Goal: Task Accomplishment & Management: Use online tool/utility

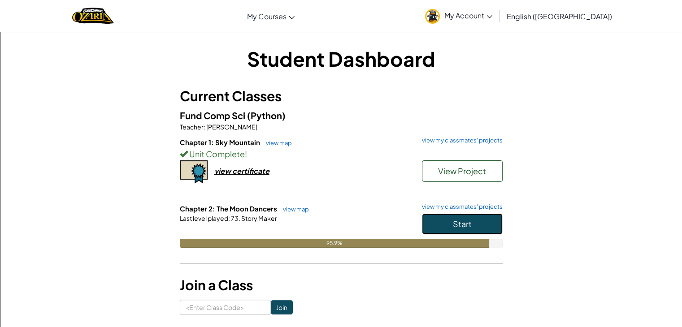
click at [472, 229] on button "Start" at bounding box center [462, 224] width 81 height 21
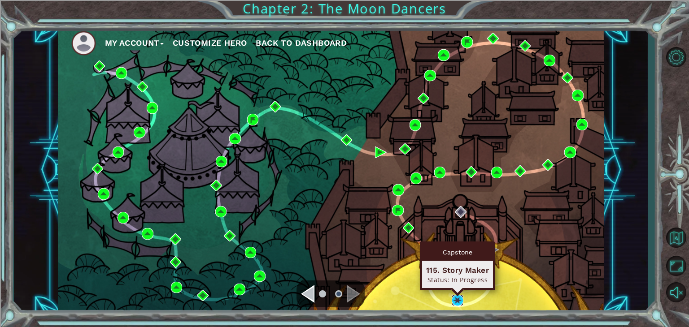
click at [458, 298] on img at bounding box center [458, 301] width 12 height 12
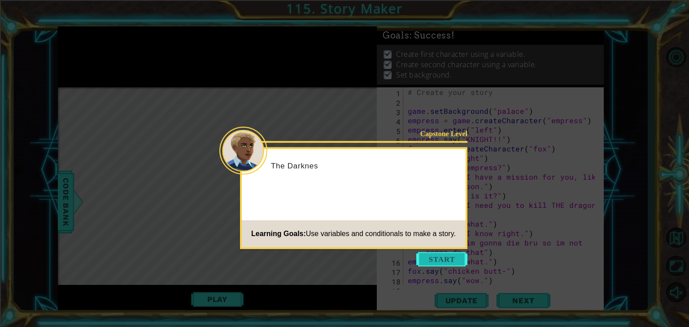
scroll to position [1139, 0]
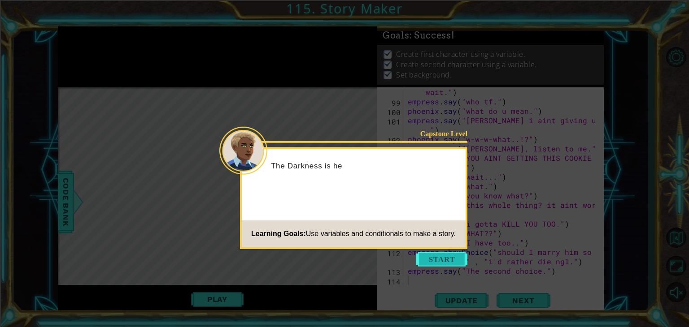
click at [438, 255] on button "Start" at bounding box center [441, 259] width 51 height 14
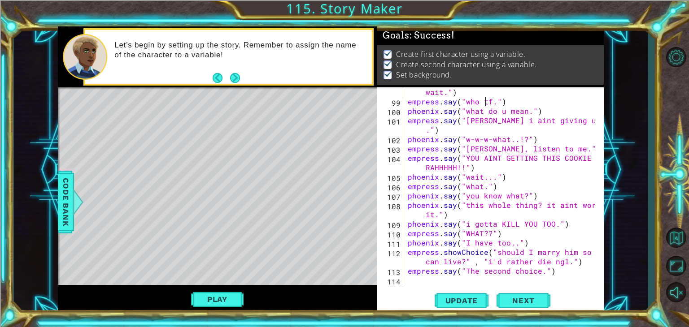
click at [487, 101] on div "empress . say ( "OH MY GOD YOU ACTUALLY CAME- wait." ) empress . say ( "who tf.…" at bounding box center [502, 191] width 193 height 226
drag, startPoint x: 547, startPoint y: 271, endPoint x: 457, endPoint y: 270, distance: 89.7
click at [457, 270] on div "empress . say ( "OH MY GOD YOU ACTUALLY CAME- wait." ) empress . say ( "." ) ph…" at bounding box center [502, 191] width 193 height 226
click at [217, 307] on button "Play" at bounding box center [217, 299] width 52 height 17
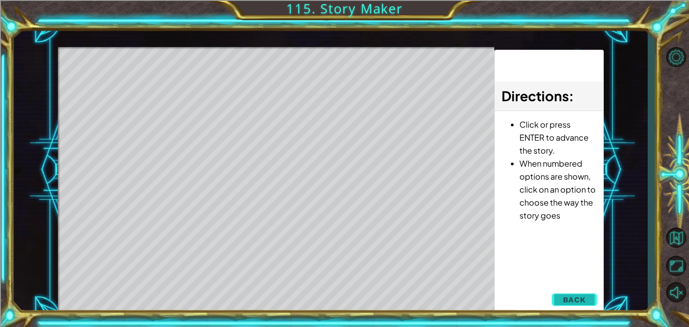
click at [565, 293] on button "Back" at bounding box center [574, 300] width 45 height 18
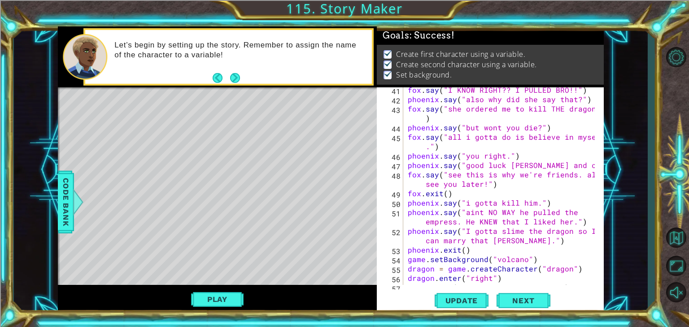
scroll to position [472, 0]
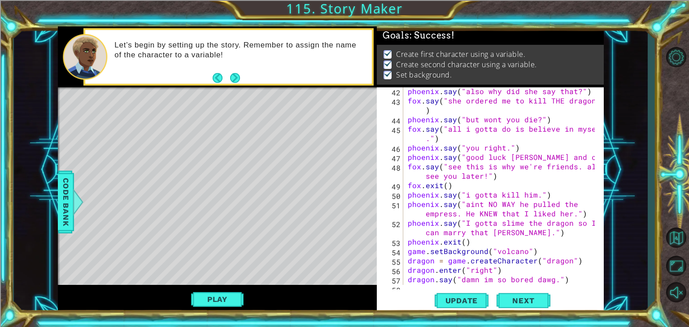
click at [514, 234] on div "phoenix . say ( "also why did she say that?" ) fox . say ( "she ordered me to k…" at bounding box center [502, 195] width 193 height 217
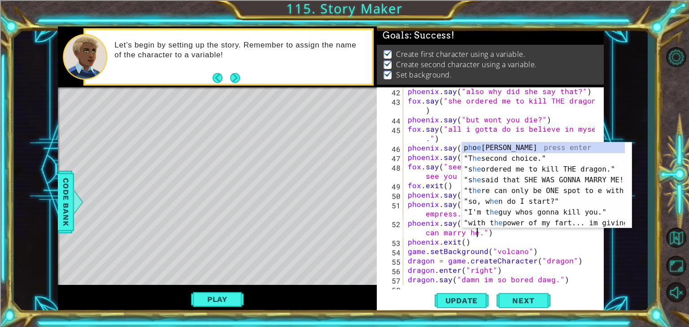
scroll to position [0, 14]
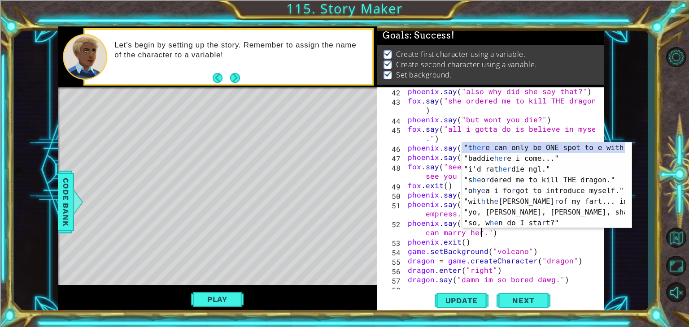
click at [450, 213] on div "phoenix . say ( "also why did she say that?" ) fox . say ( "she ordered me to k…" at bounding box center [502, 195] width 193 height 217
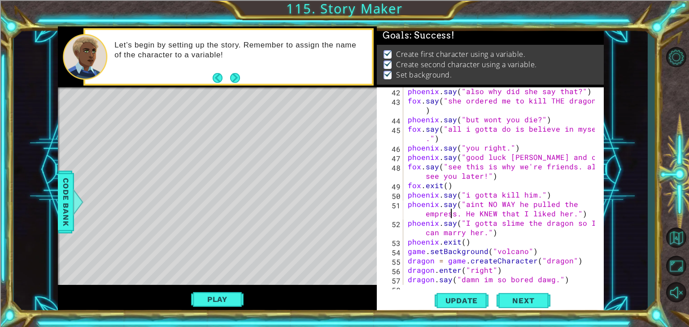
click at [518, 222] on div "phoenix . say ( "also why did she say that?" ) fox . say ( "she ordered me to k…" at bounding box center [502, 195] width 193 height 217
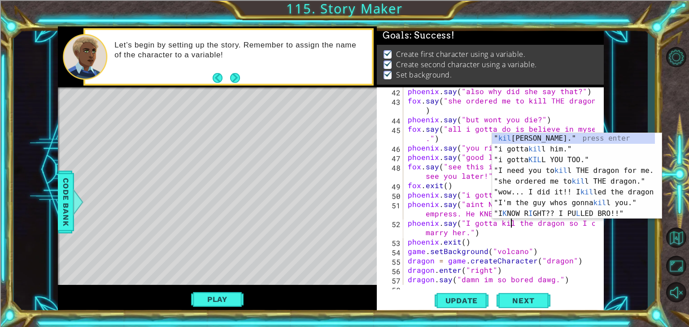
scroll to position [0, 6]
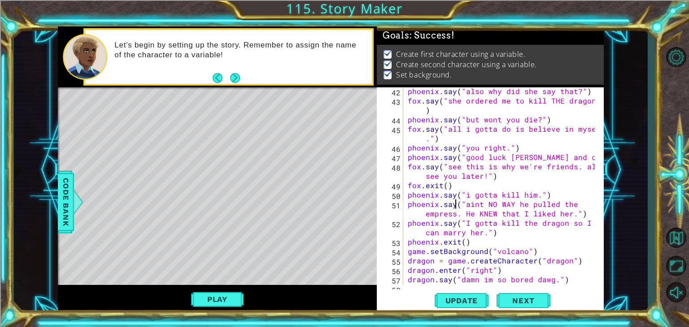
click at [455, 201] on div "phoenix . say ( "also why did she say that?" ) fox . say ( "she ordered me to k…" at bounding box center [502, 195] width 193 height 217
click at [532, 195] on div "phoenix . say ( "also why did she say that?" ) fox . say ( "she ordered me to k…" at bounding box center [502, 195] width 193 height 217
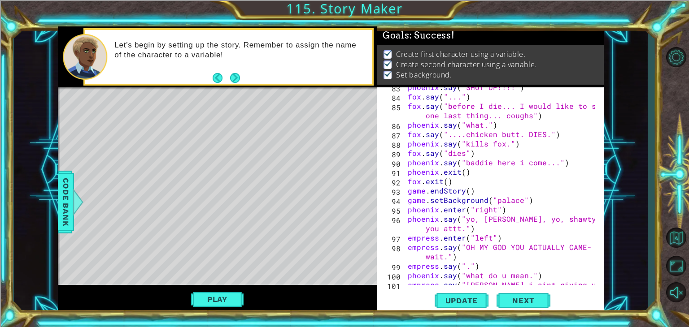
scroll to position [944, 0]
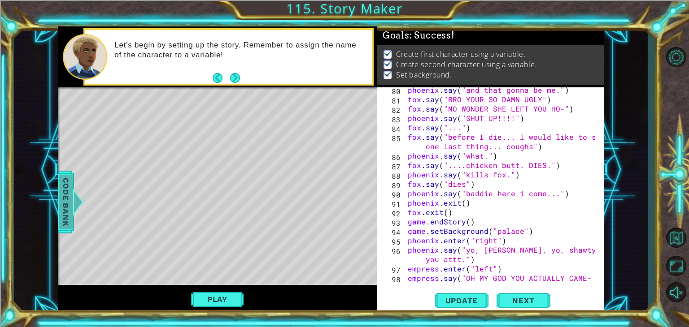
click at [68, 204] on span "Code Bank" at bounding box center [66, 202] width 14 height 55
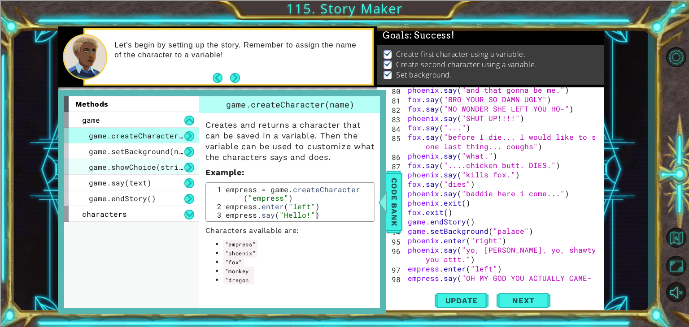
click at [161, 163] on span "game.showChoice(string1, string2)" at bounding box center [163, 166] width 148 height 9
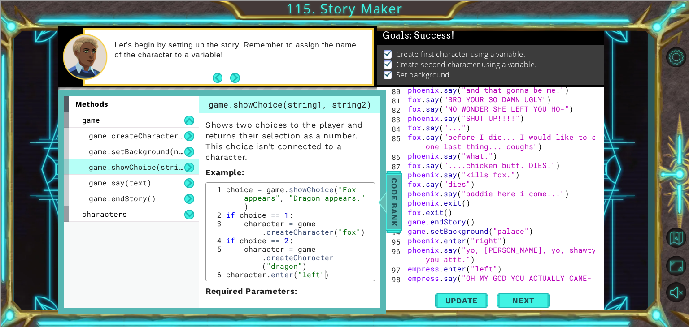
click at [395, 198] on span "Code Bank" at bounding box center [394, 202] width 14 height 55
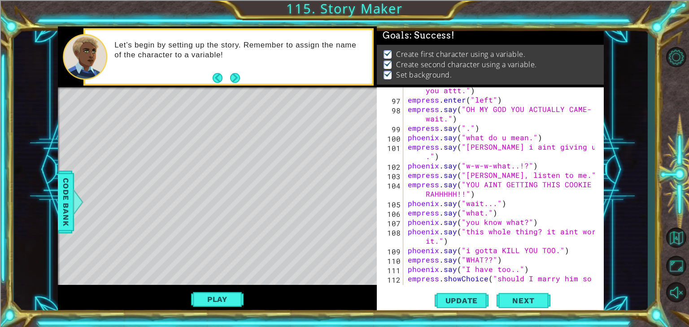
scroll to position [1113, 0]
drag, startPoint x: 603, startPoint y: 255, endPoint x: 601, endPoint y: 281, distance: 26.1
click at [601, 281] on div "phoenix.say("i gotta kill him.") 96 97 98 99 100 101 102 103 104 105 106 107 10…" at bounding box center [490, 200] width 227 height 226
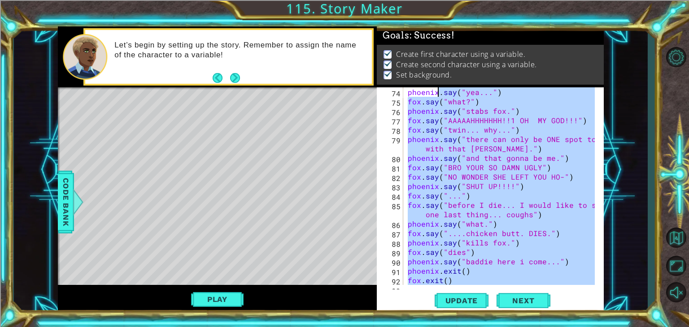
scroll to position [866, 0]
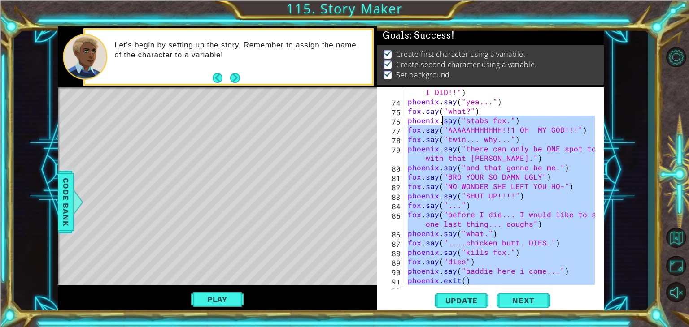
drag, startPoint x: 547, startPoint y: 273, endPoint x: 443, endPoint y: 122, distance: 183.8
click at [443, 122] on div "fox . say ( "OMG YOUR RIGHT ON TIME!! LOOK WHAT I DID!!" ) phoenix . say ( "yea…" at bounding box center [502, 191] width 193 height 226
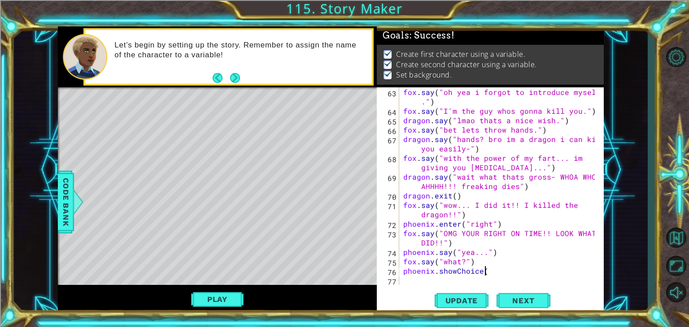
scroll to position [0, 4]
click at [76, 193] on div at bounding box center [77, 202] width 11 height 27
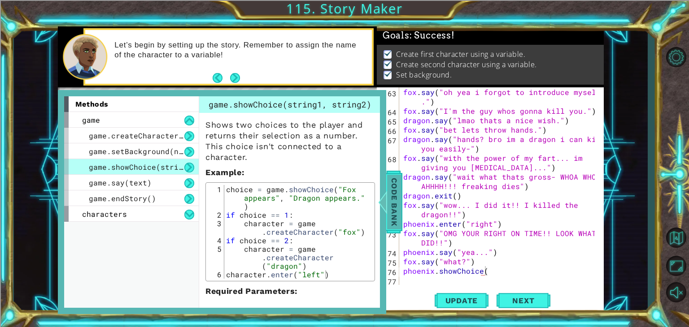
click at [398, 212] on span "Code Bank" at bounding box center [394, 202] width 14 height 55
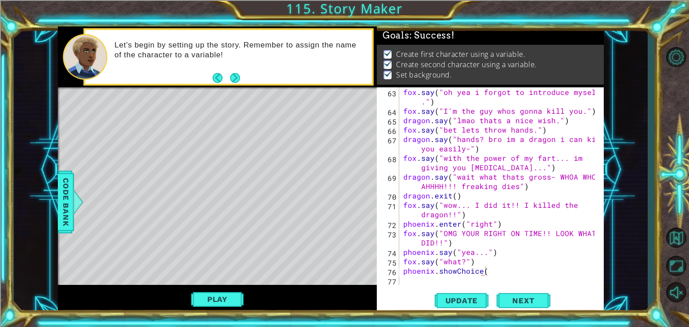
click at [498, 268] on div "fox . say ( "oh yea i forgot to introduce myself ." ) fox . say ( "I'm the guy …" at bounding box center [500, 200] width 198 height 226
type textarea "phoenix.say("I...")"
click at [423, 282] on div "fox . say ( "oh yea i forgot to introduce myself ." ) fox . say ( "I'm the guy …" at bounding box center [500, 200] width 198 height 226
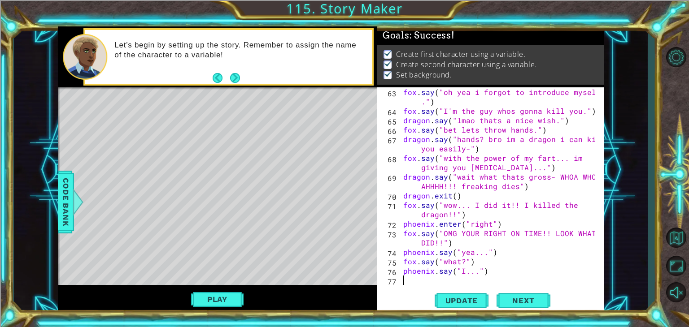
scroll to position [0, 0]
click at [72, 209] on span "Code Bank" at bounding box center [66, 202] width 14 height 55
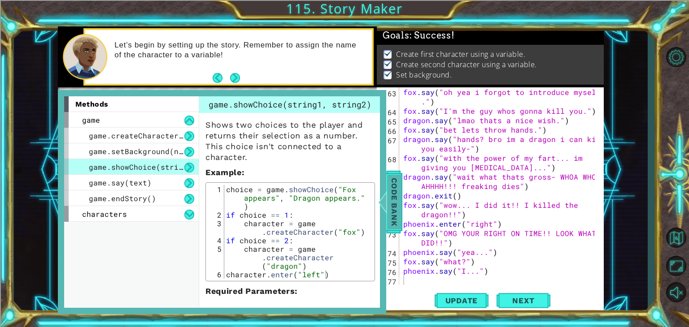
click at [390, 220] on span "Code Bank" at bounding box center [394, 202] width 14 height 55
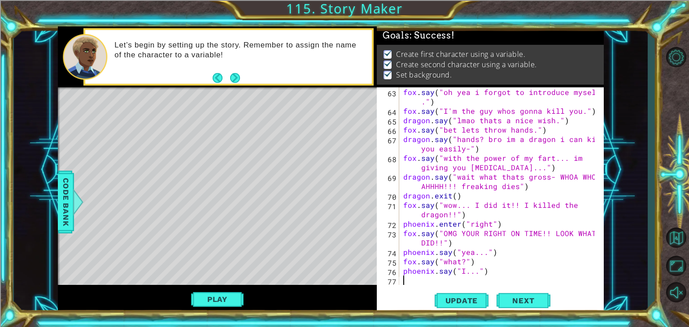
click at [411, 278] on div "fox . say ( "oh yea i forgot to introduce myself ." ) fox . say ( "I'm the guy …" at bounding box center [500, 200] width 198 height 226
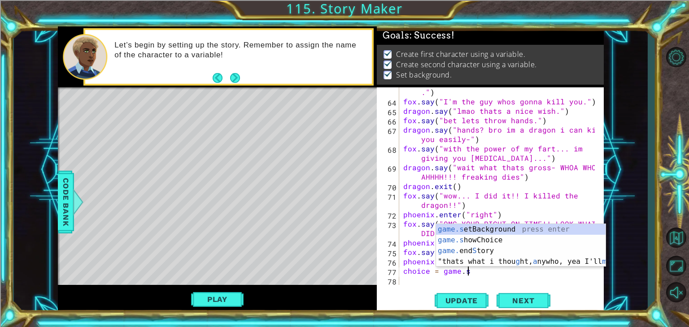
scroll to position [0, 4]
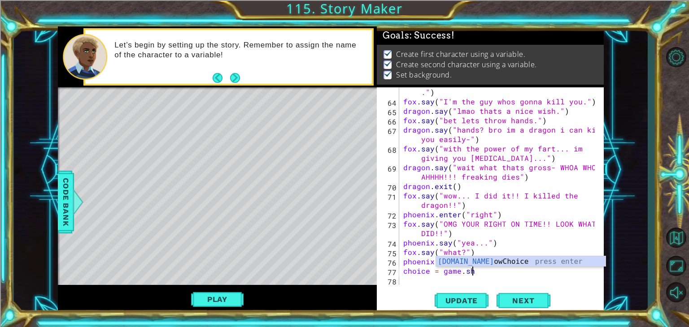
click at [449, 255] on div "fox . say ( "oh yea i forgot to introduce myself ." ) fox . say ( "I'm the guy …" at bounding box center [500, 191] width 198 height 226
click at [482, 269] on div "fox . say ( "oh yea i forgot to introduce myself ." ) fox . say ( "I'm the guy …" at bounding box center [500, 191] width 198 height 226
click at [55, 219] on div "1 ההההההההההההההההההההההההההההההההההההההההההההההההההההההההההההההההההההההההההההה…" at bounding box center [331, 170] width 634 height 288
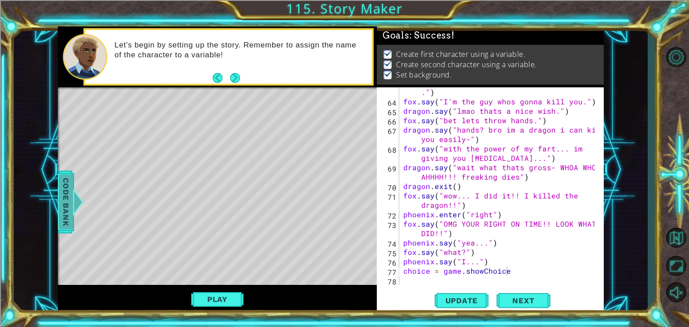
click at [62, 218] on span "Code Bank" at bounding box center [66, 202] width 14 height 55
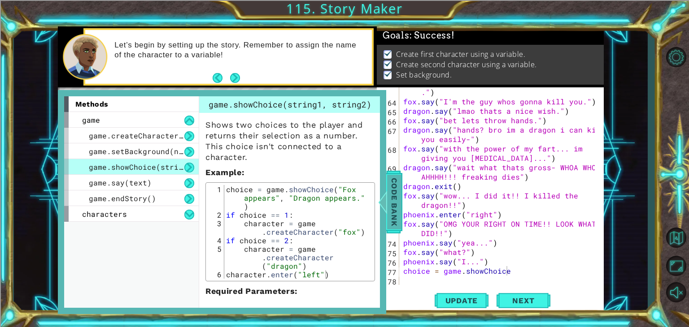
click at [396, 204] on span "Code Bank" at bounding box center [394, 202] width 14 height 55
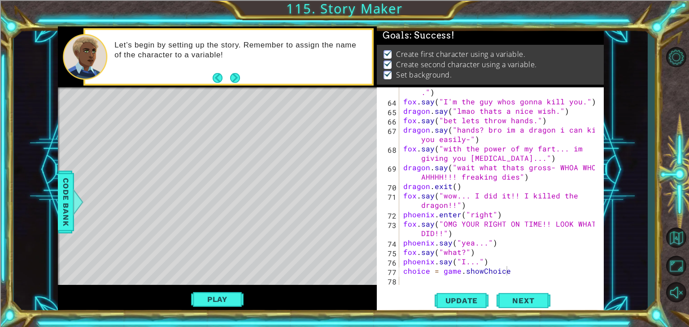
click at [516, 268] on div "fox . say ( "oh yea i forgot to introduce myself ." ) fox . say ( "I'm the guy …" at bounding box center [500, 191] width 198 height 226
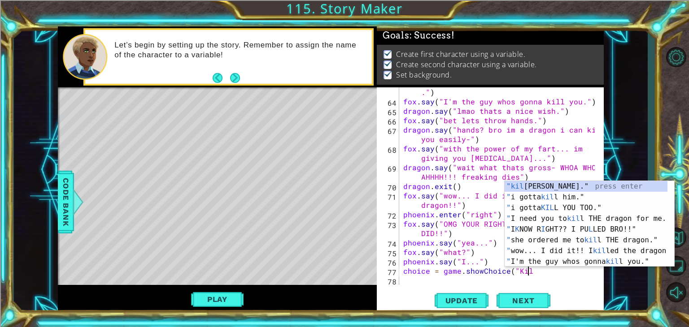
scroll to position [0, 7]
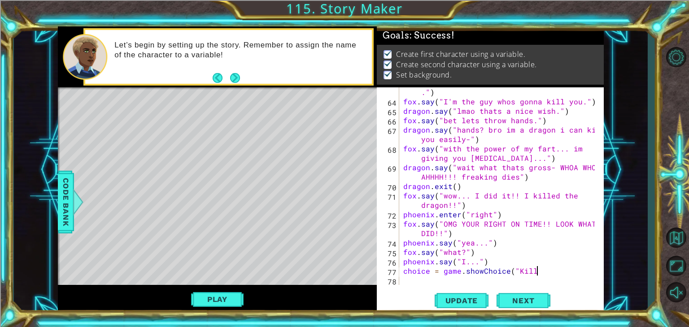
click at [464, 273] on div "fox . say ( "oh yea i forgot to introduce myself ." ) fox . say ( "I'm the guy …" at bounding box center [500, 191] width 198 height 226
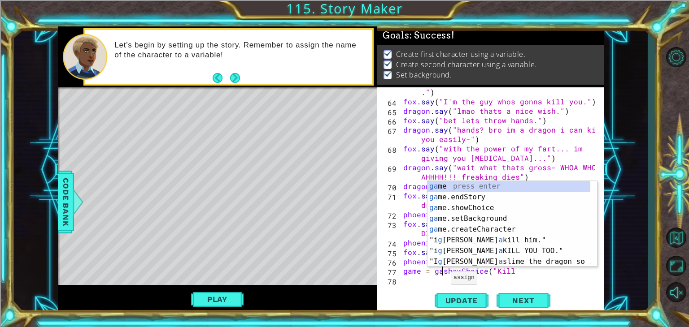
scroll to position [0, 3]
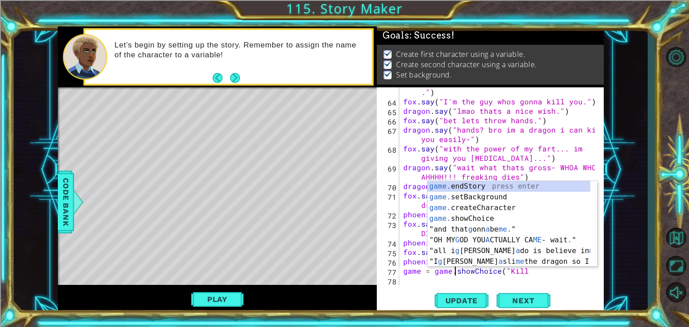
click at [536, 271] on div "fox . say ( "oh yea i forgot to introduce myself ." ) fox . say ( "I'm the guy …" at bounding box center [500, 191] width 198 height 226
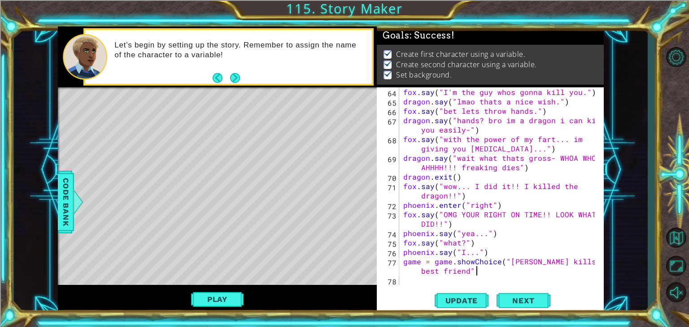
scroll to position [0, 14]
click at [65, 206] on span "Code Bank" at bounding box center [66, 202] width 14 height 55
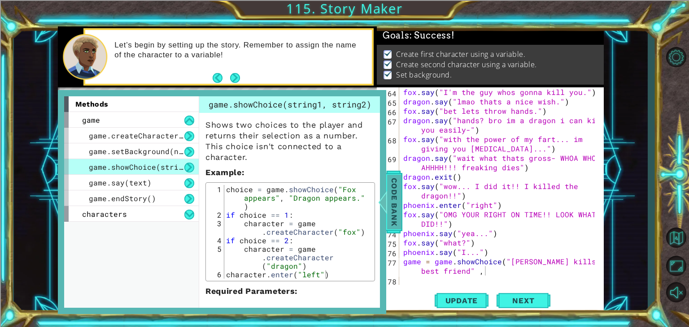
click at [397, 217] on span "Code Bank" at bounding box center [394, 202] width 14 height 55
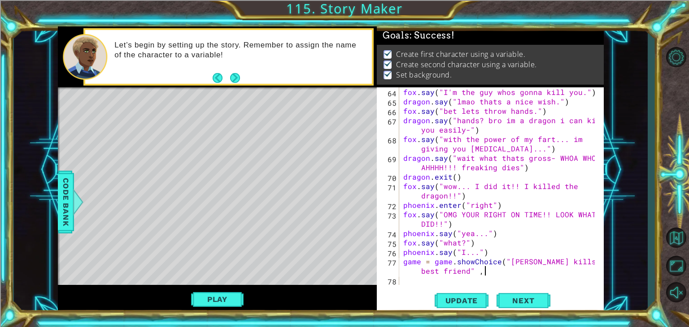
click at [497, 272] on div "fox . say ( "I'm the guy whos gonna kill you." ) dragon . say ( "lmao thats a n…" at bounding box center [500, 195] width 198 height 217
click at [502, 258] on div ""pho e n ix" press enter" at bounding box center [564, 273] width 170 height 32
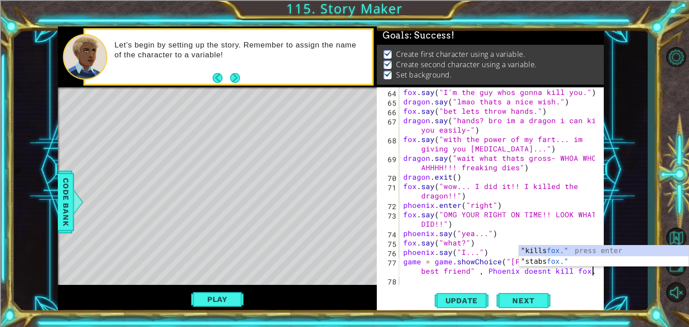
scroll to position [0, 22]
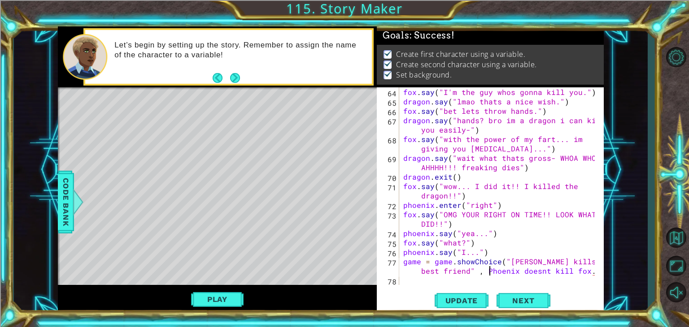
click at [487, 267] on div "fox . say ( "I'm the guy whos gonna kill you." ) dragon . say ( "lmao thats a n…" at bounding box center [500, 195] width 198 height 217
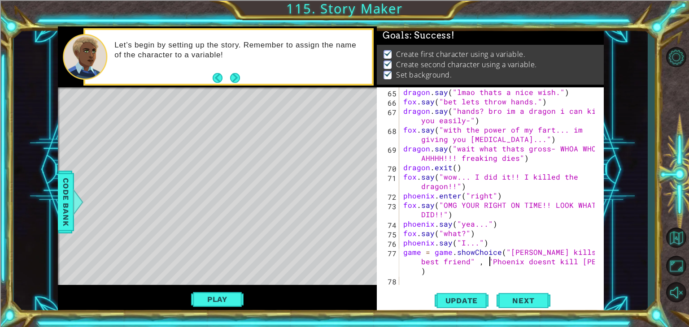
click at [466, 261] on div "dragon . say ( "lmao thats a nice wish." ) fox . say ( "bet lets throw hands." …" at bounding box center [500, 195] width 198 height 217
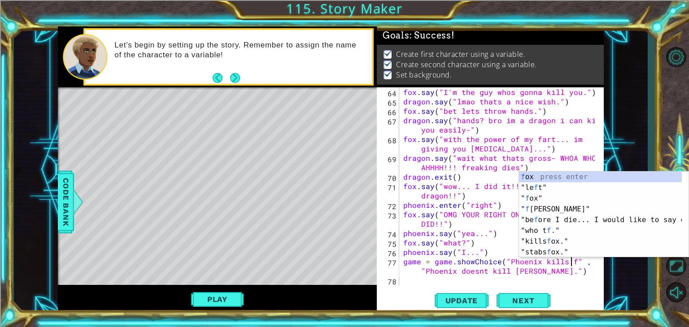
scroll to position [0, 11]
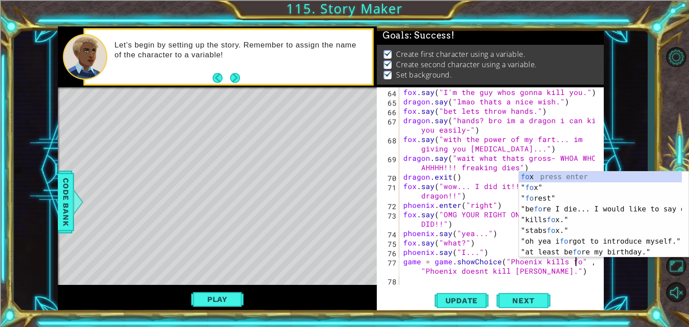
type textarea "game = game.showChoice("Phoenix kills fox" , "Phoenix doesnt kill [PERSON_NAME]…"
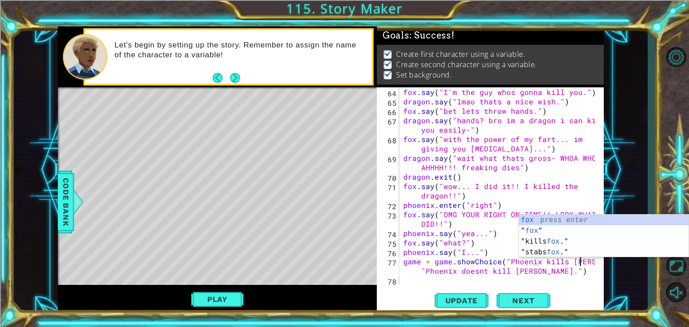
scroll to position [725, 0]
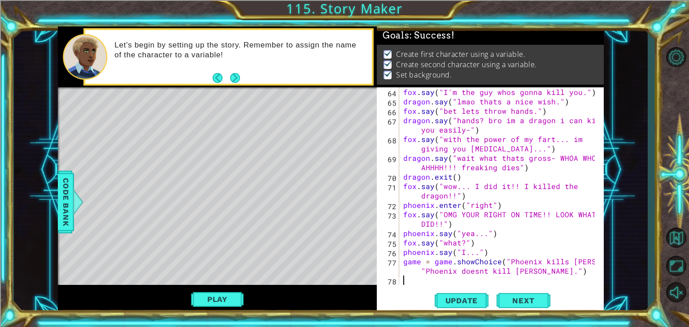
click at [452, 282] on div "fox . say ( "I'm the guy whos gonna kill you." ) dragon . say ( "lmao thats a n…" at bounding box center [500, 195] width 198 height 217
click at [67, 188] on span "Code Bank" at bounding box center [66, 202] width 14 height 55
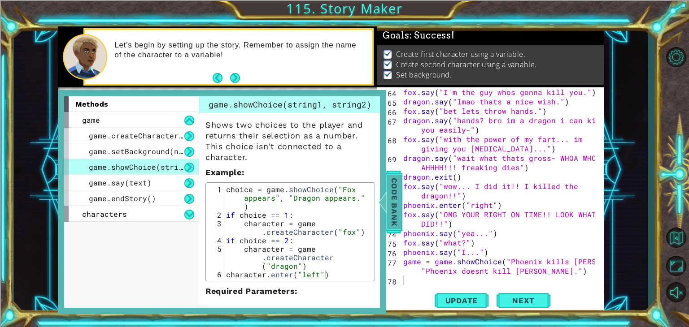
click at [399, 211] on span "Code Bank" at bounding box center [394, 202] width 14 height 55
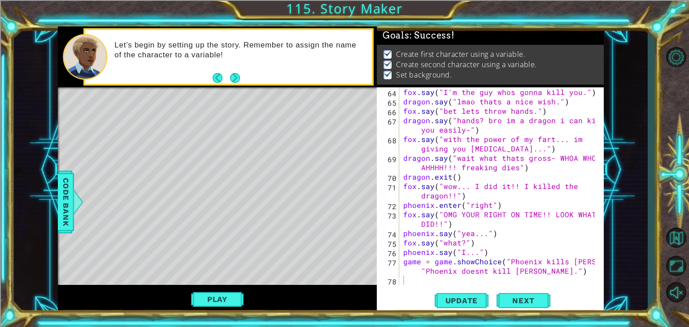
click at [417, 282] on div "fox . say ( "I'm the guy whos gonna kill you." ) dragon . say ( "lmao thats a n…" at bounding box center [500, 195] width 198 height 217
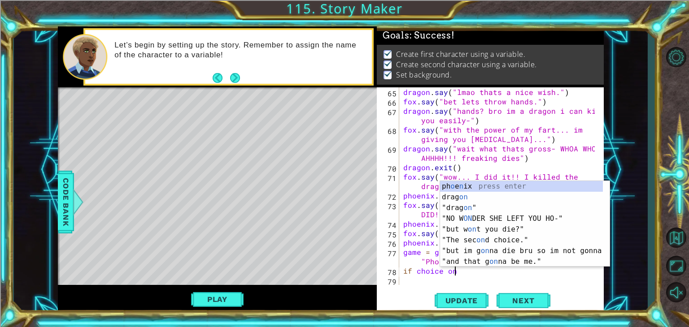
scroll to position [0, 3]
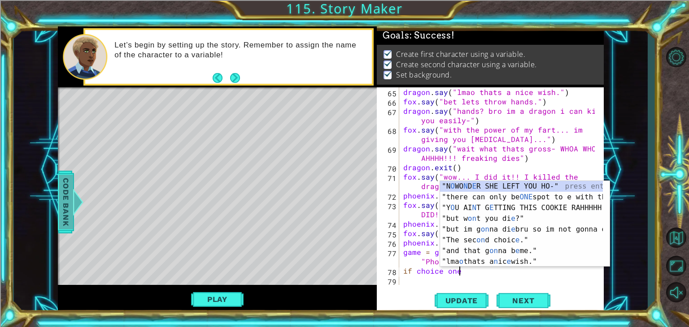
click at [65, 204] on span "Code Bank" at bounding box center [66, 202] width 14 height 55
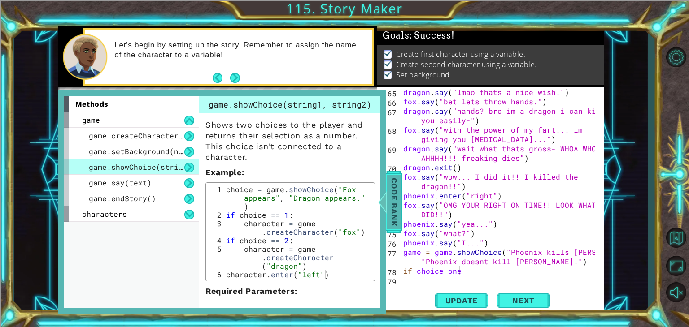
click at [391, 217] on span "Code Bank" at bounding box center [394, 202] width 14 height 55
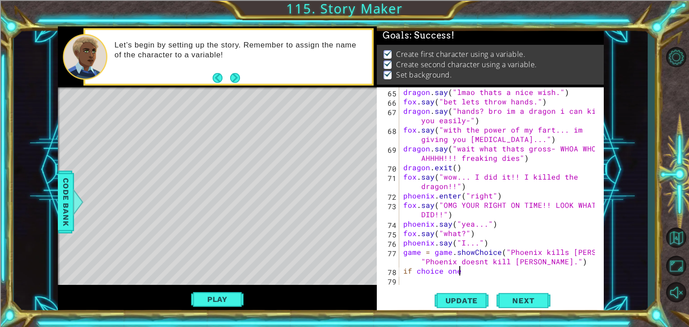
click at [465, 268] on div "dragon . say ( "lmao thats a nice wish." ) fox . say ( "bet lets throw hands." …" at bounding box center [500, 195] width 198 height 217
type textarea "if choice == 1"
click at [436, 278] on div "dragon . say ( "lmao thats a nice wish." ) fox . say ( "bet lets throw hands." …" at bounding box center [500, 195] width 198 height 217
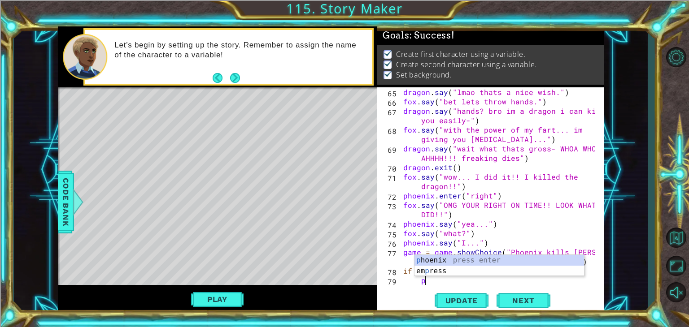
scroll to position [744, 0]
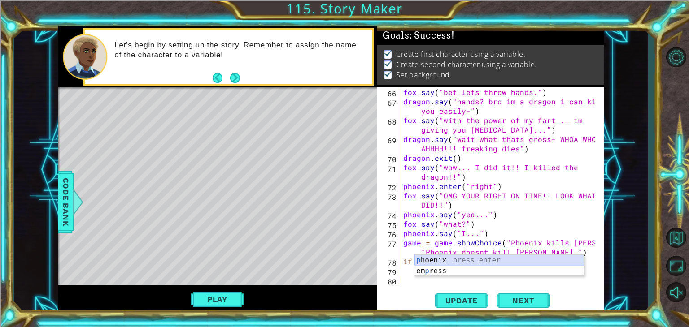
click at [430, 261] on div "p hoenix press enter [PERSON_NAME] press enter" at bounding box center [499, 276] width 170 height 43
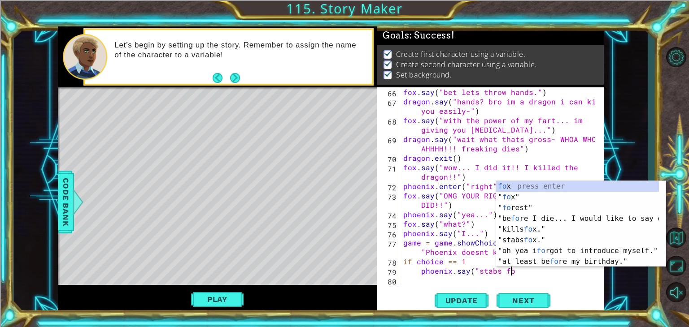
scroll to position [0, 6]
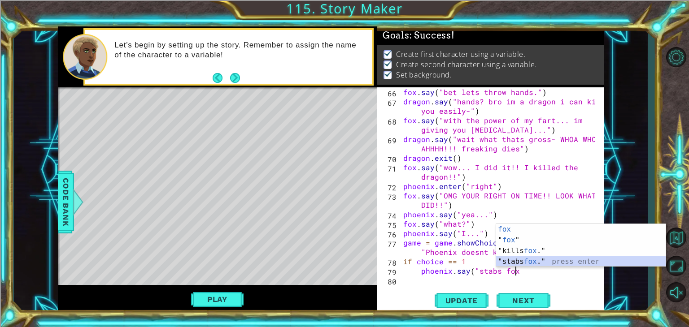
click at [518, 264] on div "fox press enter " fox " press enter "kills fox ." press enter "stabs fox ." pre…" at bounding box center [581, 256] width 170 height 65
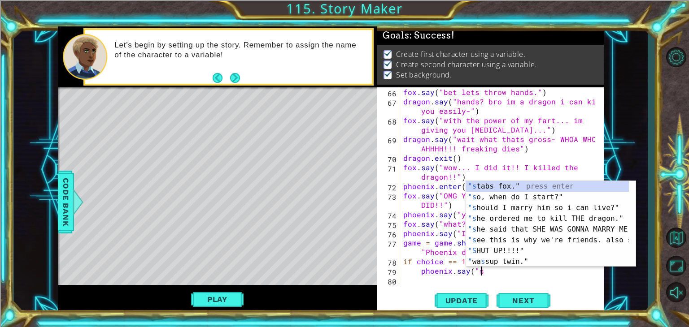
scroll to position [0, 4]
click at [506, 185] on div ""s tabs fox." press enter "s o, when do I start?" press enter "s hould I marry …" at bounding box center [547, 235] width 163 height 108
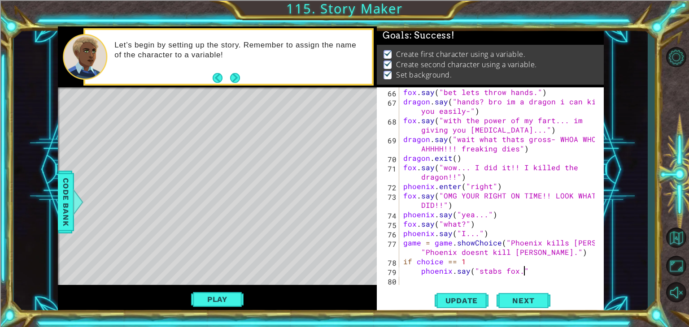
type textarea "phoenix.say("stabs fox.")"
click at [408, 277] on div "fox . say ( "bet lets throw hands." ) dragon . say ( "hands? bro im a dragon i …" at bounding box center [500, 195] width 198 height 217
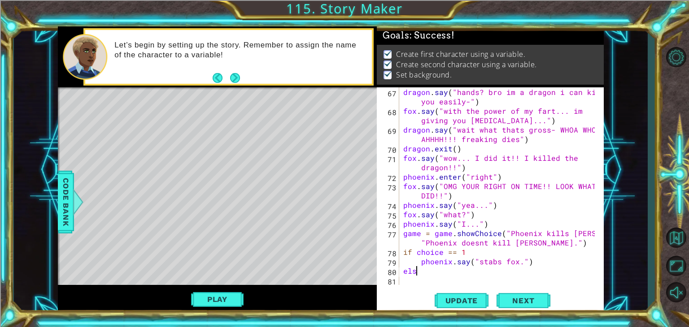
scroll to position [0, 0]
click at [72, 187] on span "Code Bank" at bounding box center [66, 202] width 14 height 55
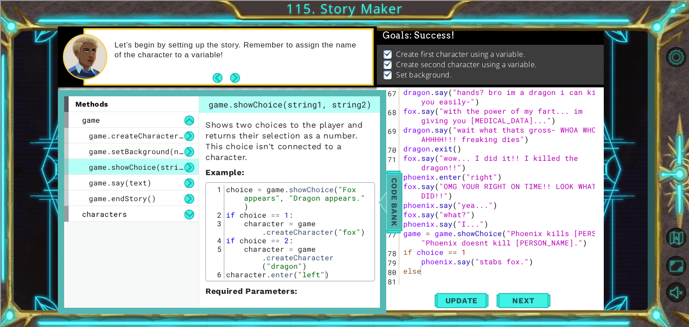
click at [400, 207] on span "Code Bank" at bounding box center [394, 202] width 14 height 55
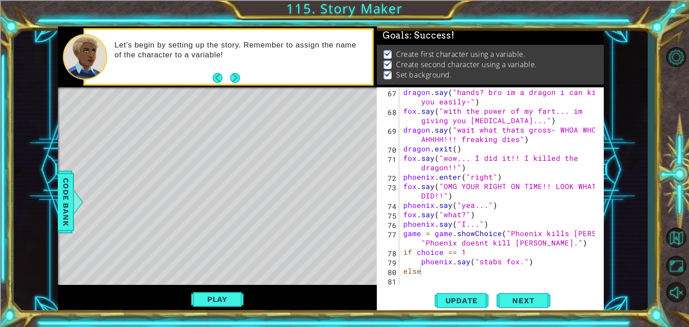
click at [476, 248] on div "dragon . say ( "hands? bro im a dragon i can kill you easily-" ) fox . say ( "w…" at bounding box center [500, 200] width 198 height 226
type textarea "if choice == 1:"
click at [432, 277] on div "dragon . say ( "hands? bro im a dragon i can kill you easily-" ) fox . say ( "w…" at bounding box center [500, 200] width 198 height 226
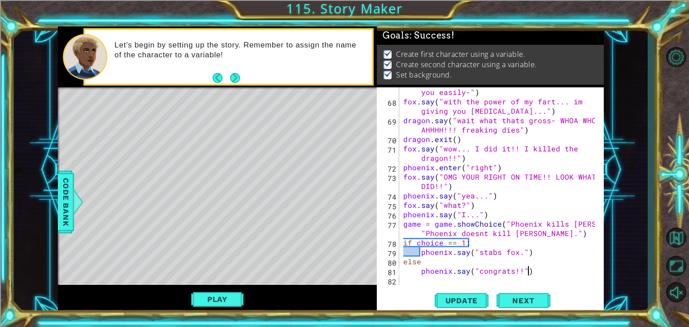
scroll to position [0, 7]
click at [458, 300] on span "Update" at bounding box center [461, 300] width 51 height 9
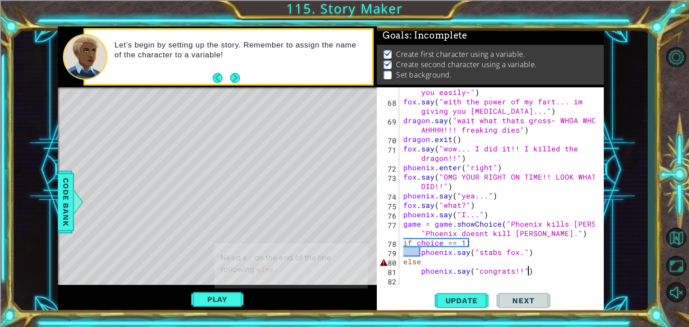
scroll to position [4, 0]
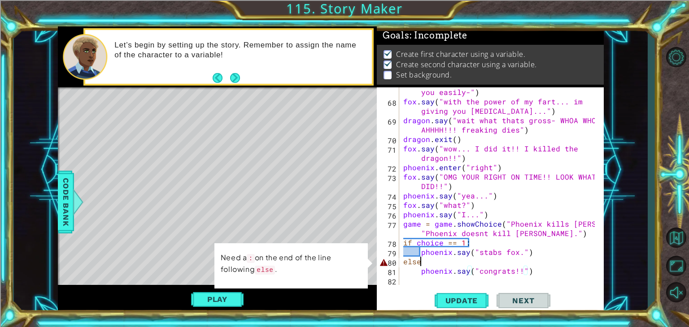
click at [422, 262] on div "dragon . say ( "hands? bro im a dragon i can kill you easily-" ) fox . say ( "w…" at bounding box center [500, 191] width 198 height 226
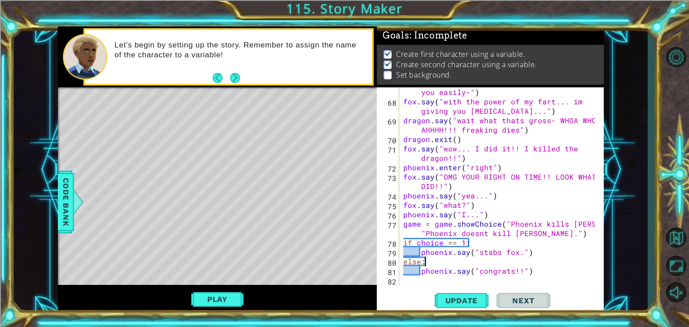
scroll to position [0, 0]
click at [447, 294] on button "Update" at bounding box center [462, 301] width 54 height 23
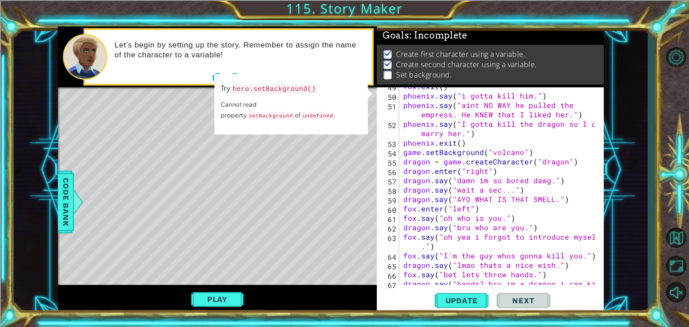
scroll to position [557, 0]
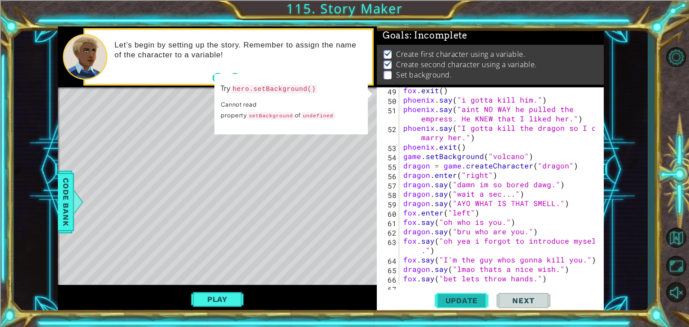
click at [447, 295] on button "Update" at bounding box center [462, 301] width 54 height 23
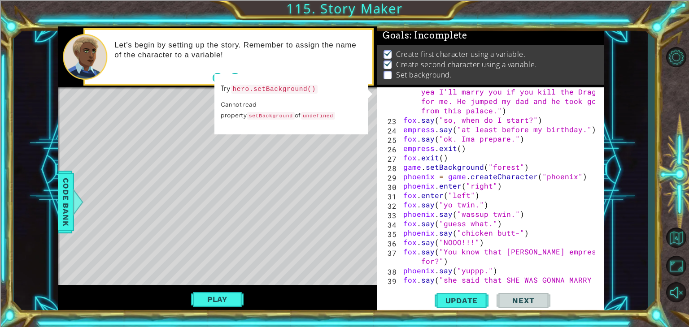
scroll to position [245, 0]
click at [452, 300] on span "Update" at bounding box center [461, 300] width 51 height 9
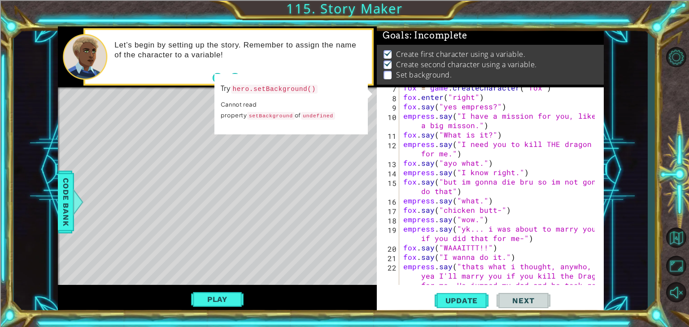
scroll to position [0, 0]
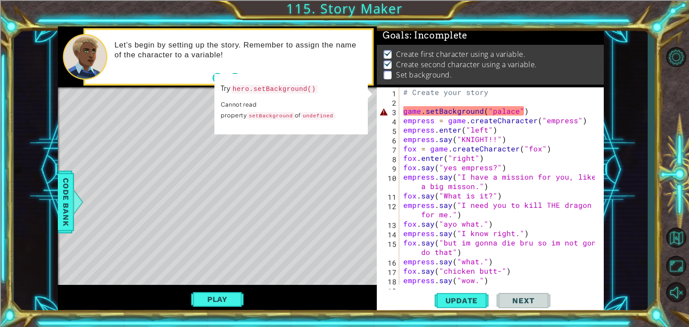
click at [531, 109] on div "# Create your story game . setBackground ( "palace" ) empress = game . createCh…" at bounding box center [500, 200] width 198 height 226
click at [450, 295] on button "Update" at bounding box center [462, 301] width 54 height 23
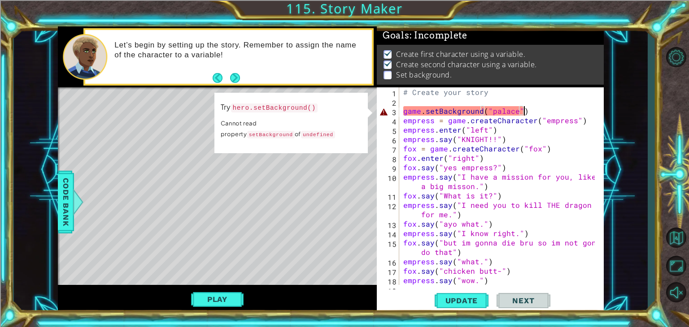
click at [420, 110] on div "# Create your story game . setBackground ( "palace" ) empress = game . createCh…" at bounding box center [500, 200] width 198 height 226
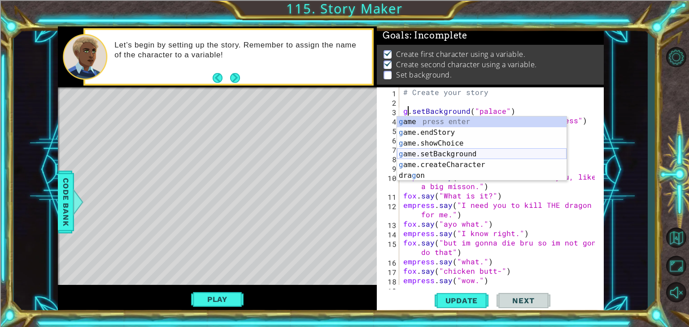
click at [439, 152] on div "g ame press enter g ame.endStory press enter g ame.showChoice press enter g ame…" at bounding box center [482, 160] width 170 height 86
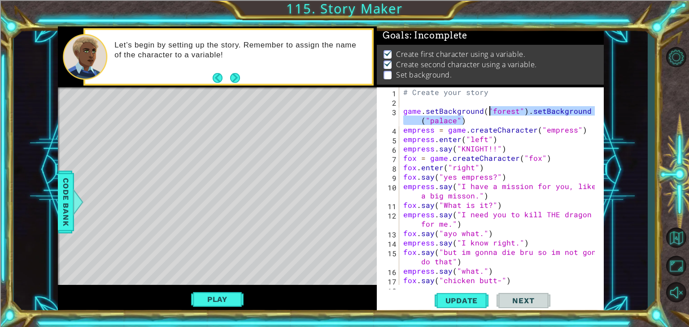
drag, startPoint x: 508, startPoint y: 121, endPoint x: 491, endPoint y: 110, distance: 19.9
click at [491, 110] on div "# Create your story game . setBackground ( "forest" ) . setBackground ( "palace…" at bounding box center [500, 195] width 198 height 217
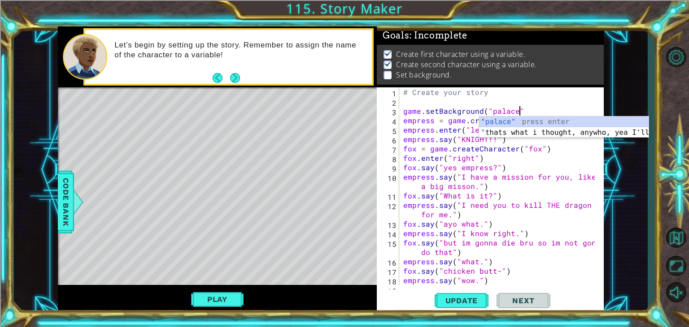
scroll to position [0, 7]
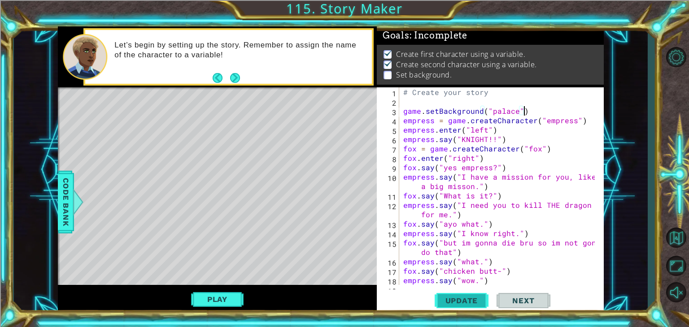
click at [463, 296] on button "Update" at bounding box center [462, 301] width 54 height 23
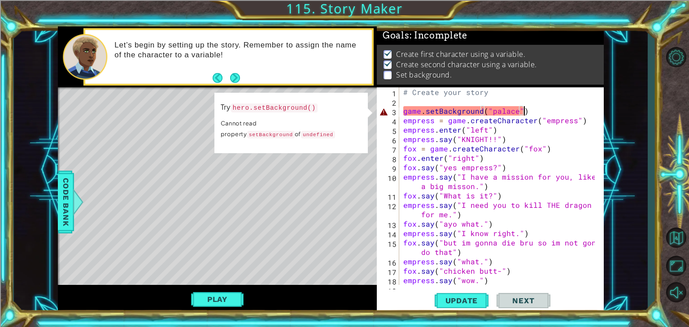
click at [419, 109] on div "# Create your story game . setBackground ( "palace" ) empress = game . createCh…" at bounding box center [500, 200] width 198 height 226
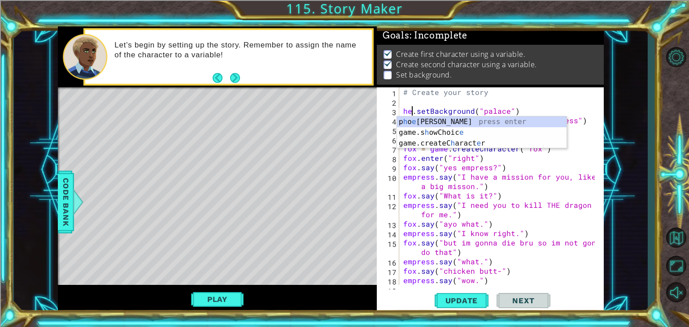
scroll to position [0, 1]
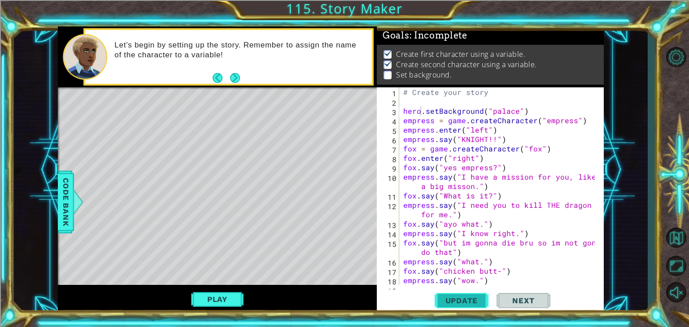
click at [452, 294] on button "Update" at bounding box center [462, 301] width 54 height 23
click at [474, 299] on span "Update" at bounding box center [461, 300] width 51 height 9
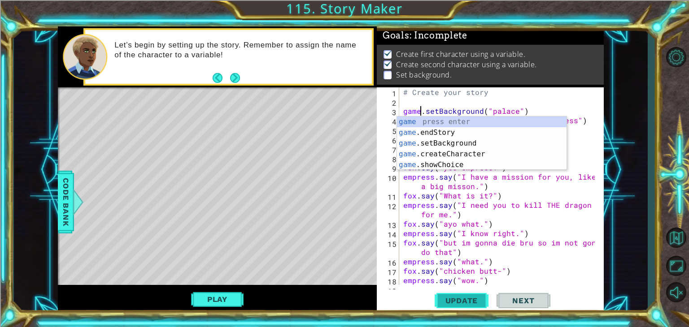
click at [467, 295] on button "Update" at bounding box center [462, 301] width 54 height 23
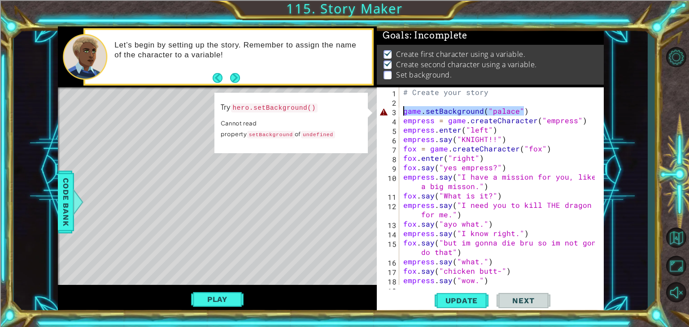
drag, startPoint x: 550, startPoint y: 115, endPoint x: 393, endPoint y: 111, distance: 157.5
click at [393, 111] on div "game.setBackground("palace") 1 2 3 4 5 6 7 8 9 10 11 12 13 14 15 16 17 18 19 # …" at bounding box center [489, 186] width 225 height 198
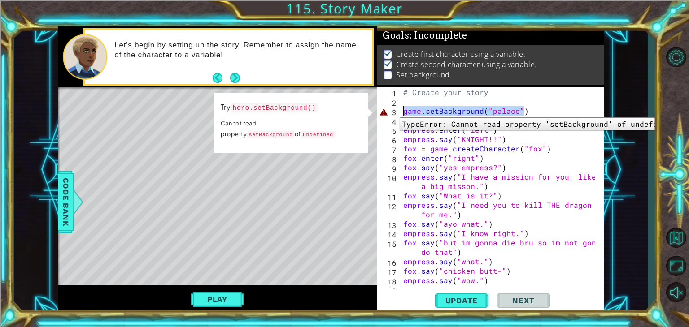
scroll to position [0, 0]
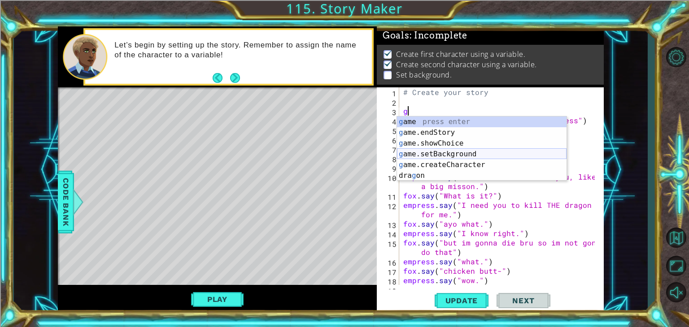
click at [439, 153] on div "g ame press enter g ame.endStory press enter g ame.showChoice press enter g ame…" at bounding box center [482, 160] width 170 height 86
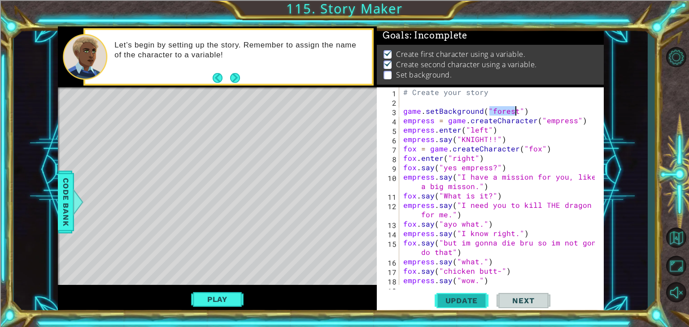
click at [452, 293] on button "Update" at bounding box center [462, 301] width 54 height 23
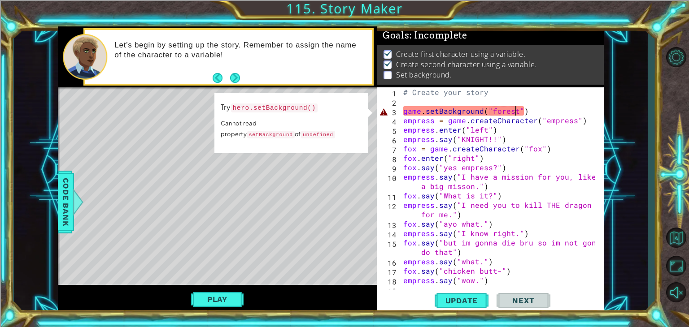
click at [424, 114] on div "# Create your story game . setBackground ( "forest" ) empress = game . createCh…" at bounding box center [500, 200] width 198 height 226
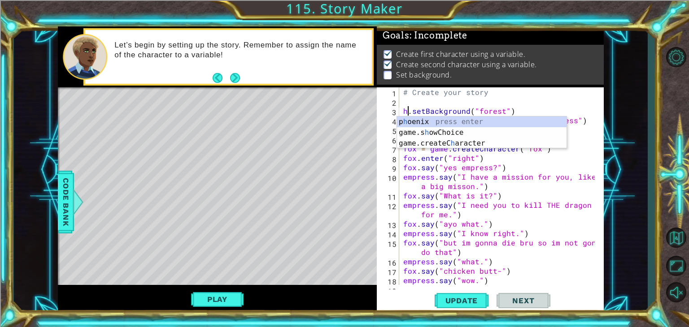
scroll to position [0, 1]
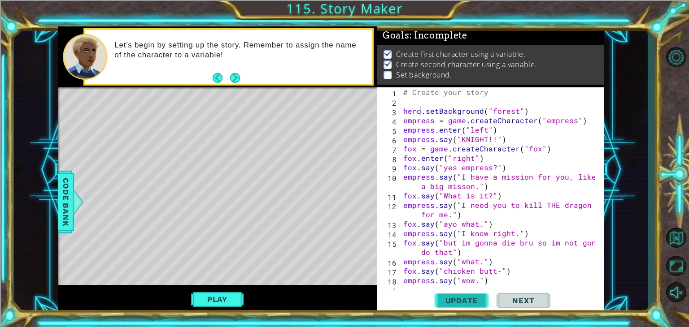
click at [468, 304] on span "Update" at bounding box center [461, 300] width 51 height 9
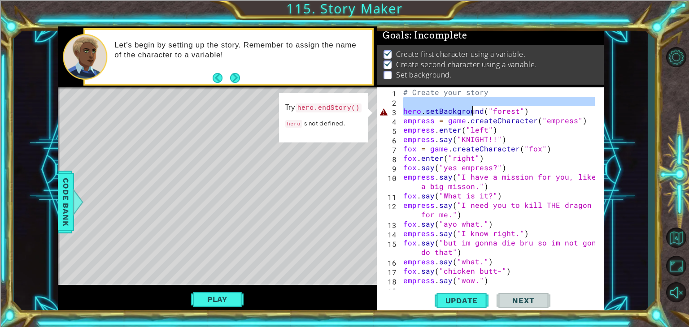
drag, startPoint x: 533, startPoint y: 106, endPoint x: 490, endPoint y: 113, distance: 43.6
click at [490, 113] on div "# Create your story hero . setBackground ( "forest" ) empress = game . createCh…" at bounding box center [500, 200] width 198 height 226
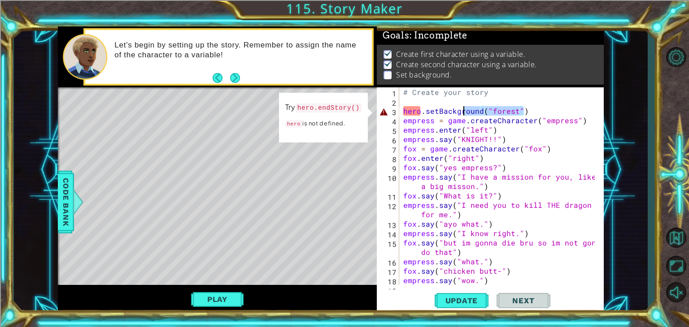
drag, startPoint x: 527, startPoint y: 114, endPoint x: 380, endPoint y: 111, distance: 146.7
click at [380, 111] on div "hero.setBackground("forest") 1 2 3 4 5 6 7 8 9 10 11 12 13 14 15 16 17 18 19 # …" at bounding box center [489, 186] width 225 height 198
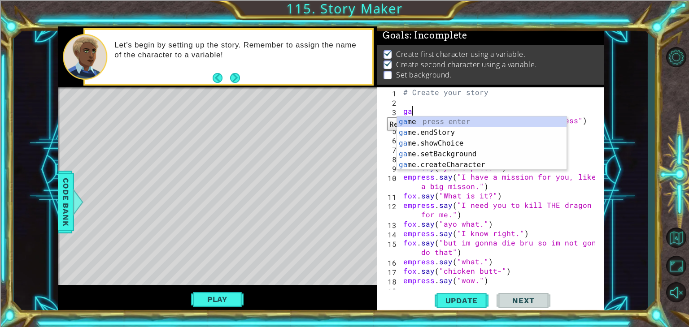
scroll to position [0, 0]
click at [419, 140] on div "game press enter game .endStory press enter game .setBackground press enter gam…" at bounding box center [482, 154] width 170 height 75
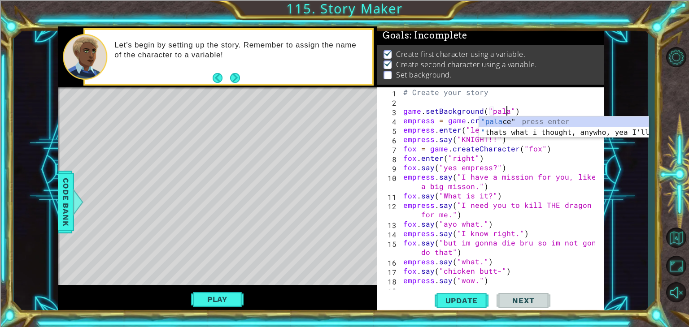
scroll to position [0, 7]
type textarea "game.setBackground("palace")"
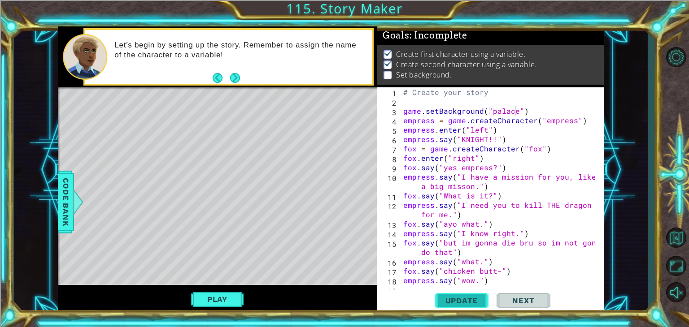
click at [468, 300] on span "Update" at bounding box center [461, 300] width 51 height 9
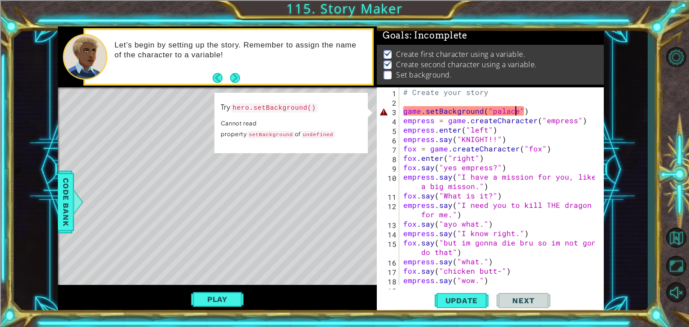
click at [465, 100] on div "# Create your story game . setBackground ( "palace" ) empress = game . createCh…" at bounding box center [500, 200] width 198 height 226
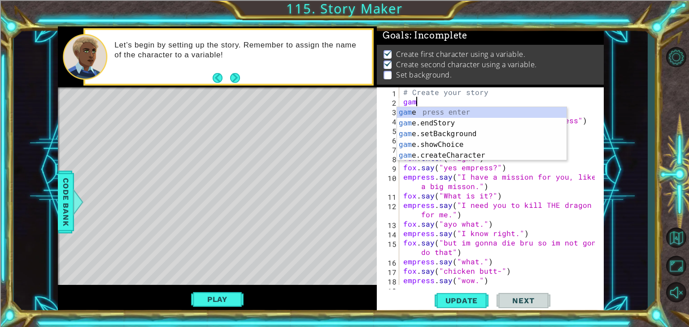
scroll to position [0, 0]
click at [466, 130] on div "game press enter game .endStory press enter game .setBackground press enter gam…" at bounding box center [482, 144] width 170 height 75
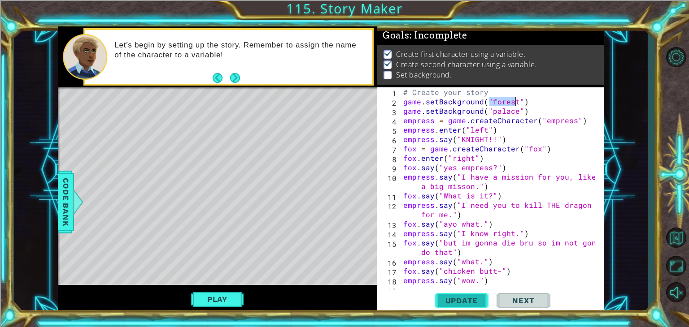
type textarea "game.setBackground("forest")"
click at [465, 299] on span "Update" at bounding box center [461, 300] width 51 height 9
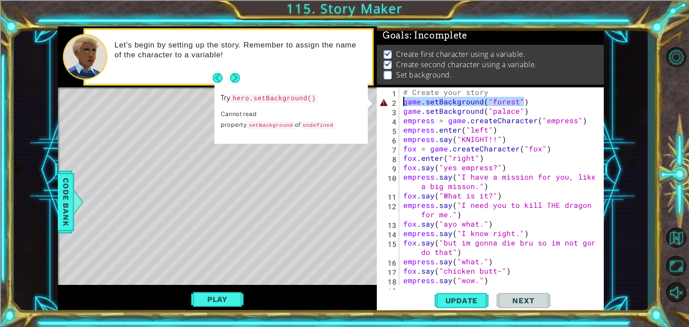
drag, startPoint x: 532, startPoint y: 100, endPoint x: 373, endPoint y: 104, distance: 159.2
click at [373, 104] on div "1 ההההההההההההההההההההההההההההההההההההההההההההההההההההההההההההההההההההההההההההה…" at bounding box center [331, 170] width 546 height 288
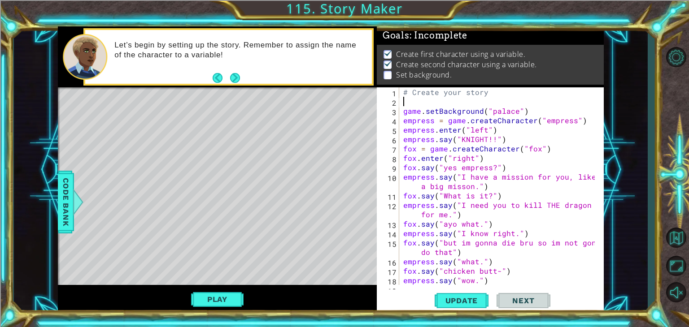
click at [418, 113] on div "# Create your story game . setBackground ( "palace" ) empress = game . createCh…" at bounding box center [500, 200] width 198 height 226
type textarea "hero.setBackground("palace")"
click at [461, 293] on button "Update" at bounding box center [462, 301] width 54 height 23
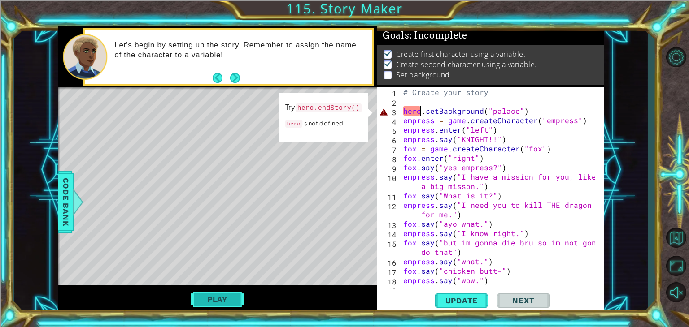
click at [230, 302] on button "Play" at bounding box center [217, 299] width 52 height 17
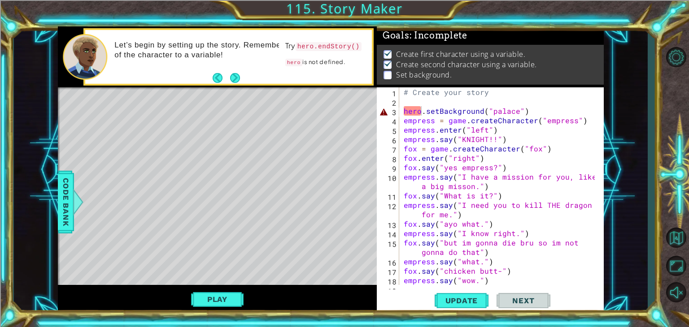
scroll to position [4, 0]
click at [230, 76] on button "Next" at bounding box center [235, 78] width 10 height 10
click at [229, 76] on button "Back" at bounding box center [221, 78] width 17 height 10
click at [230, 76] on button "Next" at bounding box center [235, 78] width 10 height 10
click at [62, 208] on span "Code Bank" at bounding box center [66, 202] width 14 height 55
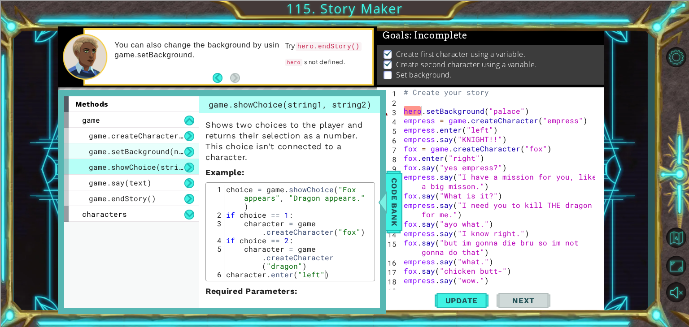
click at [147, 153] on span "game.setBackground(name)" at bounding box center [143, 151] width 108 height 9
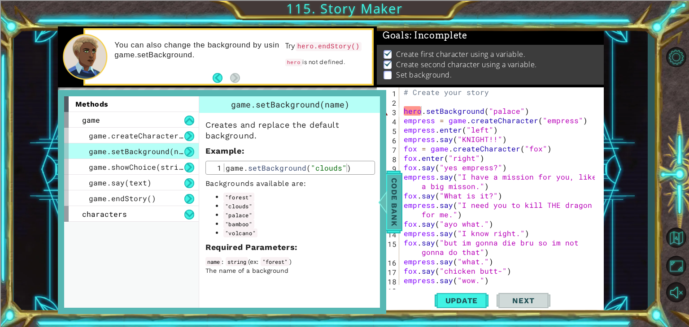
click at [400, 207] on span "Code Bank" at bounding box center [394, 202] width 14 height 55
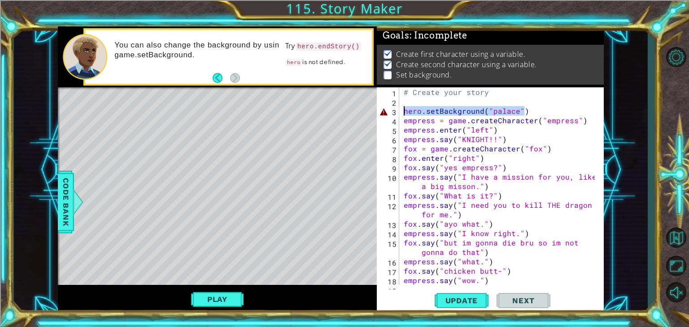
drag, startPoint x: 533, startPoint y: 108, endPoint x: 400, endPoint y: 111, distance: 132.3
click at [400, 111] on div "hero.setBackground("palace") 1 2 3 4 5 6 7 8 9 10 11 12 13 14 15 16 17 18 19 # …" at bounding box center [489, 186] width 225 height 198
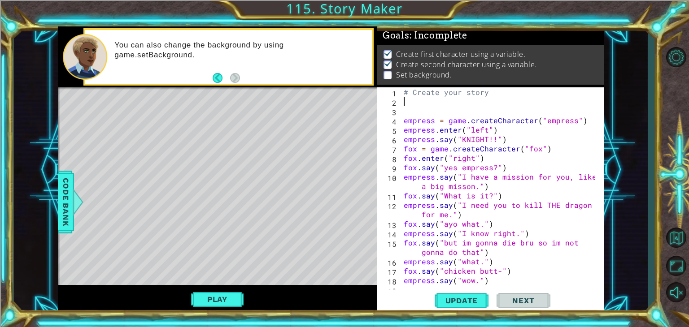
click at [421, 104] on div "# Create your story empress = game . createCharacter ( "empress" ) empress . en…" at bounding box center [500, 200] width 197 height 226
click at [61, 209] on span "Code Bank" at bounding box center [66, 202] width 14 height 55
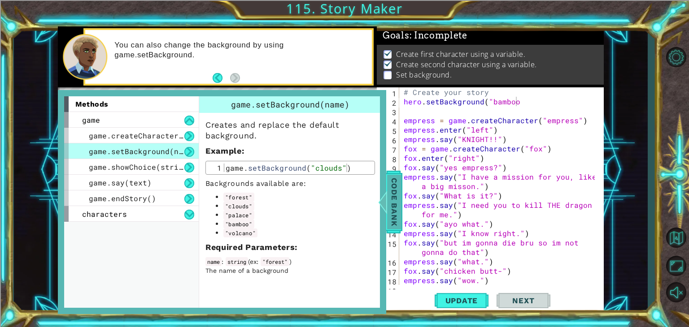
click at [398, 187] on span "Code Bank" at bounding box center [394, 202] width 14 height 55
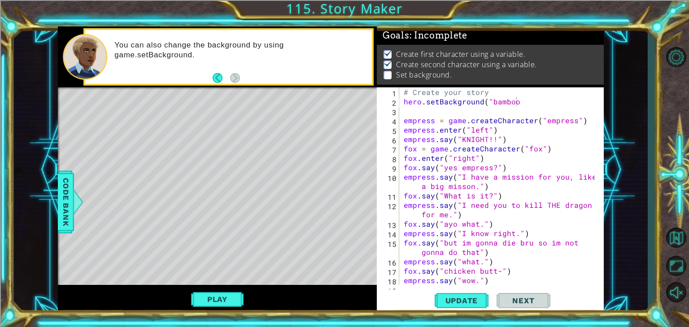
click at [519, 103] on div "# Create your story hero . setBackground ( "bamboo empress = game . createChara…" at bounding box center [500, 200] width 197 height 226
click at [473, 304] on span "Update" at bounding box center [461, 300] width 51 height 9
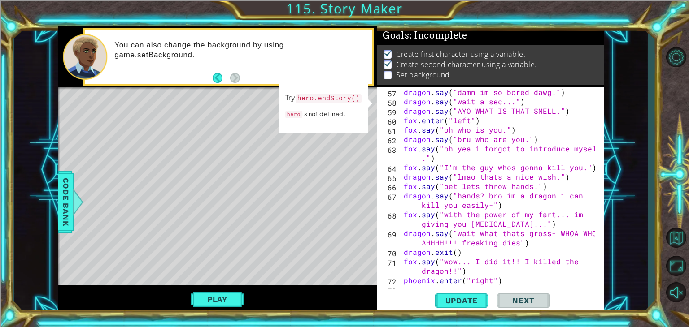
scroll to position [772, 0]
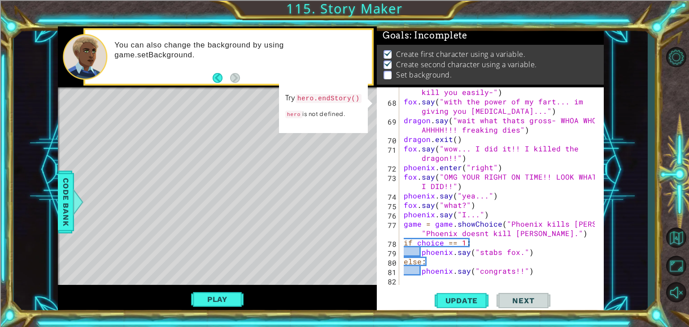
click at [489, 275] on div "dragon . say ( "hands? bro im a dragon i can kill you easily-" ) fox . say ( "w…" at bounding box center [500, 191] width 197 height 226
click at [601, 257] on div "phoenix.say("congrats!!") 67 68 69 70 71 72 73 74 75 76 77 78 79 80 81 82 drago…" at bounding box center [490, 200] width 227 height 226
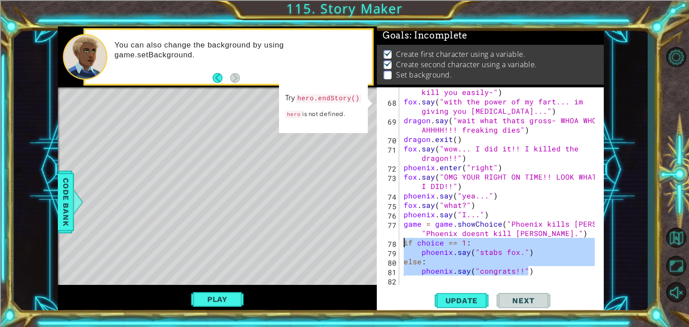
drag, startPoint x: 538, startPoint y: 267, endPoint x: 402, endPoint y: 240, distance: 139.0
click at [402, 240] on div "dragon . say ( "hands? bro im a dragon i can kill you easily-" ) fox . say ( "w…" at bounding box center [500, 191] width 197 height 226
type textarea "if choice == 1: phoenix.say("stabs fox.")"
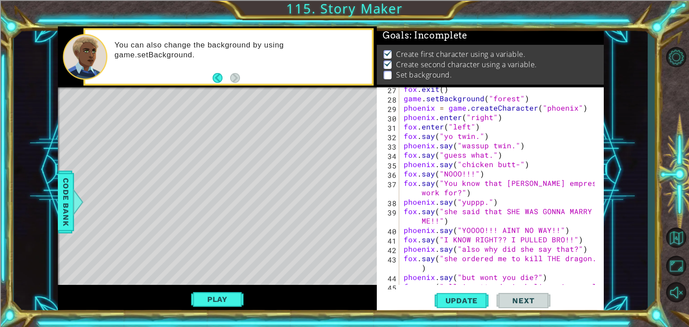
scroll to position [0, 0]
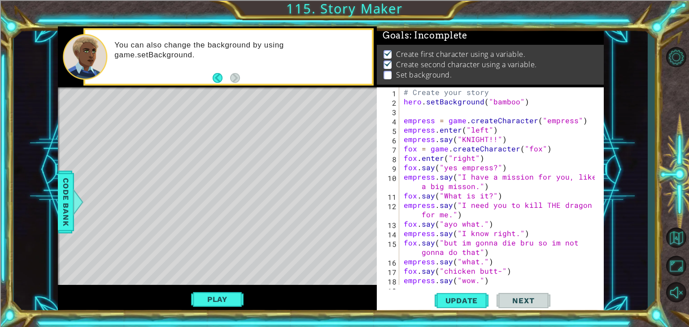
click at [531, 92] on div "# Create your story hero . setBackground ( "bamboo" ) empress = game . createCh…" at bounding box center [500, 200] width 197 height 226
drag, startPoint x: 530, startPoint y: 101, endPoint x: 393, endPoint y: 103, distance: 137.2
click at [393, 103] on div "# Create your story 1 2 3 4 5 6 7 8 9 10 11 12 13 14 15 16 17 18 19 # Create yo…" at bounding box center [489, 186] width 225 height 198
type textarea "hero.setBackground("bamboo")"
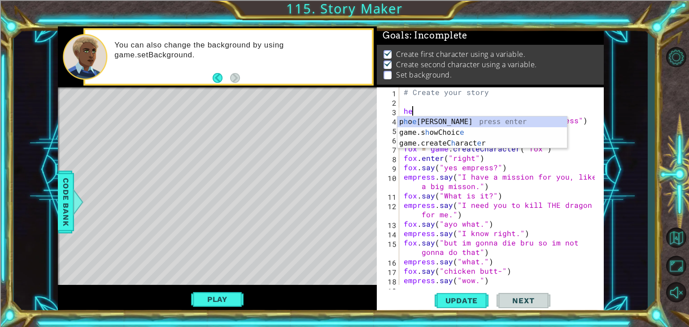
type textarea "h"
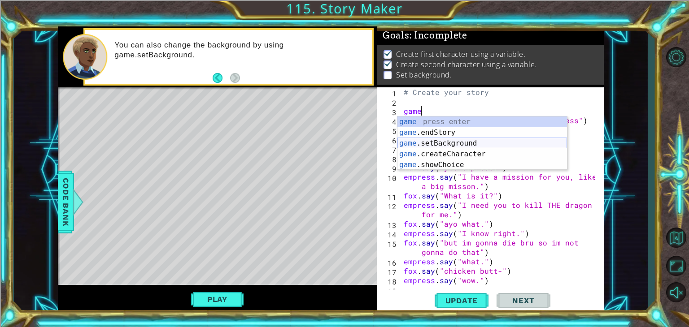
click at [432, 141] on div "game press enter game .endStory press enter game .setBackground press enter gam…" at bounding box center [482, 154] width 170 height 75
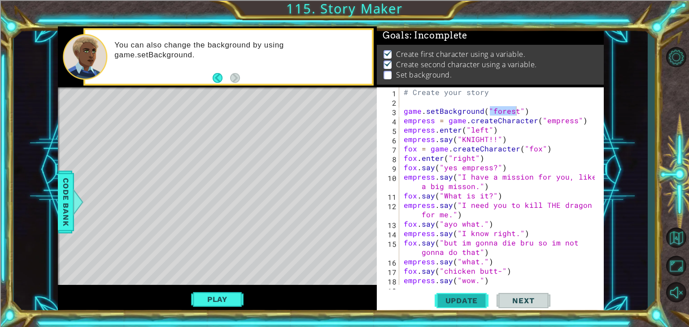
click at [477, 298] on span "Update" at bounding box center [461, 300] width 51 height 9
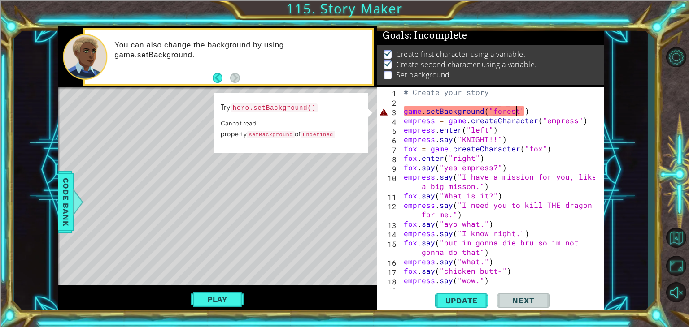
click at [517, 110] on div "# Create your story game . setBackground ( "forest" ) empress = game . createCh…" at bounding box center [500, 200] width 197 height 226
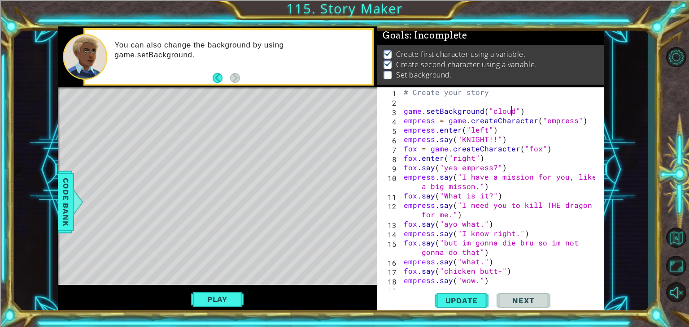
scroll to position [0, 7]
click at [448, 300] on span "Update" at bounding box center [461, 300] width 51 height 9
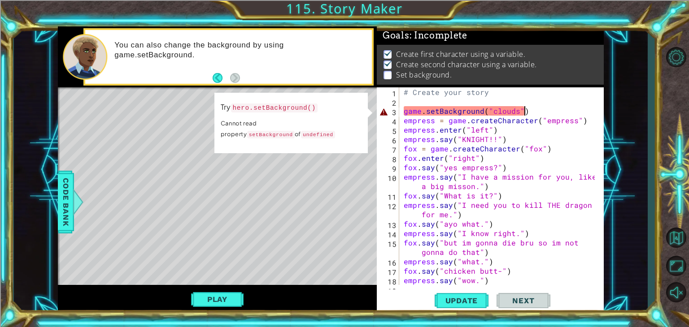
click at [529, 111] on div "# Create your story game . setBackground ( "clouds" ) empress = game . createCh…" at bounding box center [500, 200] width 197 height 226
click at [513, 235] on div "# Create your story game . setBackground ( "clouds" ) empress = game . createCh…" at bounding box center [500, 200] width 197 height 226
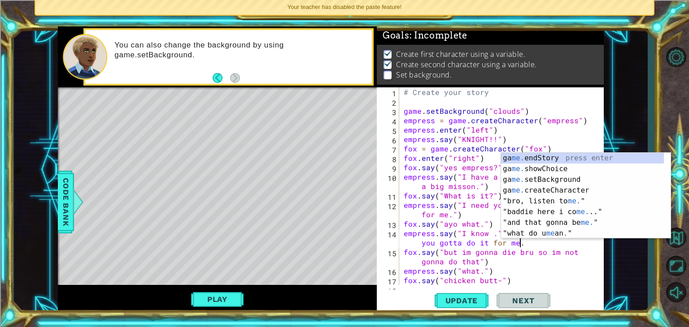
scroll to position [0, 17]
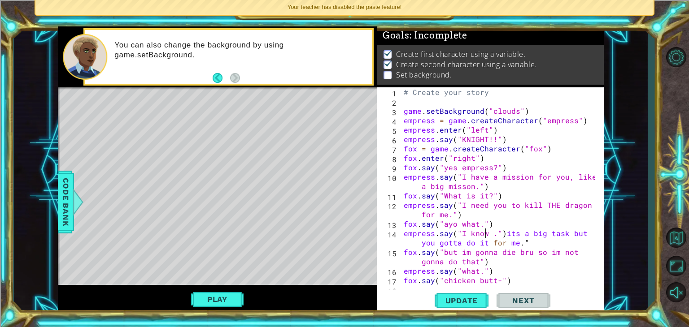
click at [487, 237] on div "# Create your story game . setBackground ( "clouds" ) empress = game . createCh…" at bounding box center [500, 195] width 197 height 217
click at [503, 233] on div "# Create your story game . setBackground ( "clouds" ) empress = game . createCh…" at bounding box center [500, 195] width 197 height 217
click at [446, 307] on button "Update" at bounding box center [462, 301] width 54 height 23
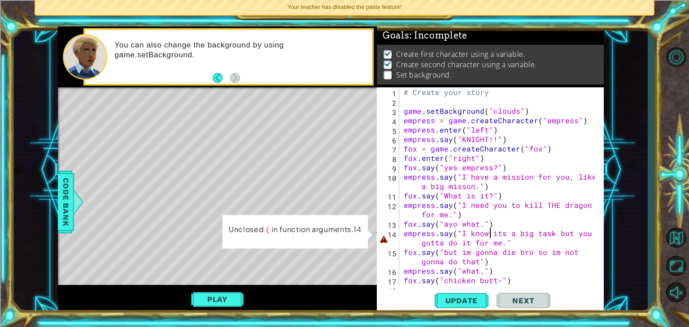
click at [514, 242] on div "# Create your story game . setBackground ( "clouds" ) empress = game . createCh…" at bounding box center [500, 195] width 197 height 217
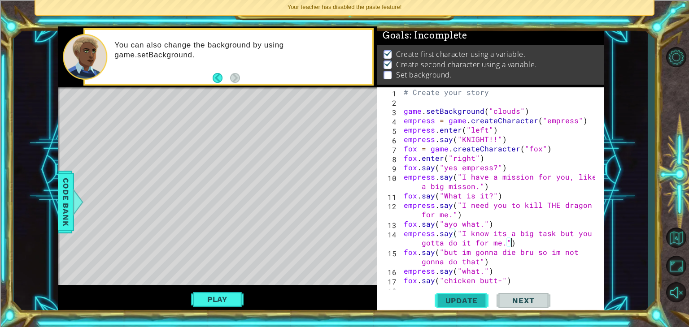
click at [470, 296] on span "Update" at bounding box center [461, 300] width 51 height 9
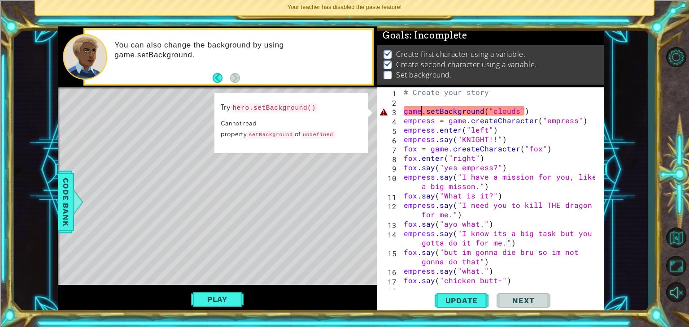
click at [423, 113] on div "# Create your story game . setBackground ( "clouds" ) empress = game . createCh…" at bounding box center [500, 195] width 197 height 217
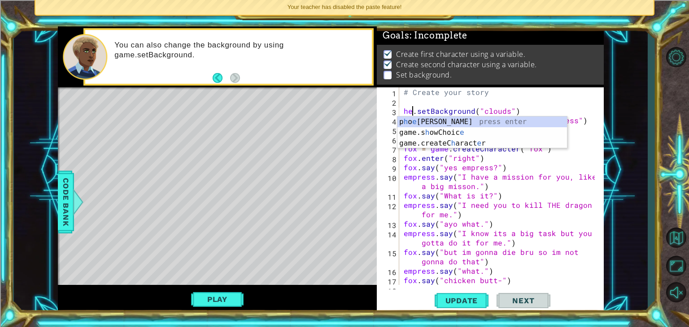
scroll to position [0, 0]
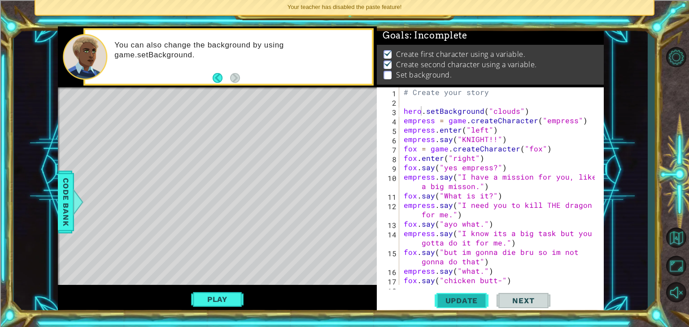
click at [471, 302] on span "Update" at bounding box center [461, 300] width 51 height 9
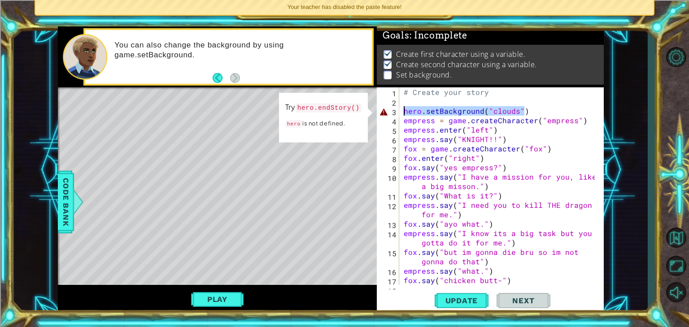
drag, startPoint x: 528, startPoint y: 108, endPoint x: 404, endPoint y: 113, distance: 124.7
click at [404, 113] on div "# Create your story hero . setBackground ( "clouds" ) empress = game . createCh…" at bounding box center [500, 195] width 197 height 217
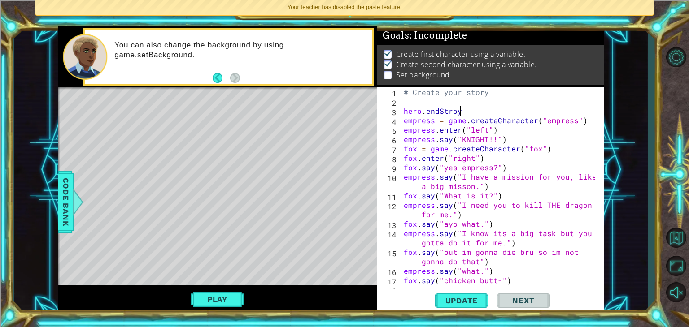
scroll to position [0, 3]
click at [456, 296] on span "Update" at bounding box center [461, 300] width 51 height 9
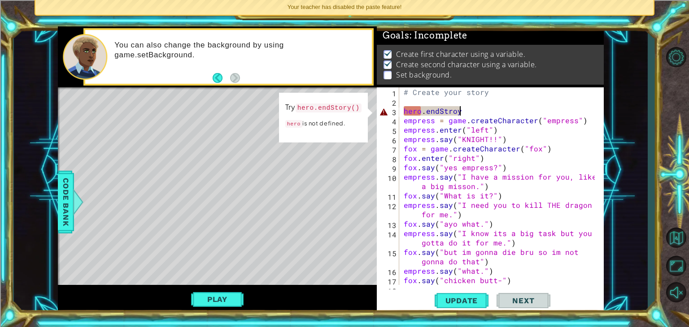
click at [482, 110] on div "# Create your story hero . endStroy empress = game . createCharacter ( "empress…" at bounding box center [500, 195] width 197 height 217
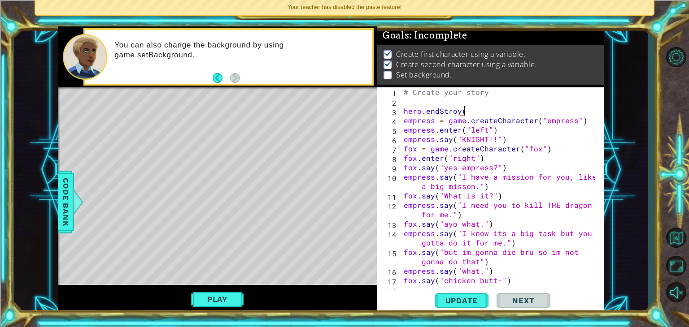
scroll to position [0, 4]
click at [455, 293] on button "Update" at bounding box center [462, 301] width 54 height 23
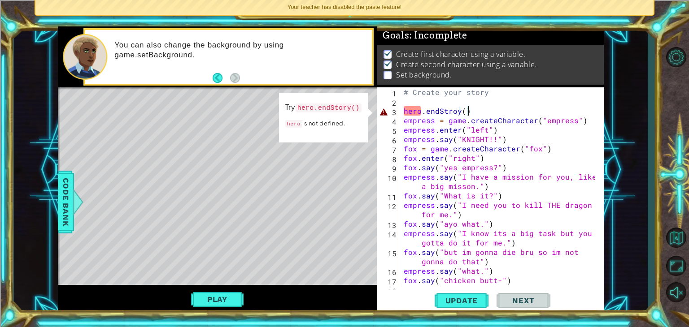
click at [56, 205] on div "1 ההההההההההההההההההההההההההההההההההההההההההההההההההההההההההההההההההההההההההההה…" at bounding box center [331, 170] width 634 height 288
click at [61, 206] on span "Code Bank" at bounding box center [66, 202] width 14 height 55
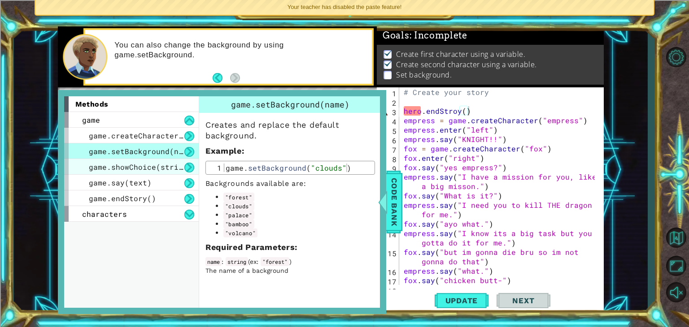
click at [135, 168] on span "game.showChoice(string1, string2)" at bounding box center [163, 166] width 148 height 9
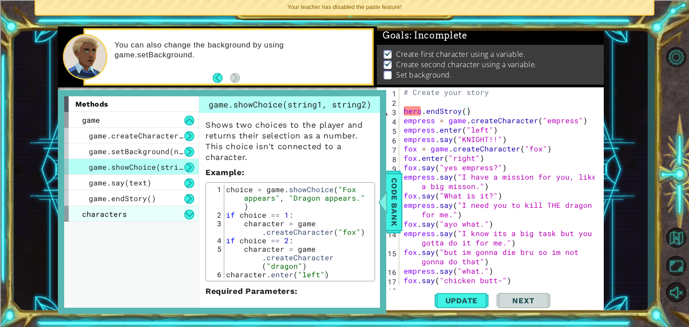
click at [150, 210] on div "characters" at bounding box center [131, 214] width 135 height 16
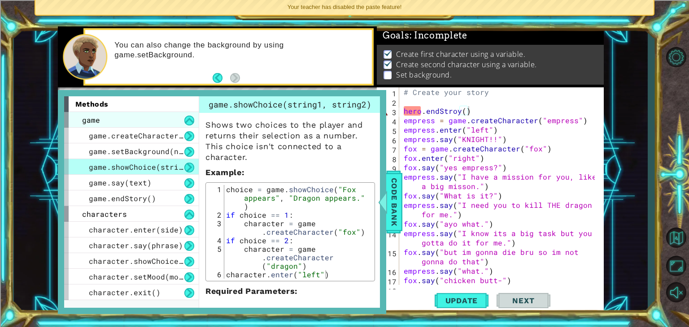
click at [134, 122] on div "game" at bounding box center [131, 120] width 135 height 16
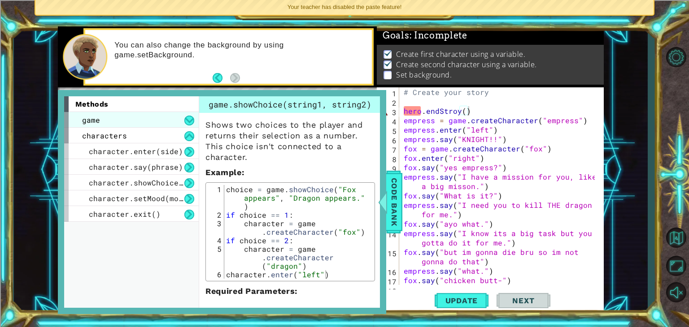
click at [134, 122] on div "game" at bounding box center [131, 120] width 135 height 16
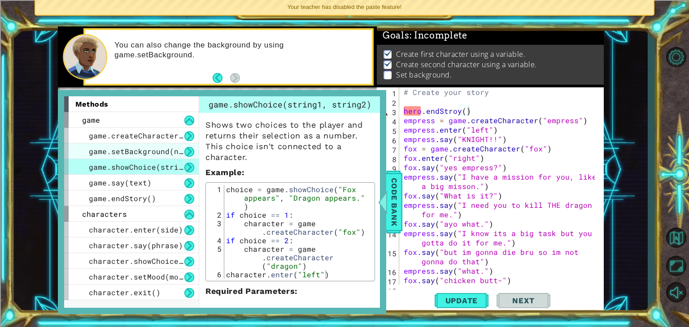
click at [134, 144] on div "game.setBackground(name)" at bounding box center [131, 152] width 135 height 16
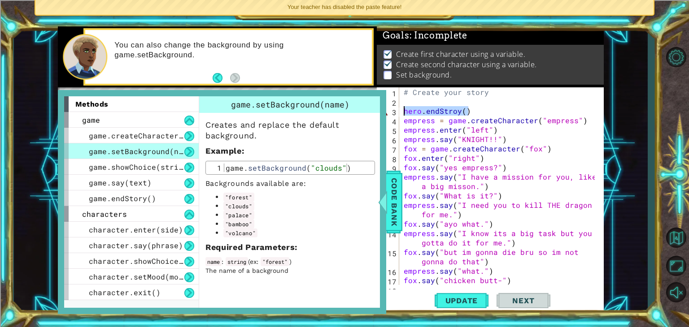
drag, startPoint x: 500, startPoint y: 109, endPoint x: 404, endPoint y: 114, distance: 96.1
click at [404, 114] on div "# Create your story hero . endStroy ( ) empress = game . createCharacter ( "emp…" at bounding box center [500, 195] width 197 height 217
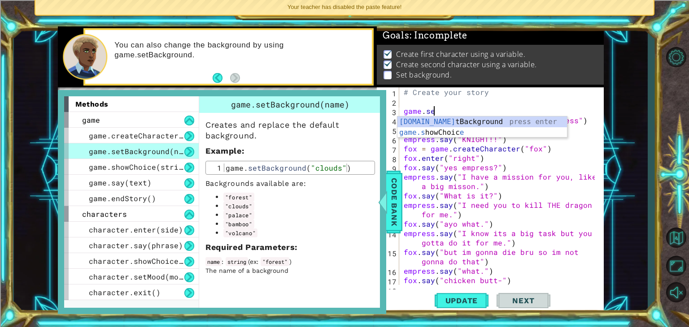
scroll to position [0, 1]
click at [432, 121] on div "game.set Background press enter" at bounding box center [482, 133] width 170 height 32
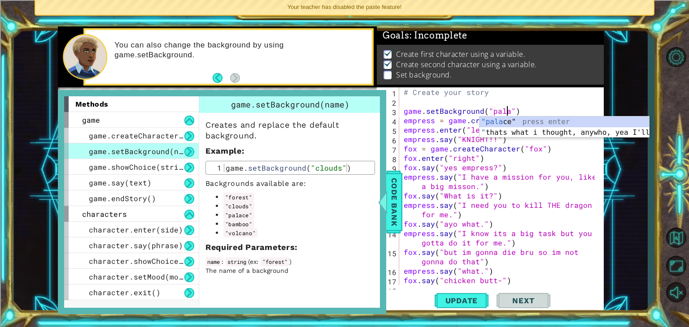
scroll to position [0, 7]
click at [473, 164] on div "# Create your story game . setBackground ( "palace" ) empress = game . createCh…" at bounding box center [500, 195] width 197 height 217
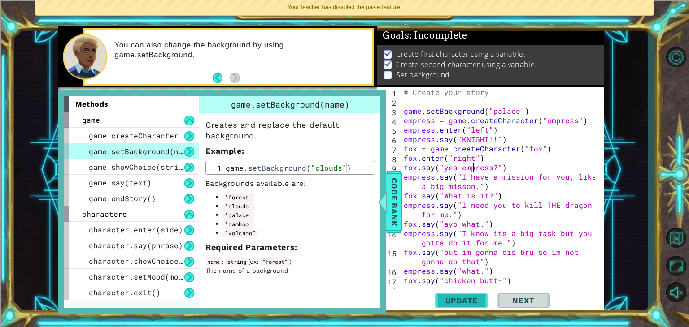
type textarea "fox.say("yes empress?")"
click at [465, 300] on span "Update" at bounding box center [461, 300] width 51 height 9
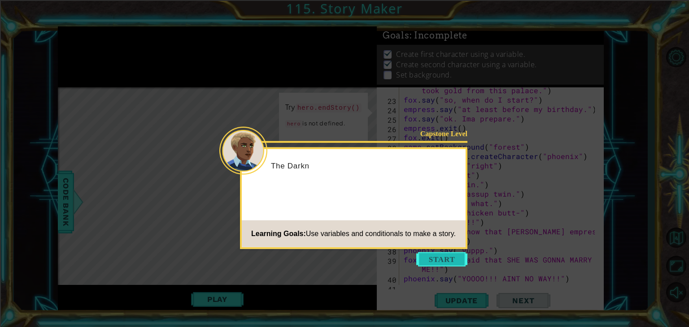
scroll to position [744, 0]
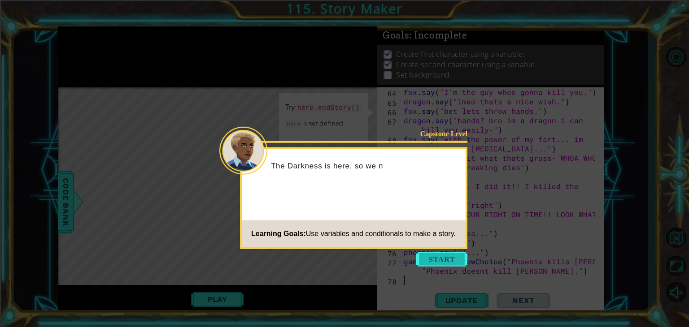
click at [429, 263] on button "Start" at bounding box center [441, 259] width 51 height 14
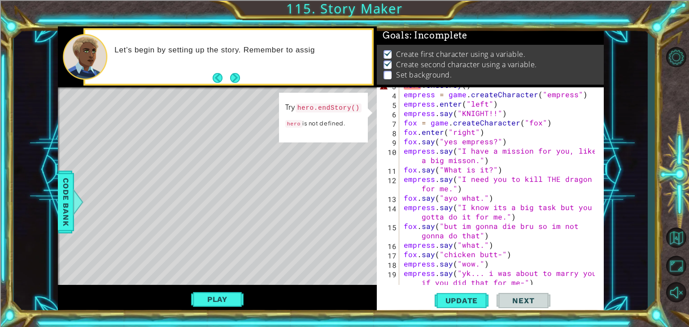
scroll to position [0, 0]
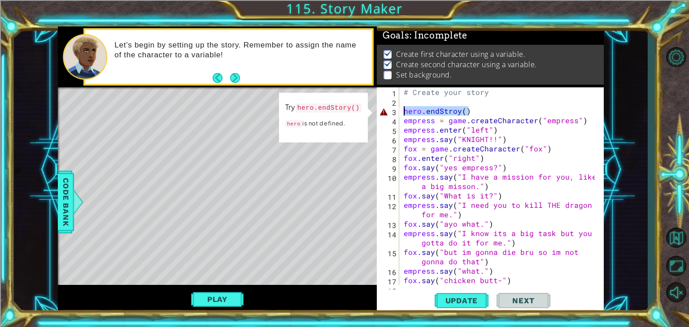
drag, startPoint x: 466, startPoint y: 122, endPoint x: 396, endPoint y: 114, distance: 70.4
click at [396, 114] on div "1 2 3 4 5 6 7 8 9 10 11 12 13 14 15 16 17 18 # Create your story hero . endStro…" at bounding box center [489, 186] width 225 height 198
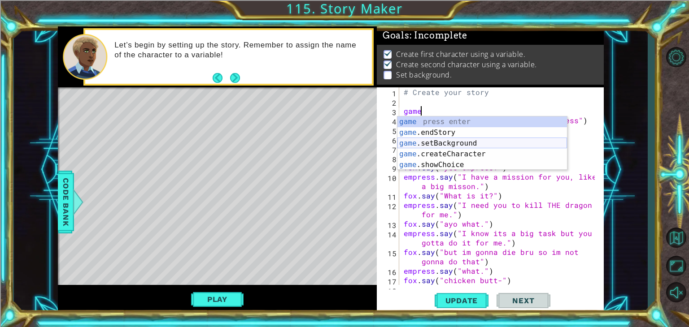
click at [409, 139] on div "game press enter game .endStory press enter game .setBackground press enter gam…" at bounding box center [482, 154] width 170 height 75
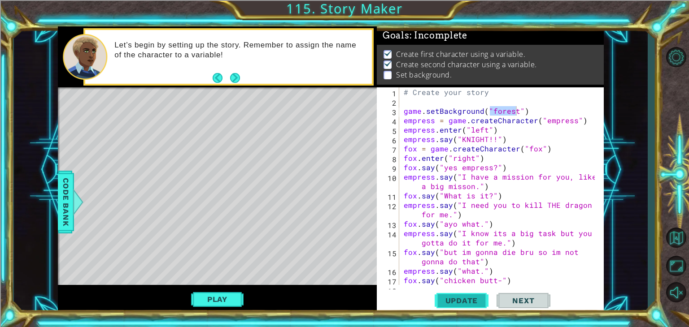
click at [453, 299] on span "Update" at bounding box center [461, 300] width 51 height 9
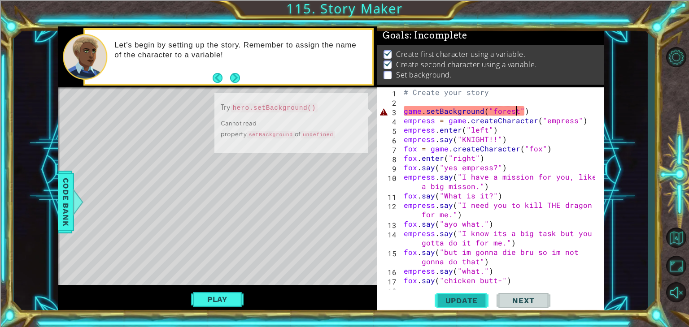
scroll to position [4, 0]
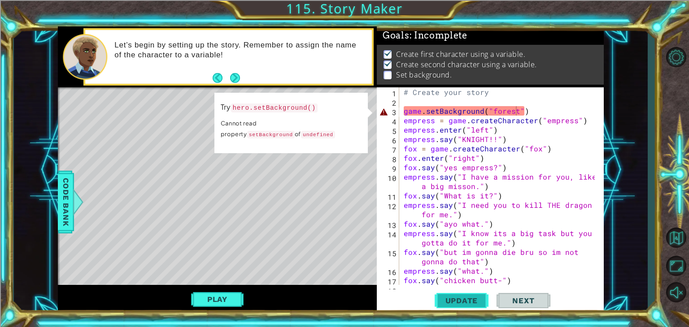
click at [453, 299] on span "Update" at bounding box center [461, 300] width 51 height 9
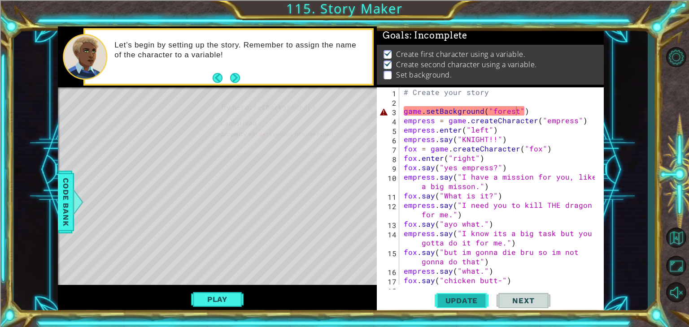
click at [453, 299] on span "Update" at bounding box center [461, 300] width 51 height 9
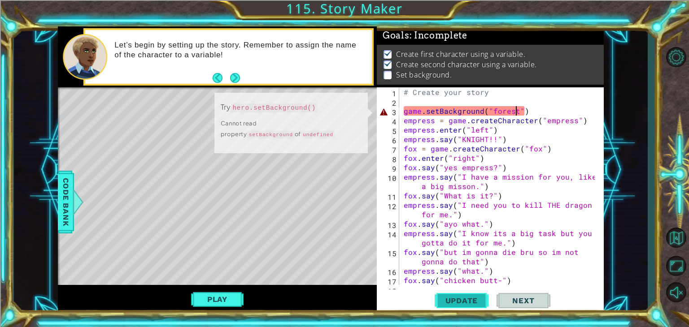
click at [453, 299] on span "Update" at bounding box center [461, 300] width 51 height 9
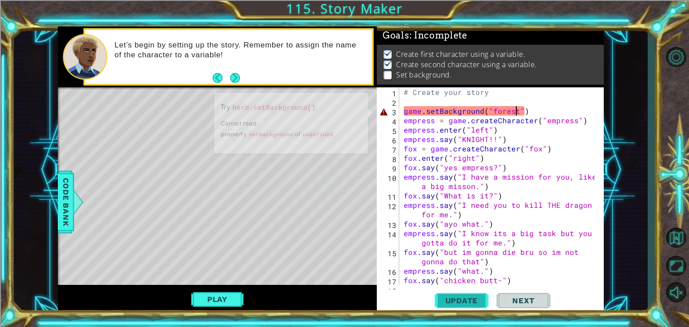
click at [453, 299] on span "Update" at bounding box center [461, 300] width 51 height 9
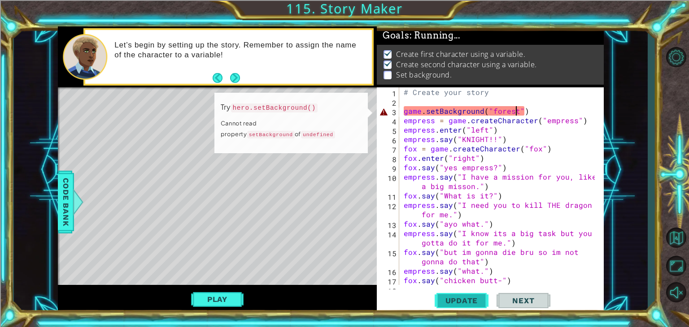
click at [453, 299] on span "Update" at bounding box center [461, 300] width 51 height 9
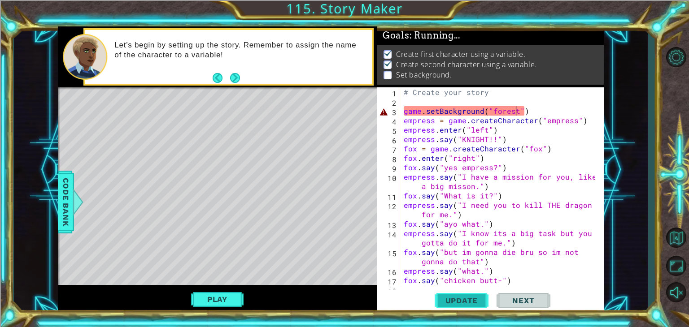
click at [453, 299] on span "Update" at bounding box center [461, 300] width 51 height 9
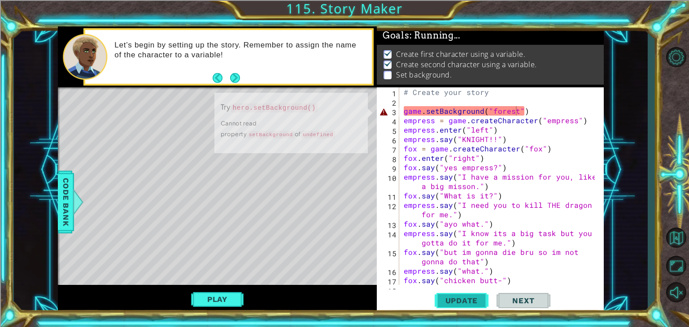
click at [453, 299] on span "Update" at bounding box center [461, 300] width 51 height 9
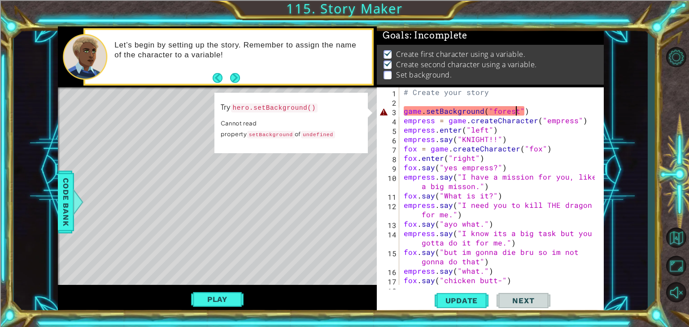
click at [516, 108] on div "# Create your story game . setBackground ( "forest" ) empress = game . createCh…" at bounding box center [500, 195] width 197 height 217
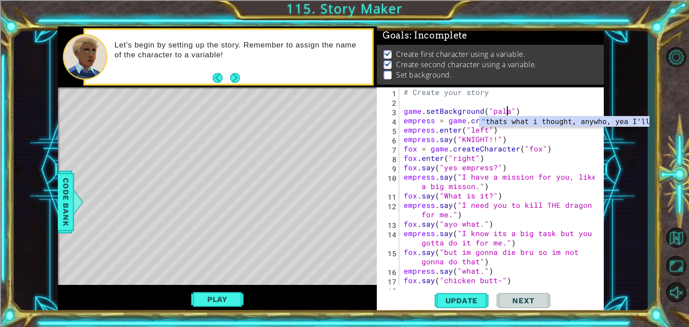
scroll to position [0, 7]
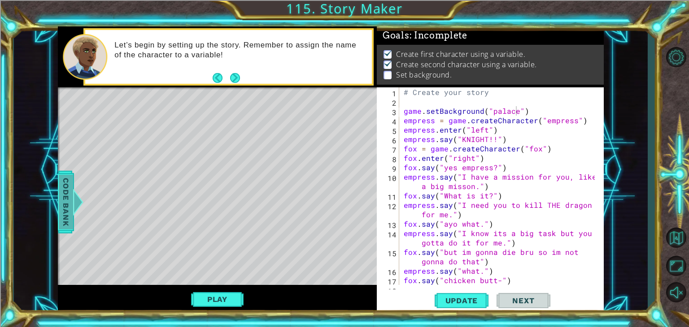
click at [72, 192] on div at bounding box center [77, 202] width 11 height 27
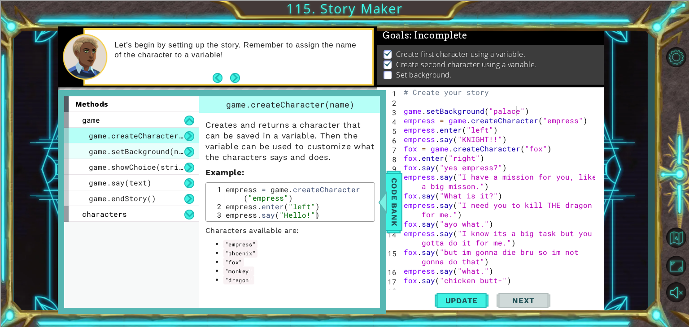
click at [173, 153] on span "game.setBackground(name)" at bounding box center [143, 151] width 108 height 9
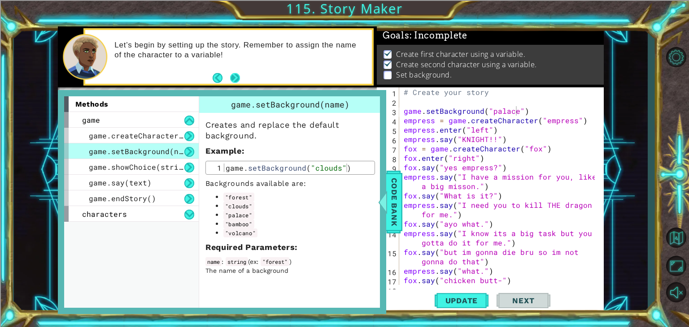
click at [239, 73] on button "Next" at bounding box center [235, 78] width 10 height 10
click at [540, 118] on div "# Create your story game . setBackground ( "palace" ) empress = game . createCh…" at bounding box center [500, 195] width 197 height 217
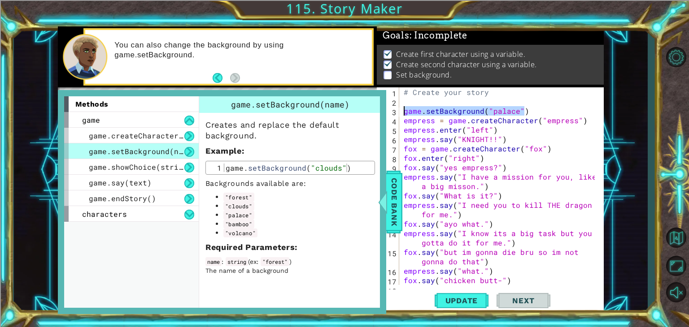
drag, startPoint x: 531, startPoint y: 110, endPoint x: 406, endPoint y: 112, distance: 125.6
click at [406, 112] on div "# Create your story game . setBackground ( "palace" ) empress = game . createCh…" at bounding box center [500, 195] width 197 height 217
type textarea "g"
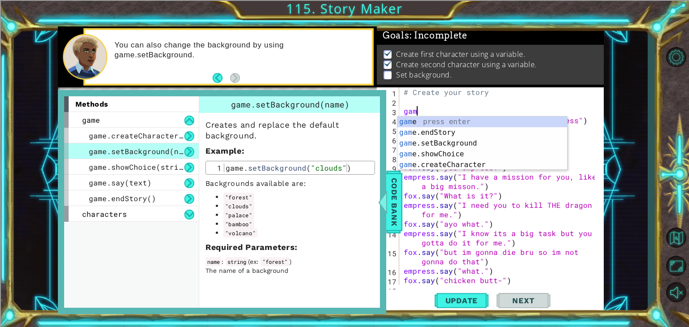
scroll to position [0, 0]
click at [425, 142] on div "game press enter game .endStory press enter game .setBackground press enter gam…" at bounding box center [482, 154] width 170 height 75
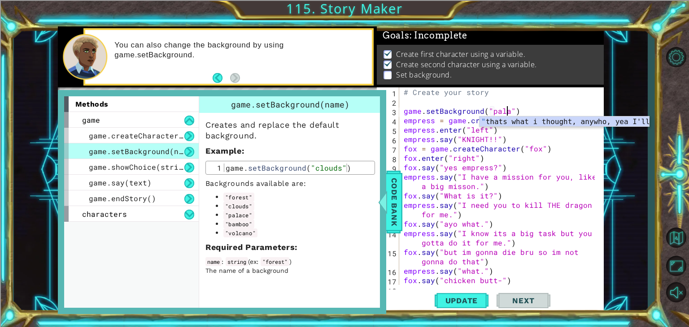
scroll to position [0, 7]
click at [500, 183] on div "# Create your story game . setBackground ( "palace" ) empress = game . createCh…" at bounding box center [500, 195] width 197 height 217
click at [495, 226] on div "# Create your story game . setBackground ( "palace" ) empress = game . createCh…" at bounding box center [500, 195] width 197 height 217
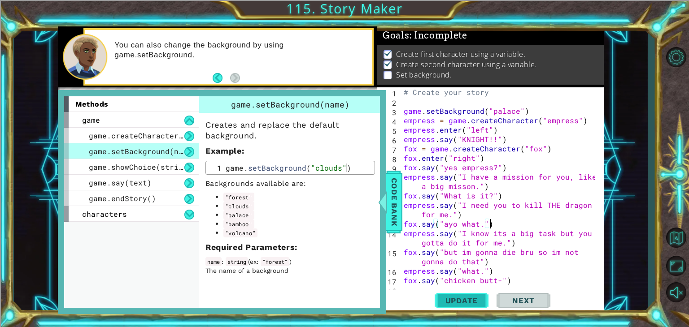
click at [470, 296] on button "Update" at bounding box center [462, 301] width 54 height 23
click at [471, 295] on button "Update" at bounding box center [462, 301] width 54 height 23
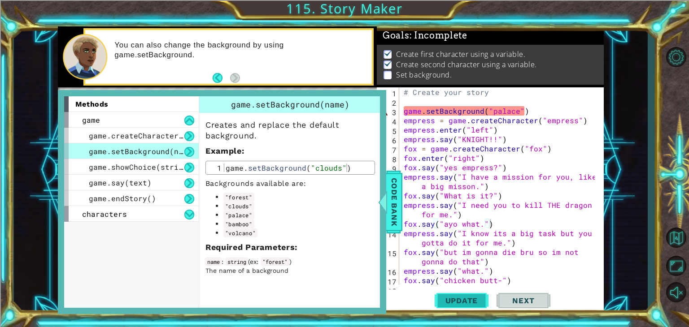
click at [471, 295] on button "Update" at bounding box center [462, 301] width 54 height 23
click at [163, 188] on div "game.say(text)" at bounding box center [131, 183] width 135 height 16
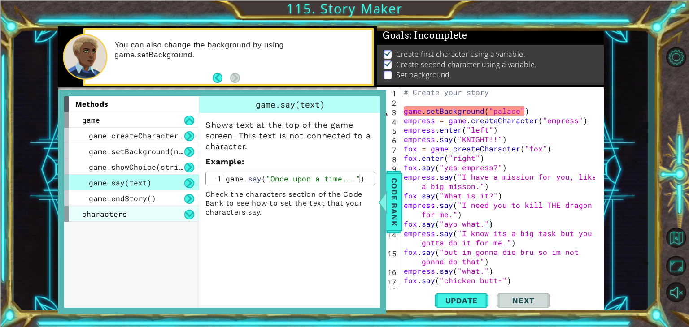
click at [147, 217] on div "characters" at bounding box center [131, 214] width 135 height 16
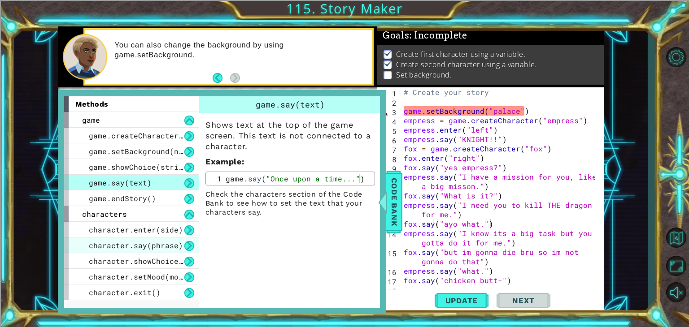
click at [156, 238] on div "character.say(phrase)" at bounding box center [131, 246] width 135 height 16
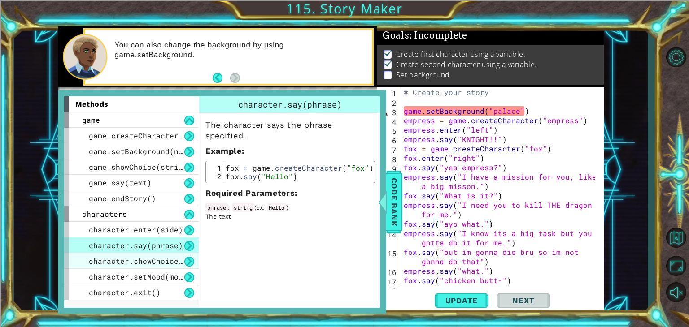
click at [157, 261] on span "character.showChoice(string1, string2)" at bounding box center [174, 261] width 170 height 9
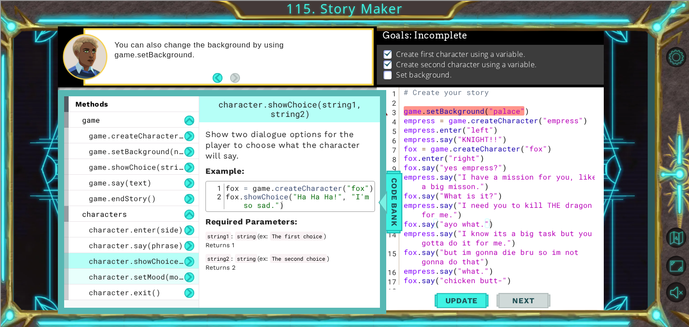
click at [159, 280] on span "character.setMood(mood)" at bounding box center [140, 276] width 103 height 9
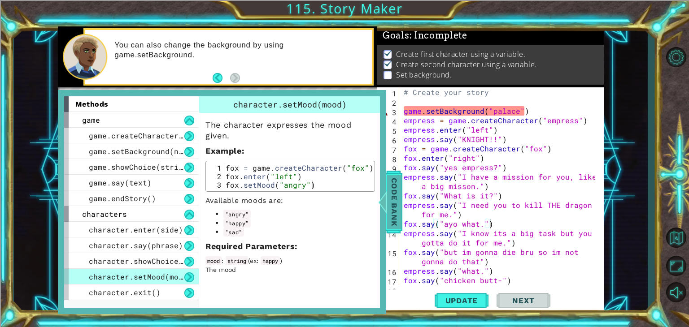
click at [396, 201] on span "Code Bank" at bounding box center [394, 202] width 14 height 55
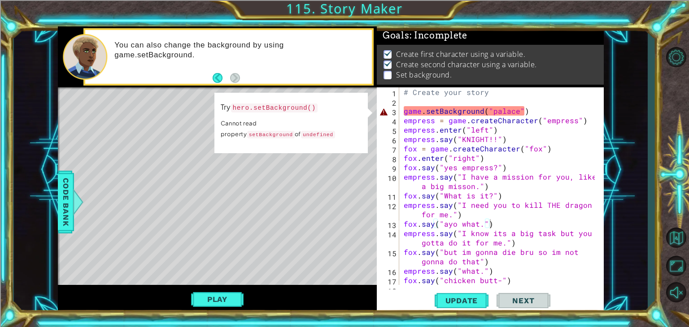
click at [534, 109] on div "# Create your story game . setBackground ( "palace" ) empress = game . createCh…" at bounding box center [500, 195] width 197 height 217
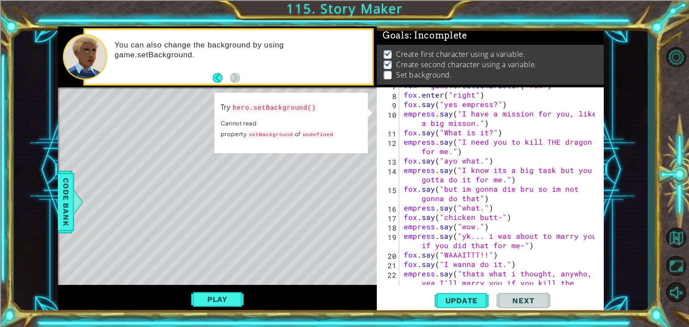
scroll to position [0, 0]
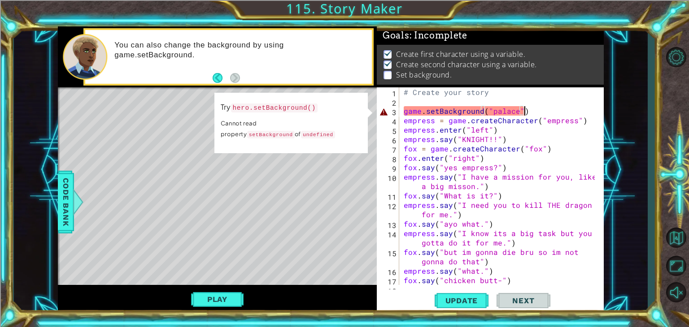
click at [538, 115] on div "# Create your story game . setBackground ( "palace" ) empress = game . createCh…" at bounding box center [500, 195] width 197 height 217
click at [421, 111] on div "# Create your story game . setBackground ( "palace" ) empress = game . createCh…" at bounding box center [500, 195] width 197 height 217
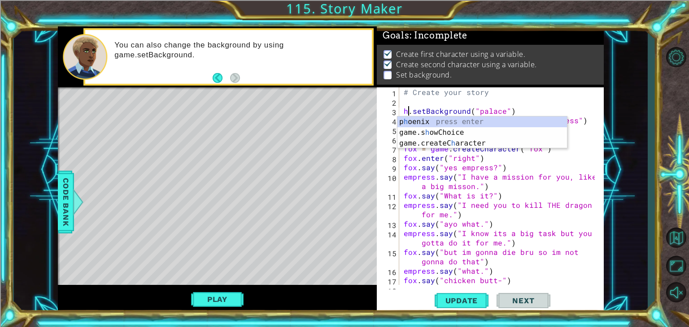
scroll to position [0, 0]
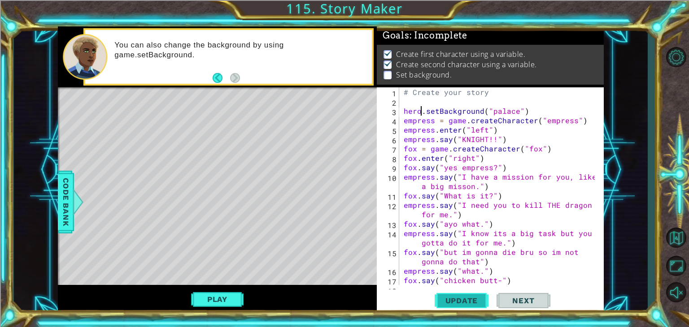
click at [457, 304] on span "Update" at bounding box center [461, 300] width 51 height 9
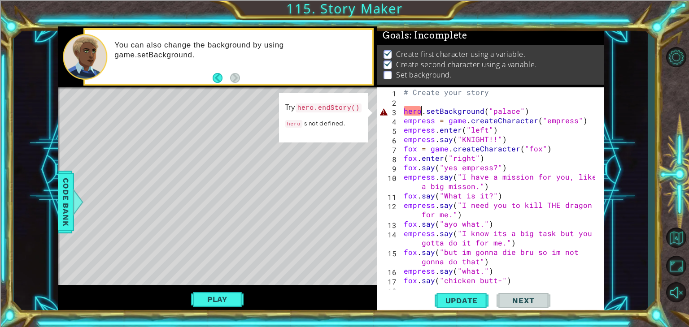
click at [419, 113] on div "# Create your story hero . setBackground ( "palace" ) empress = game . createCh…" at bounding box center [500, 195] width 197 height 217
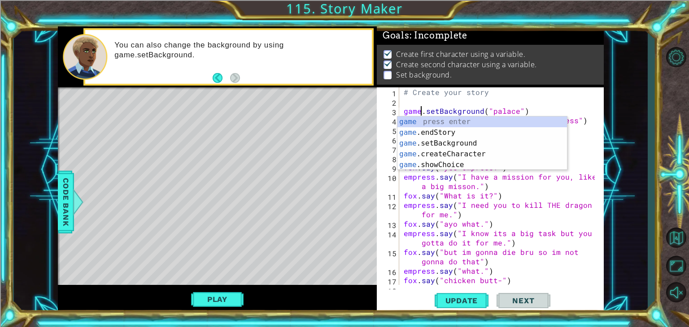
click at [454, 209] on div "# Create your story game . setBackground ( "palace" ) empress = game . createCh…" at bounding box center [500, 195] width 197 height 217
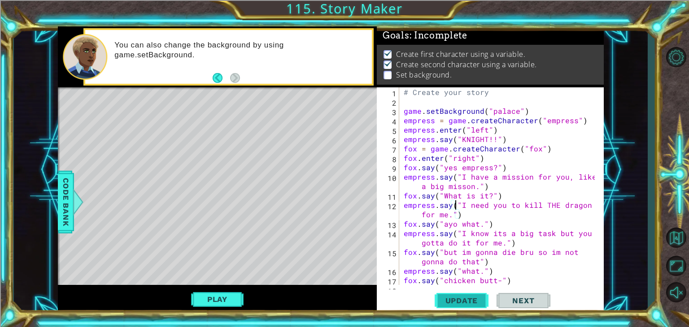
click at [462, 306] on button "Update" at bounding box center [462, 301] width 54 height 23
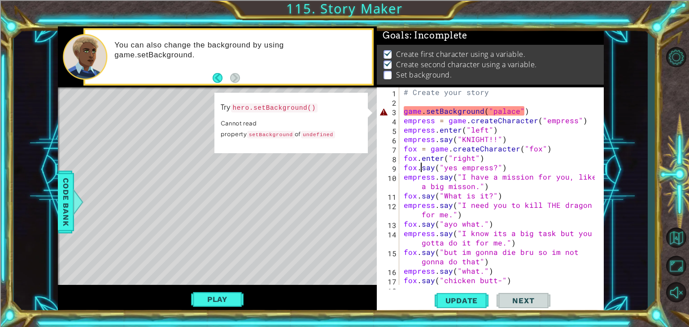
click at [420, 164] on div "# Create your story game . setBackground ( "palace" ) empress = game . createCh…" at bounding box center [500, 195] width 197 height 217
type textarea "fox.say("yes empress?")"
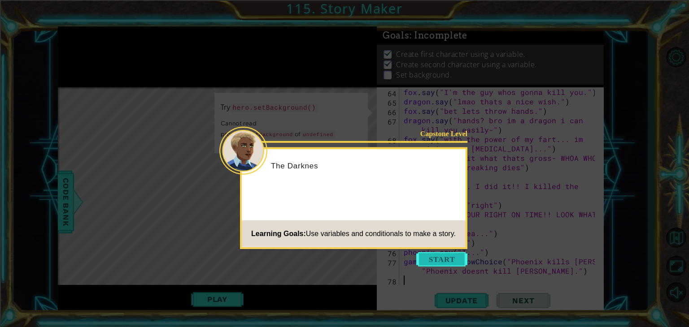
scroll to position [744, 0]
click at [423, 257] on button "Start" at bounding box center [441, 259] width 51 height 14
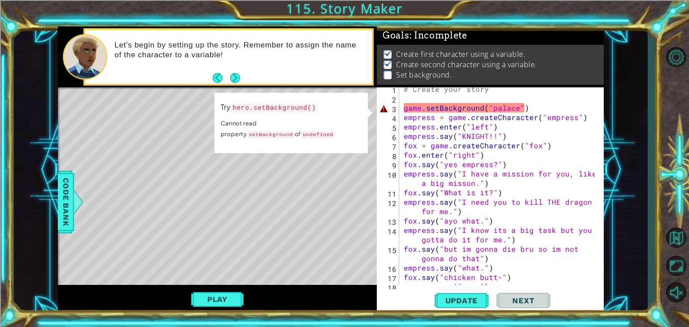
scroll to position [0, 0]
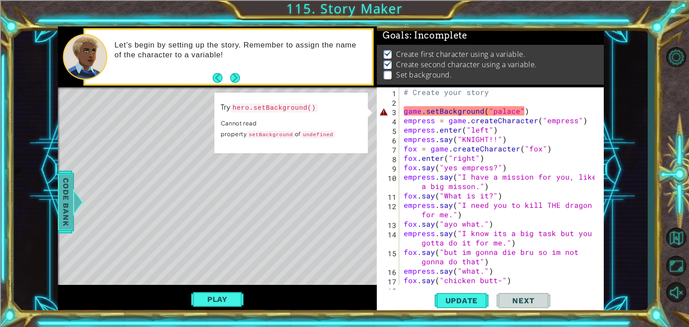
click at [71, 201] on span "Code Bank" at bounding box center [66, 202] width 14 height 55
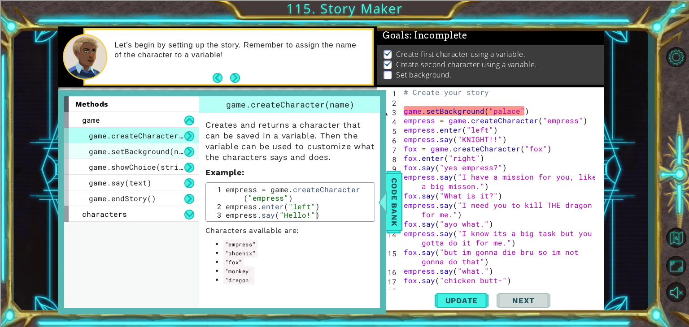
click at [127, 152] on span "game.setBackground(name)" at bounding box center [143, 151] width 108 height 9
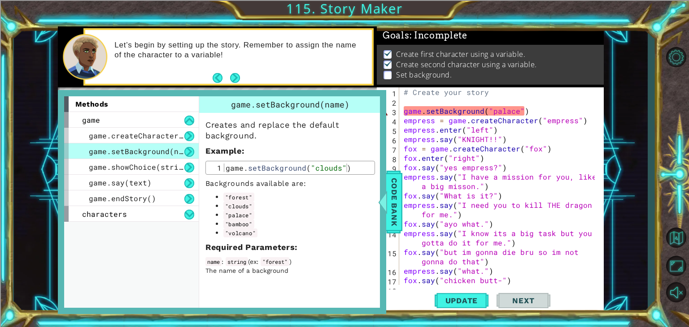
click at [500, 157] on div "# Create your story game . setBackground ( "palace" ) empress = game . createCh…" at bounding box center [500, 195] width 197 height 217
click at [401, 182] on span "Code Bank" at bounding box center [394, 202] width 14 height 55
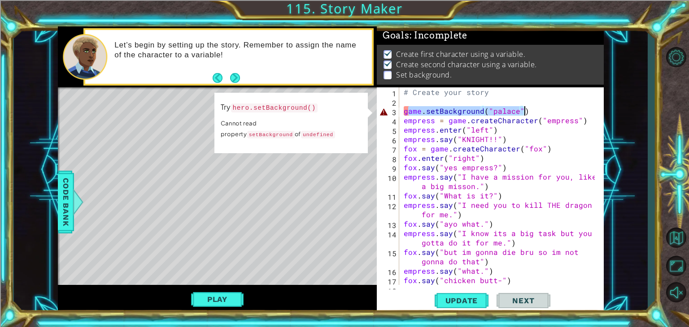
drag, startPoint x: 407, startPoint y: 109, endPoint x: 552, endPoint y: 114, distance: 145.0
click at [552, 114] on div "# Create your story game . setBackground ( "palace" ) empress = game . createCh…" at bounding box center [500, 195] width 197 height 217
click at [527, 130] on div "# Create your story game . setBackground ( "palace" ) empress = game . createCh…" at bounding box center [500, 195] width 197 height 217
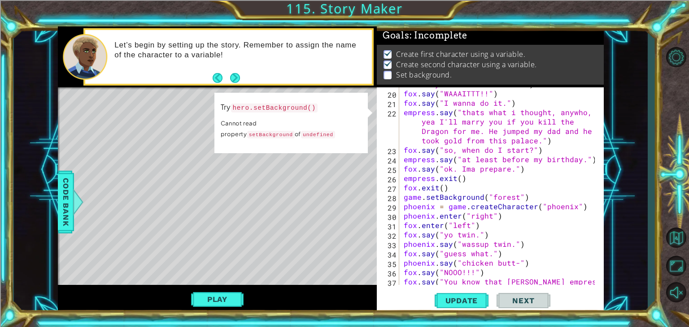
scroll to position [225, 0]
click at [448, 185] on div "empress . say ( "yk... i was about to marry you if you did that for me-" ) fox …" at bounding box center [500, 187] width 197 height 235
type textarea "fox.exit()"
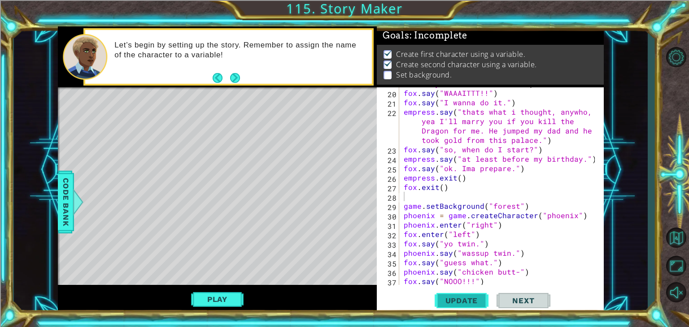
click at [466, 300] on span "Update" at bounding box center [461, 300] width 51 height 9
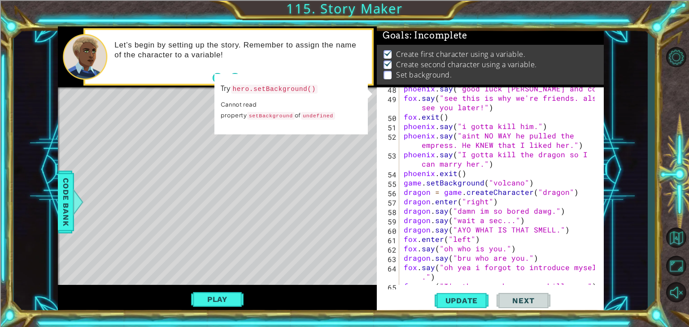
scroll to position [559, 0]
click at [487, 176] on div "phoenix . say ( "good luck [PERSON_NAME] and congrats!!" ) fox . say ( "see thi…" at bounding box center [500, 192] width 197 height 217
type textarea "phoenix.exit()"
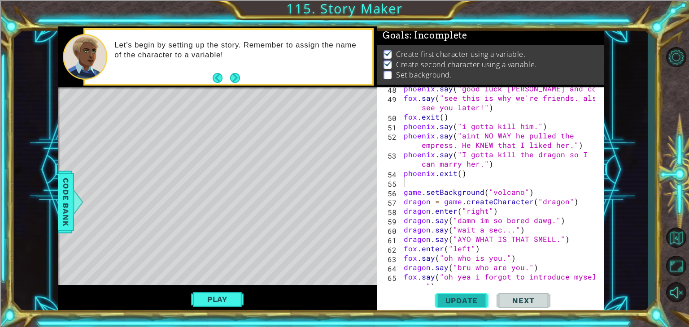
click at [459, 293] on button "Update" at bounding box center [462, 301] width 54 height 23
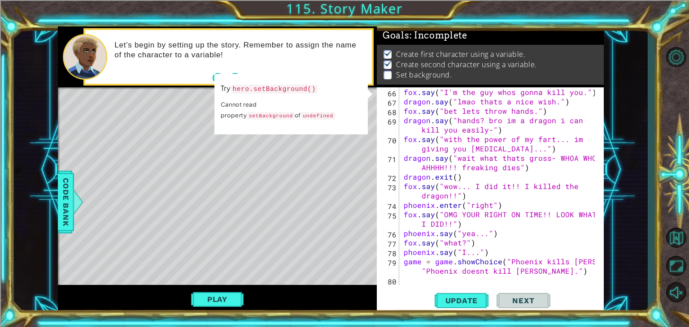
scroll to position [762, 0]
click at [550, 272] on div "fox . say ( "I'm the guy whos gonna kill you." ) dragon . say ( "lmao thats a n…" at bounding box center [500, 195] width 197 height 217
type textarea "game = game.showChoice("Phoenix kills fox" , "Phoenix doesnt kill [PERSON_NAME]…"
click at [431, 282] on div "fox . say ( "I'm the guy whos gonna kill you." ) dragon . say ( "lmao thats a n…" at bounding box center [500, 195] width 197 height 217
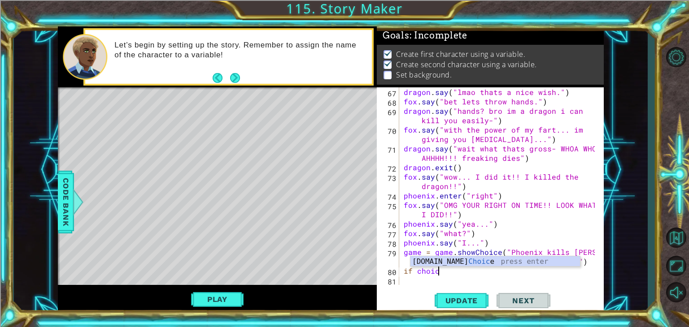
scroll to position [0, 2]
type textarea "if choice == 1:"
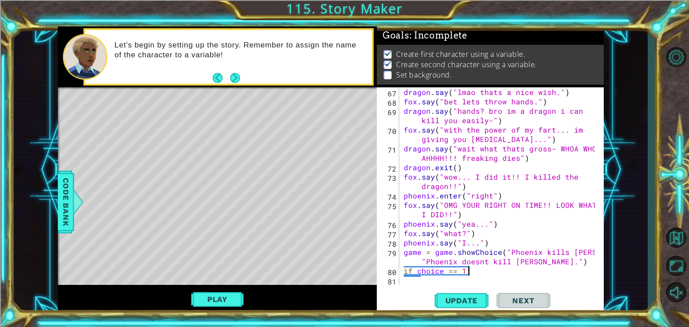
click at [402, 280] on div "dragon . say ( "lmao thats a nice wish." ) fox . say ( "bet lets throw hands." …" at bounding box center [500, 195] width 197 height 217
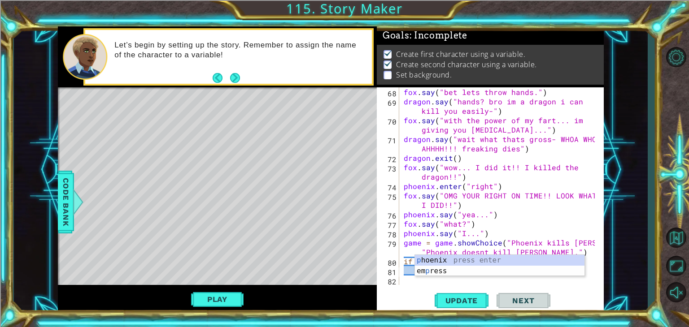
scroll to position [782, 0]
click at [422, 259] on div "p hoenix press enter [PERSON_NAME] press enter" at bounding box center [500, 276] width 170 height 43
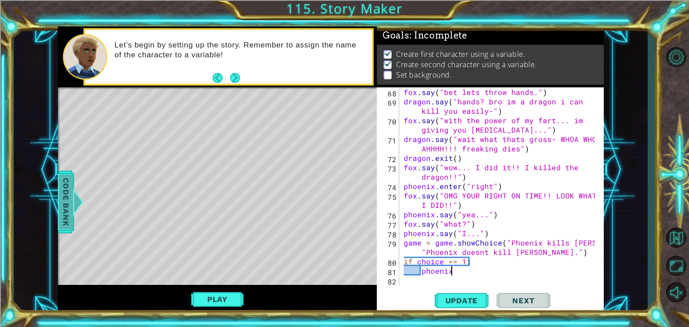
click at [66, 217] on span "Code Bank" at bounding box center [66, 202] width 14 height 55
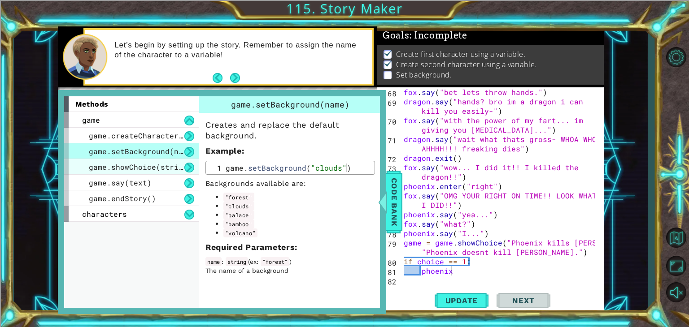
click at [149, 169] on span "game.showChoice(string1, string2)" at bounding box center [163, 166] width 148 height 9
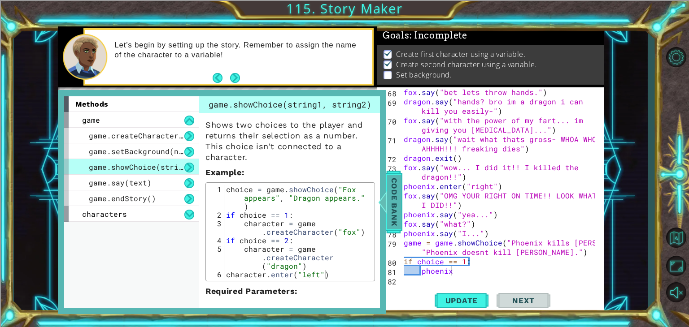
click at [400, 225] on span "Code Bank" at bounding box center [394, 202] width 14 height 55
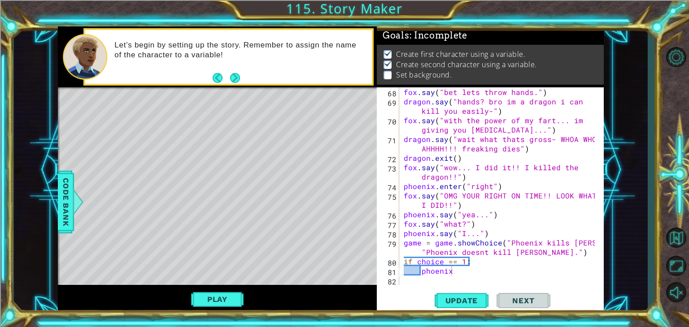
click at [457, 274] on div "fox . say ( "bet lets throw hands." ) dragon . say ( "hands? [PERSON_NAME] im a…" at bounding box center [500, 195] width 197 height 217
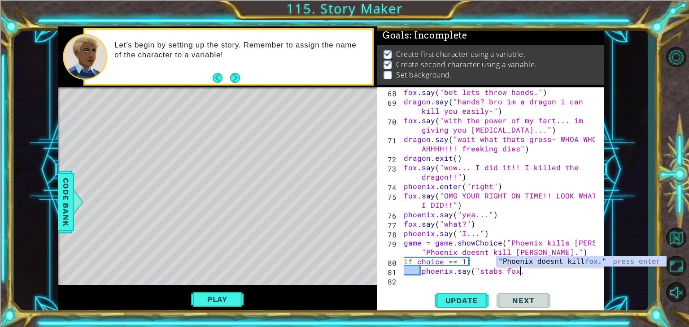
scroll to position [0, 7]
type textarea "phoenix.say("stabs fox.")"
click at [444, 278] on div "fox . say ( "bet lets throw hands." ) dragon . say ( "hands? [PERSON_NAME] im a…" at bounding box center [500, 195] width 197 height 217
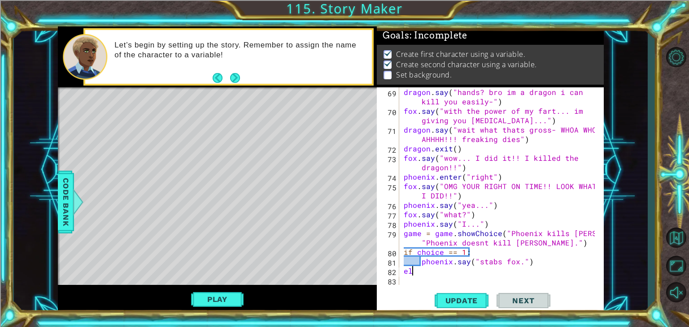
scroll to position [0, 0]
type textarea "else:"
click at [435, 278] on div "dragon . say ( "hands? [PERSON_NAME] im a dragon i can kill you easily-" ) fox …" at bounding box center [500, 200] width 197 height 226
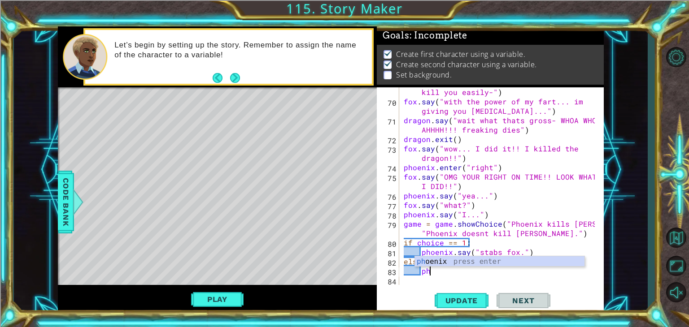
scroll to position [0, 1]
click at [430, 262] on div "ph oenix press enter" at bounding box center [500, 273] width 170 height 32
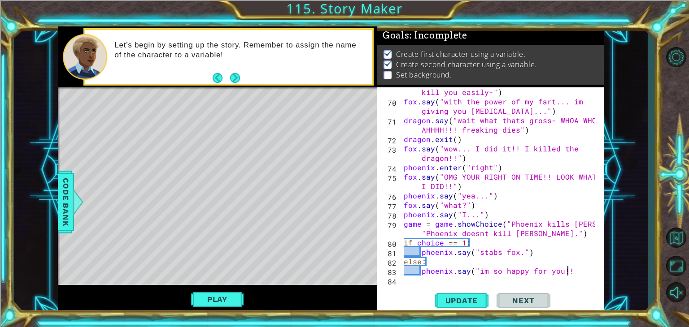
scroll to position [0, 10]
type textarea "phoenix.say("im so happy for you!!")"
click at [448, 304] on span "Update" at bounding box center [461, 300] width 51 height 9
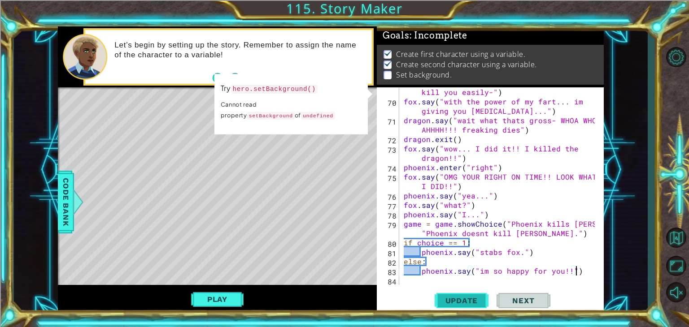
click at [448, 304] on span "Update" at bounding box center [461, 300] width 51 height 9
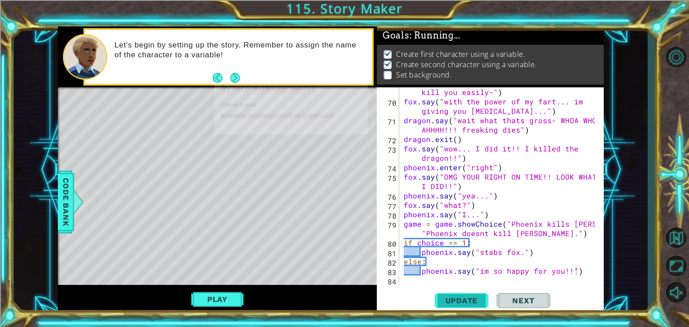
click at [448, 304] on span "Update" at bounding box center [461, 300] width 51 height 9
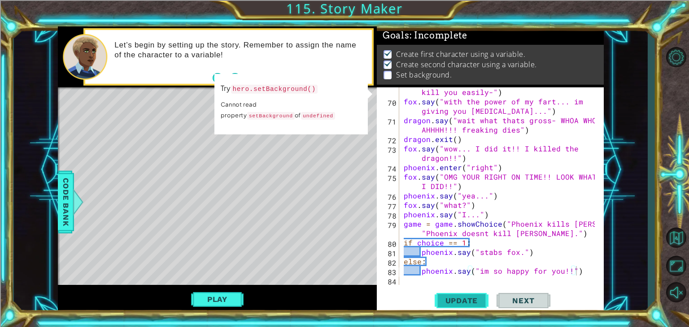
click at [448, 304] on span "Update" at bounding box center [461, 300] width 51 height 9
click at [481, 284] on div "dragon . say ( "hands? [PERSON_NAME] im a dragon i can kill you easily-" ) fox …" at bounding box center [500, 191] width 197 height 226
type textarea "f"
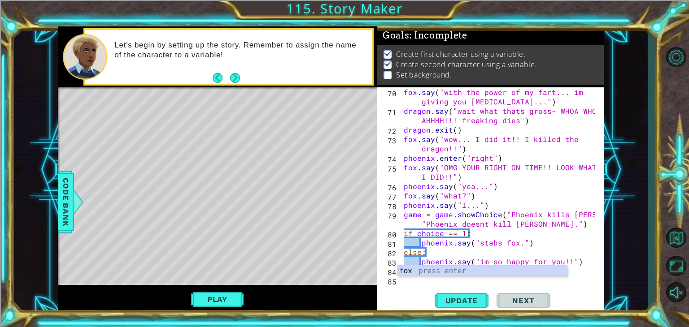
scroll to position [810, 0]
click at [445, 283] on div "fox . say ( "with the power of my fart... im giving you [MEDICAL_DATA]..." ) dr…" at bounding box center [500, 200] width 197 height 226
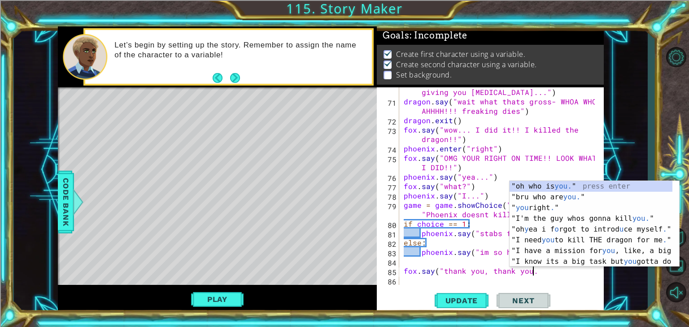
scroll to position [0, 8]
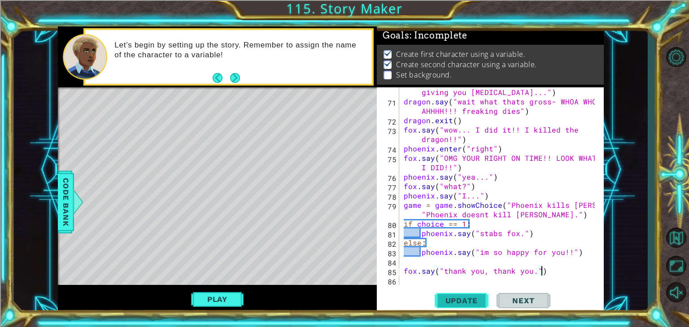
click at [452, 298] on span "Update" at bounding box center [461, 300] width 51 height 9
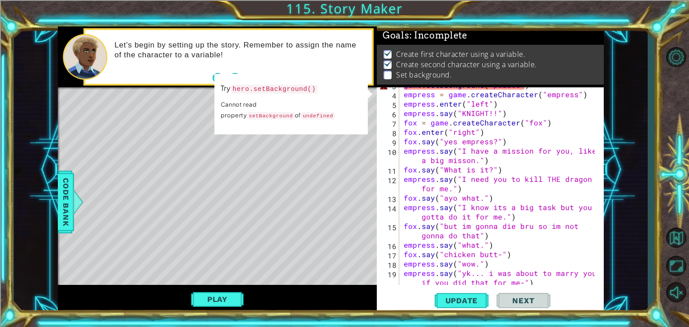
scroll to position [10, 0]
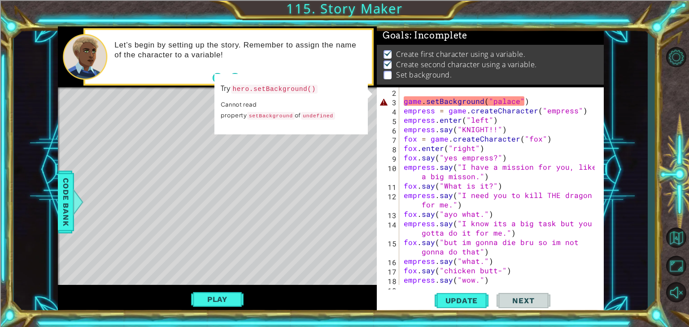
click at [601, 108] on div "fox.say("thank you, thank you.") 2 3 4 5 6 7 8 9 10 11 12 13 14 15 16 17 18 19 …" at bounding box center [490, 200] width 227 height 226
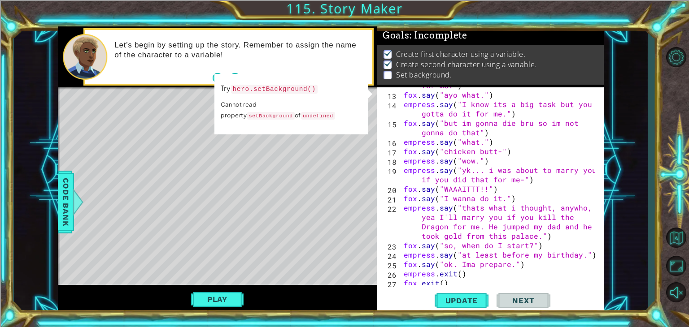
scroll to position [0, 0]
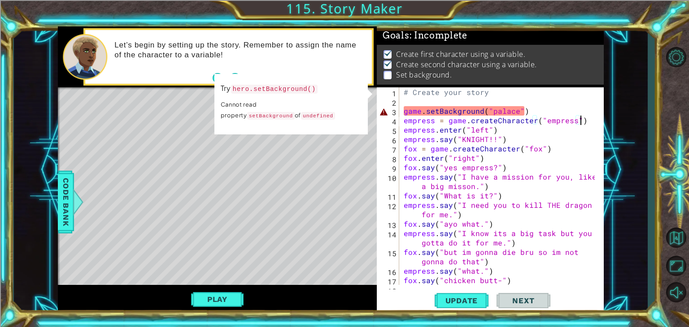
click at [405, 112] on div "# Create your story game . setBackground ( "palace" ) empress = game . createCh…" at bounding box center [500, 195] width 197 height 217
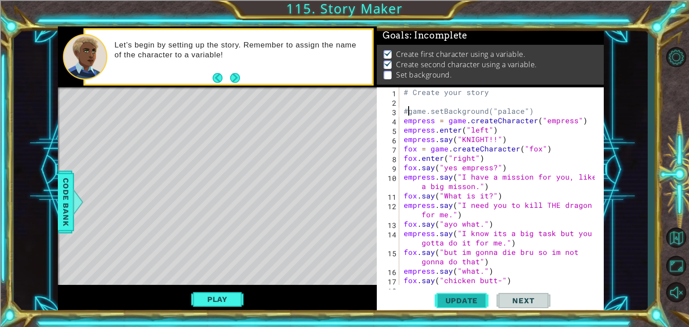
click at [457, 305] on button "Update" at bounding box center [462, 301] width 54 height 23
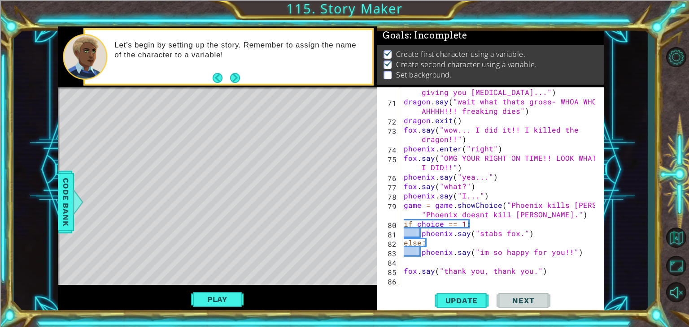
scroll to position [819, 0]
click at [422, 243] on div "fox . say ( "with the power of my fart... im giving you [MEDICAL_DATA]..." ) dr…" at bounding box center [500, 191] width 197 height 226
type textarea "if choice == 2:"
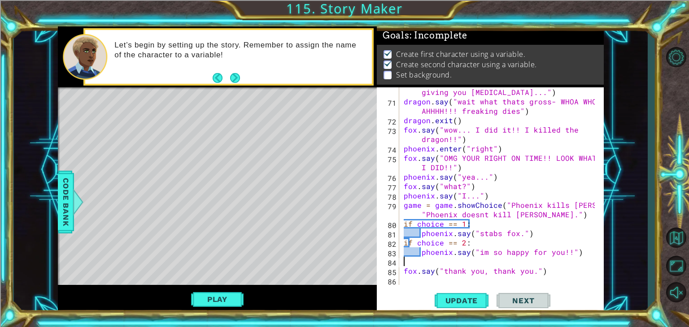
click at [453, 261] on div "fox . say ( "with the power of my fart... im giving you [MEDICAL_DATA]..." ) dr…" at bounding box center [500, 191] width 197 height 226
click at [476, 247] on div "fox . say ( "with the power of my fart... im giving you [MEDICAL_DATA]..." ) dr…" at bounding box center [500, 191] width 197 height 226
type textarea "if choice == 2:"
click at [461, 258] on div "fox . say ( "with the power of my fart... im giving you [MEDICAL_DATA]..." ) dr…" at bounding box center [500, 191] width 197 height 226
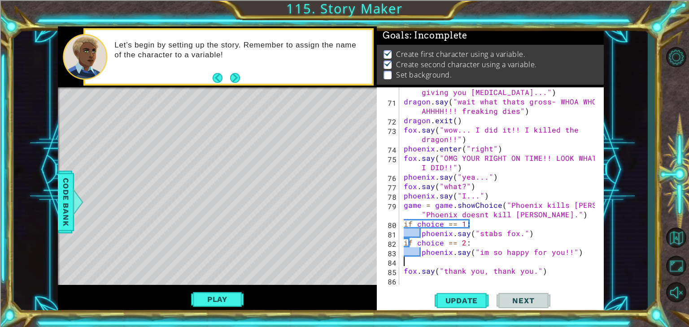
click at [420, 242] on div "fox . say ( "with the power of my fart... im giving you [MEDICAL_DATA]..." ) dr…" at bounding box center [500, 191] width 197 height 226
click at [416, 242] on div "fox . say ( "with the power of my fart... im giving you [MEDICAL_DATA]..." ) dr…" at bounding box center [500, 191] width 197 height 226
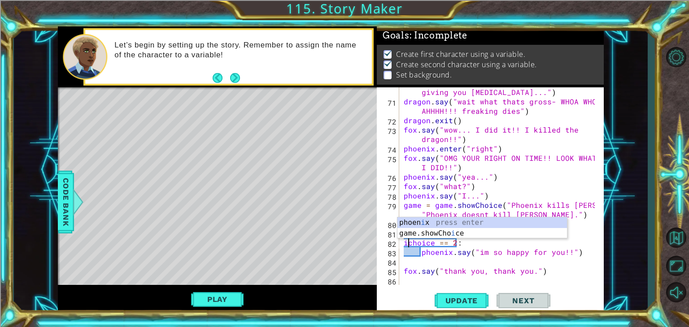
scroll to position [0, 0]
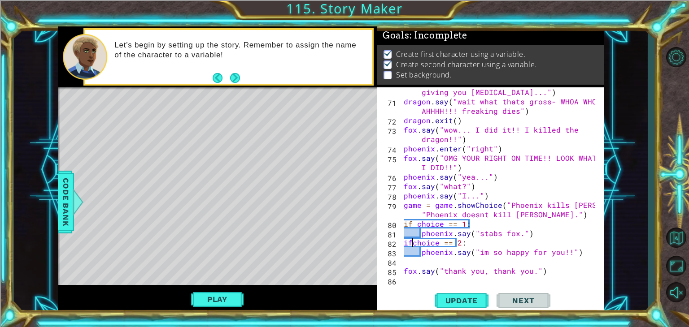
type textarea "if choice == 2:"
click at [452, 278] on div "fox . say ( "with the power of my fart... im giving you [MEDICAL_DATA]..." ) dr…" at bounding box center [500, 191] width 197 height 226
click at [458, 306] on button "Update" at bounding box center [462, 301] width 54 height 23
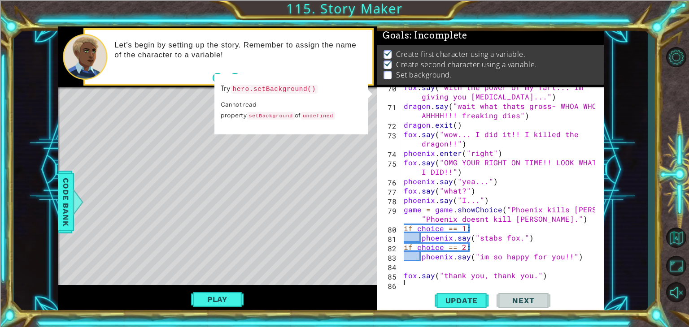
scroll to position [819, 0]
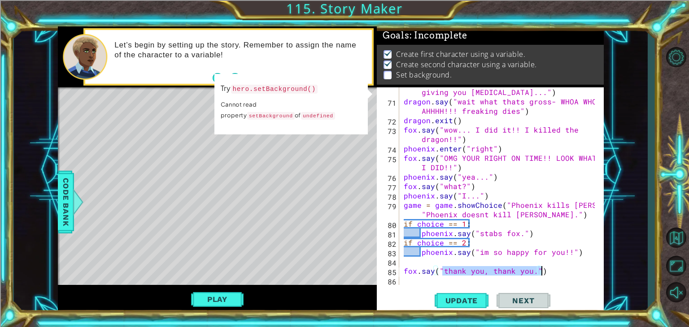
drag, startPoint x: 443, startPoint y: 269, endPoint x: 540, endPoint y: 270, distance: 96.9
click at [540, 270] on div "fox . say ( "with the power of my fart... im giving you [MEDICAL_DATA]..." ) dr…" at bounding box center [500, 191] width 197 height 226
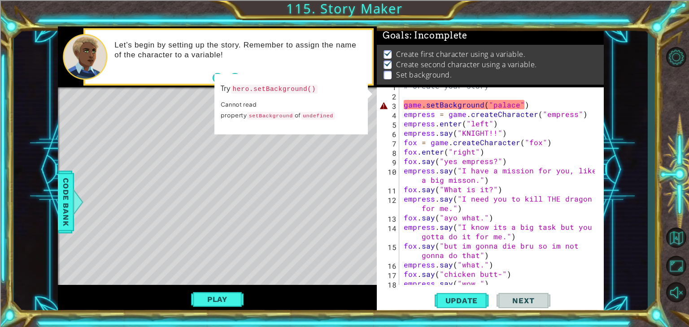
scroll to position [0, 0]
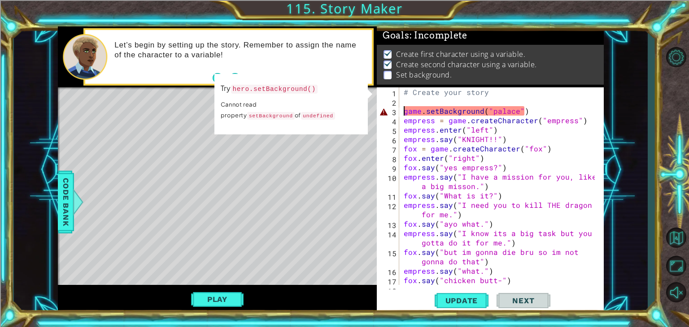
click at [402, 110] on div "# Create your story game . setBackground ( "palace" ) empress = game . createCh…" at bounding box center [500, 195] width 197 height 217
click at [72, 201] on div at bounding box center [77, 202] width 11 height 27
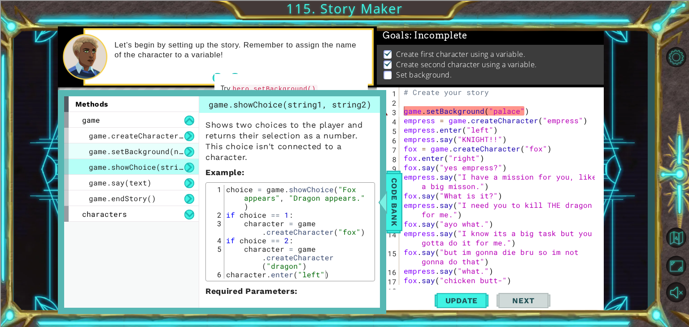
click at [152, 151] on span "game.setBackground(name)" at bounding box center [143, 151] width 108 height 9
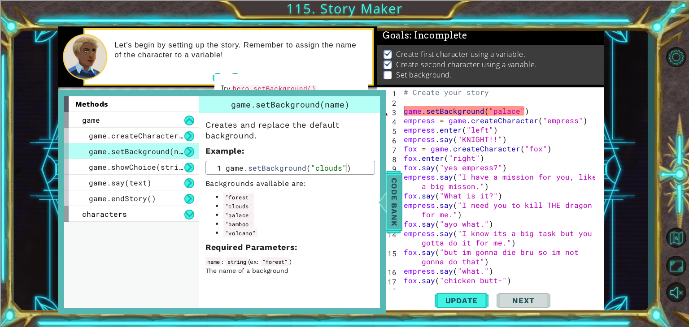
click at [389, 205] on span "Code Bank" at bounding box center [394, 202] width 14 height 55
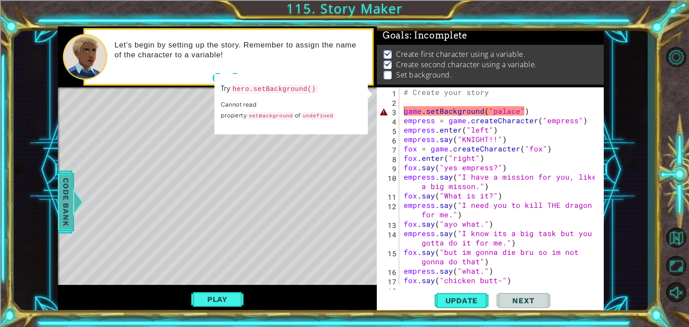
click at [69, 207] on span "Code Bank" at bounding box center [66, 202] width 14 height 55
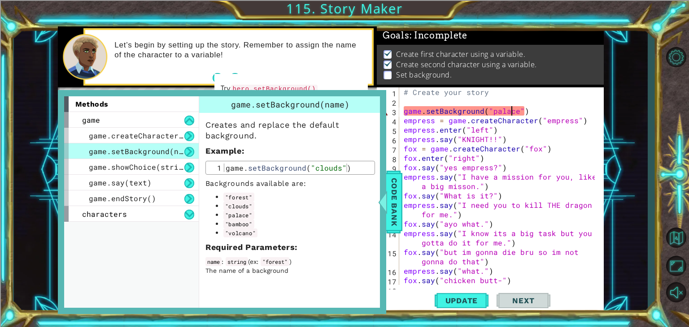
click at [512, 111] on div "# Create your story game . setBackground ( "palace" ) empress = game . createCh…" at bounding box center [500, 195] width 197 height 217
click at [513, 112] on div "# Create your story game . setBackground ( "palace" ) empress = game . createCh…" at bounding box center [500, 195] width 197 height 217
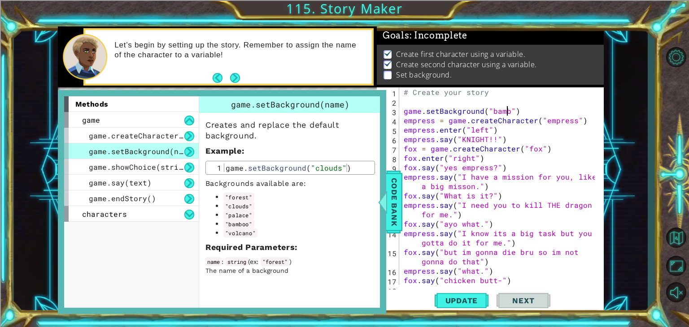
scroll to position [0, 7]
click at [395, 202] on span "Code Bank" at bounding box center [394, 202] width 14 height 55
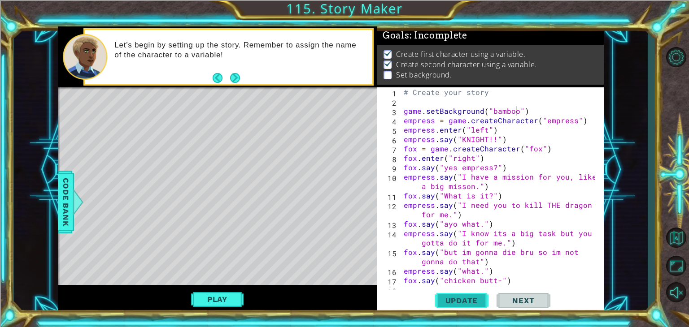
click at [466, 298] on span "Update" at bounding box center [461, 300] width 51 height 9
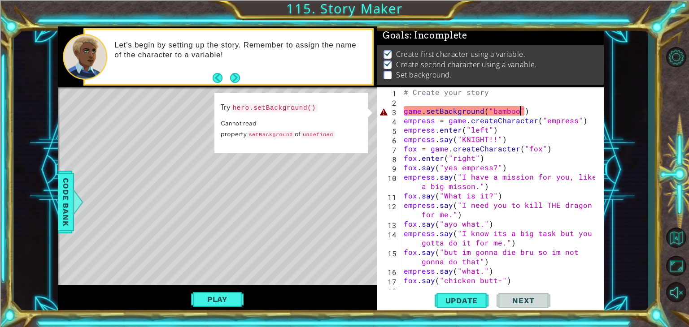
click at [518, 113] on div "# Create your story game . setBackground ( "bamboo" ) empress = game . createCh…" at bounding box center [500, 195] width 197 height 217
click at [513, 112] on div "# Create your story game . setBackground ( "bamboo" ) empress = game . createCh…" at bounding box center [500, 195] width 197 height 217
click at [519, 112] on div "# Create your story game . setBackground ( "bamboo" ) empress = game . createCh…" at bounding box center [500, 195] width 197 height 217
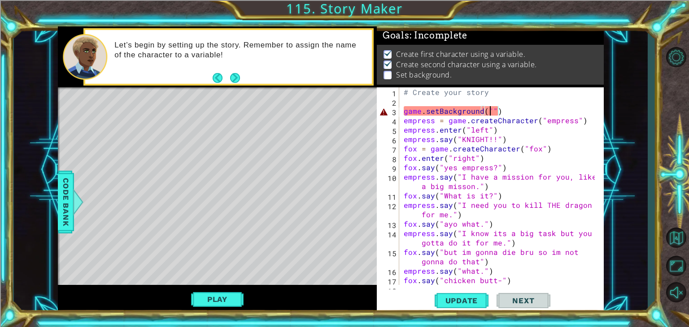
scroll to position [0, 5]
click at [405, 110] on div "# Create your story game . setBackground ( "palace" ) empress = game . createCh…" at bounding box center [500, 195] width 197 height 217
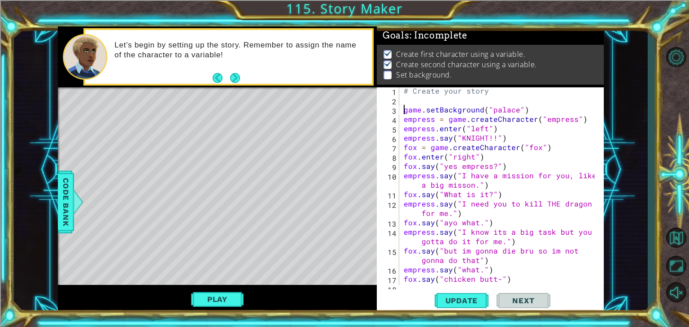
scroll to position [0, 0]
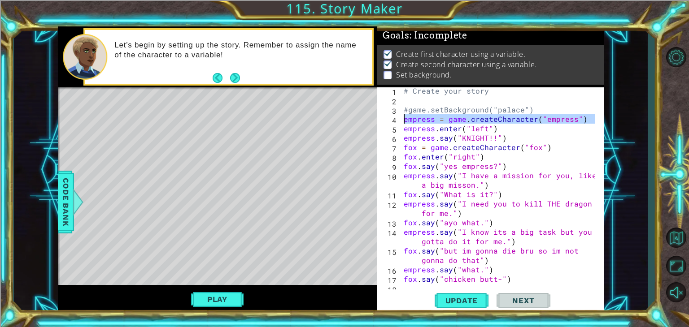
click at [399, 118] on div "4" at bounding box center [388, 120] width 21 height 9
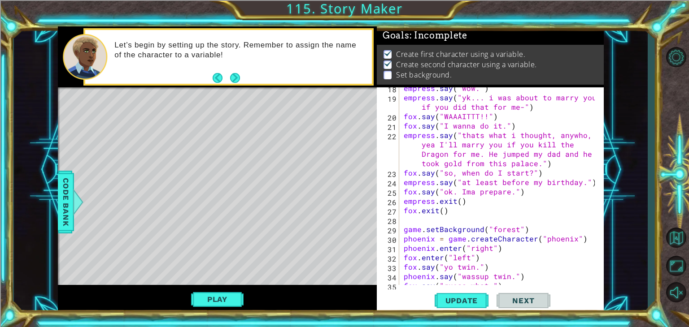
scroll to position [202, 0]
click at [405, 231] on div "empress . say ( "wow." ) empress . say ( "yk... i was about to marry you if you…" at bounding box center [500, 191] width 197 height 217
click at [467, 304] on span "Update" at bounding box center [461, 300] width 51 height 9
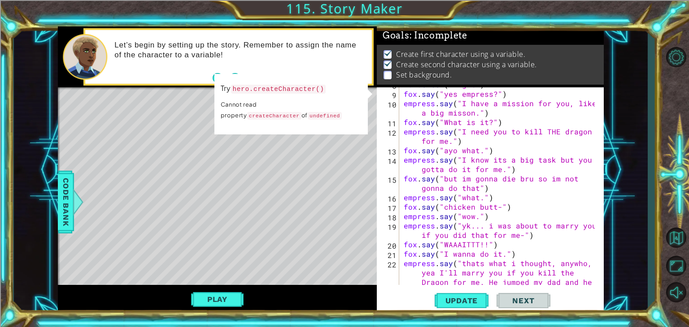
scroll to position [0, 0]
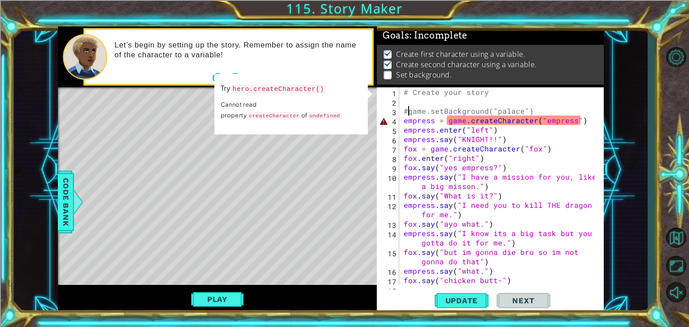
click at [409, 110] on div "# Create your story #game.setBackground("palace") empress = game . createCharac…" at bounding box center [500, 195] width 197 height 217
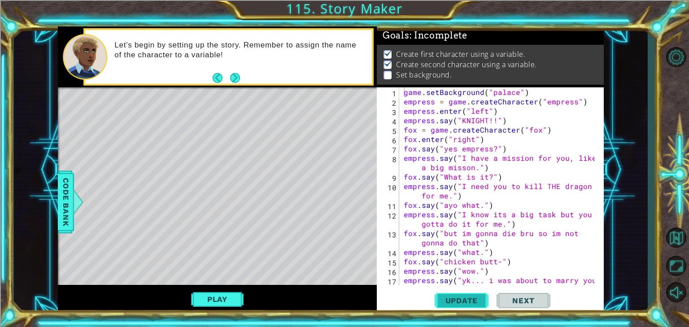
click at [463, 296] on button "Update" at bounding box center [462, 301] width 54 height 23
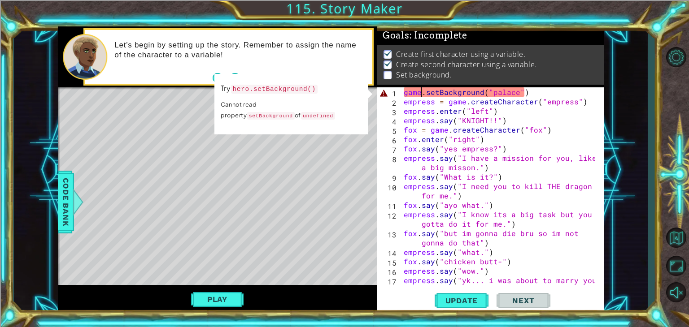
click at [420, 92] on div "game . setBackground ( "palace" ) empress = game . createCharacter ( "empress" …" at bounding box center [500, 200] width 197 height 226
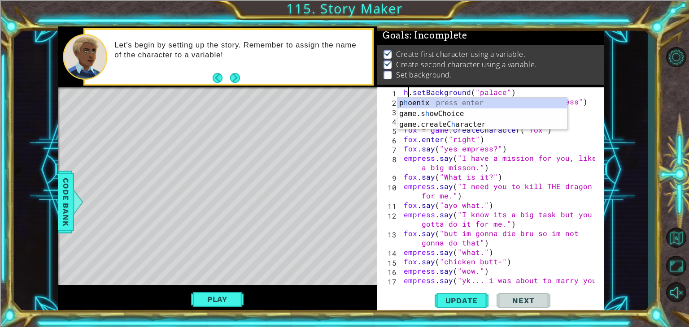
scroll to position [0, 0]
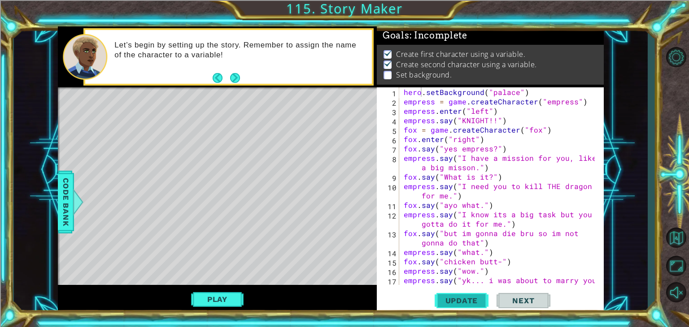
click at [455, 295] on button "Update" at bounding box center [462, 301] width 54 height 23
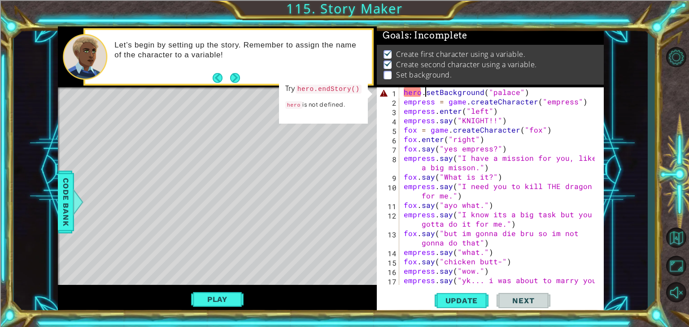
click at [423, 92] on div "hero . setBackground ( "palace" ) empress = game . createCharacter ( "empress" …" at bounding box center [500, 200] width 197 height 226
click at [420, 93] on div "hero . setBackground ( "palace" ) empress = game . createCharacter ( "empress" …" at bounding box center [500, 200] width 197 height 226
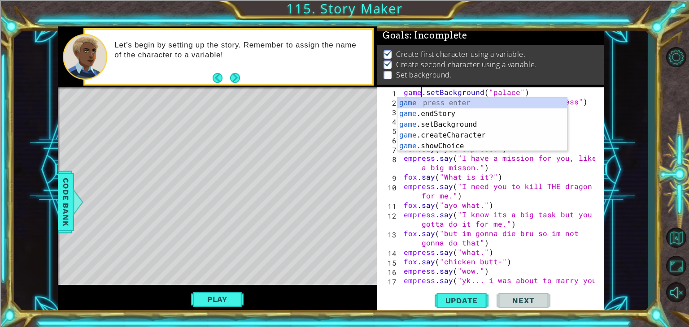
click at [486, 96] on div "game . setBackground ( "palace" ) empress = game . createCharacter ( "empress" …" at bounding box center [500, 200] width 197 height 226
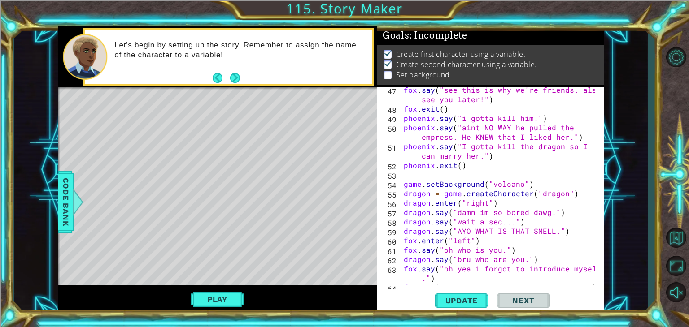
scroll to position [548, 0]
click at [405, 186] on div "fox . say ( "see this is why we're friends. also see you later!" ) fox . exit (…" at bounding box center [500, 198] width 197 height 226
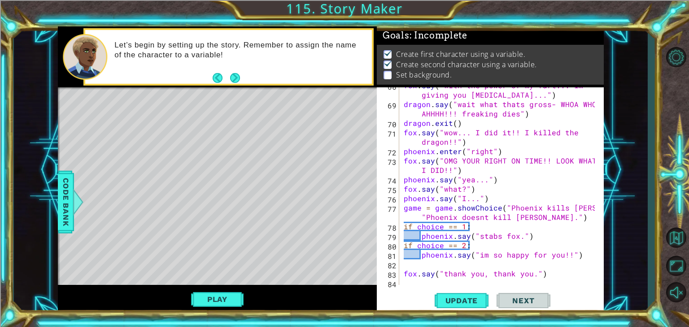
scroll to position [800, 0]
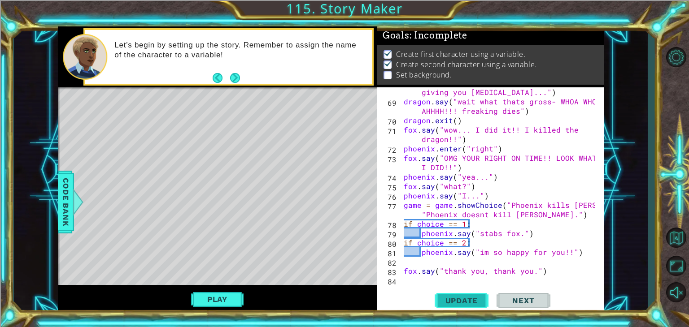
click at [449, 300] on span "Update" at bounding box center [461, 300] width 51 height 9
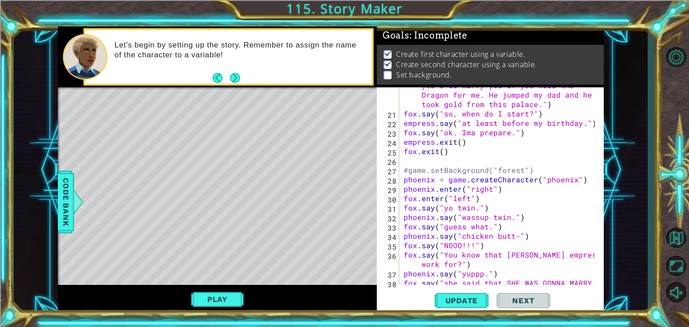
scroll to position [242, 0]
click at [409, 169] on div "empress . say ( "thats what i thought, anywho, yea I'll marry you if you kill t…" at bounding box center [500, 199] width 197 height 254
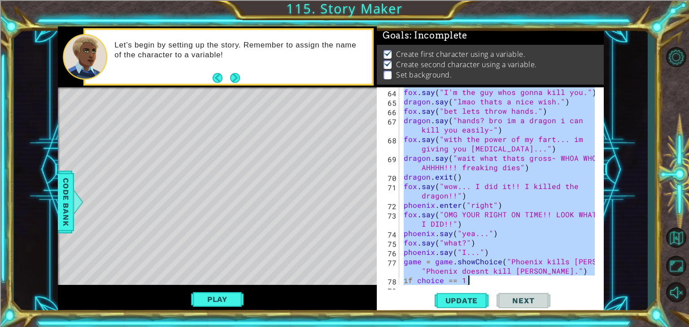
scroll to position [800, 0]
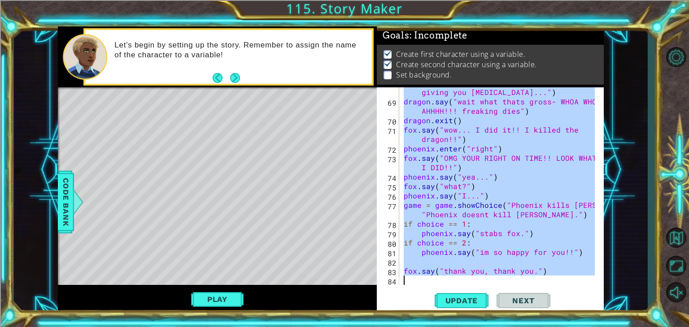
drag, startPoint x: 403, startPoint y: 102, endPoint x: 558, endPoint y: 348, distance: 290.8
click at [558, 327] on html "1 ההההההההההההההההההההההההההההההההההההההההההההההההההההההההההההההההההההההההההההה…" at bounding box center [344, 198] width 689 height 396
type textarea "fox.say("thank you, thank you.")"
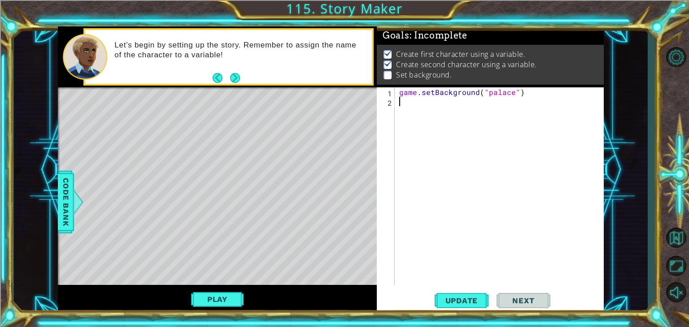
scroll to position [0, 0]
click at [465, 309] on button "Update" at bounding box center [462, 301] width 54 height 23
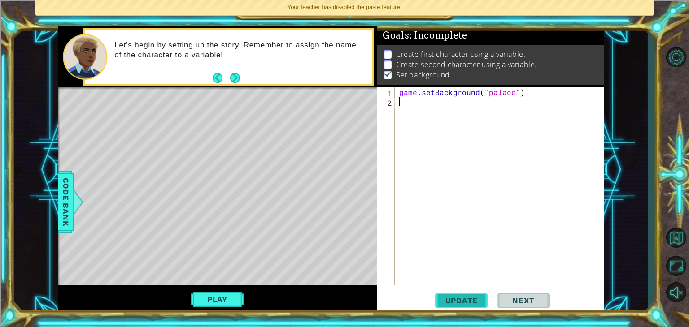
type textarea "fox.say("thank you, thank you.")"
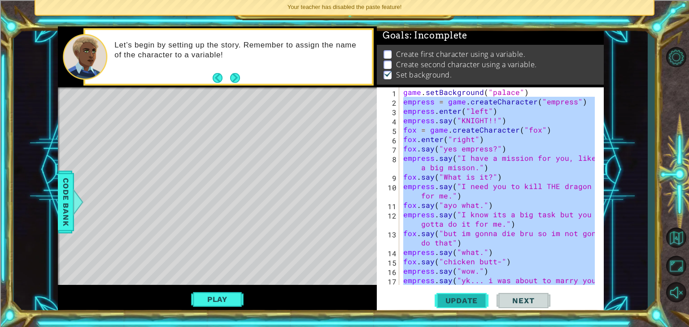
click at [457, 291] on button "Update" at bounding box center [462, 301] width 54 height 23
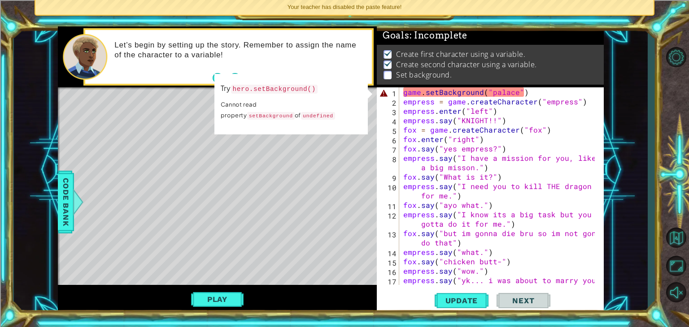
click at [404, 104] on div "game . setBackground ( "palace" ) empress = game . createCharacter ( "empress" …" at bounding box center [500, 200] width 198 height 226
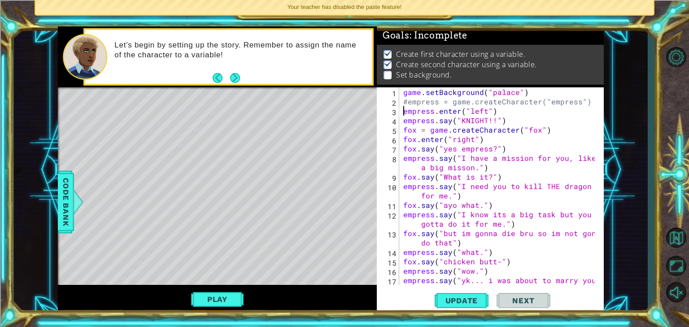
click at [403, 109] on div "game . setBackground ( "palace" ) #empress = game.createCharacter("empress") em…" at bounding box center [500, 200] width 198 height 226
click at [471, 299] on span "Update" at bounding box center [461, 300] width 51 height 9
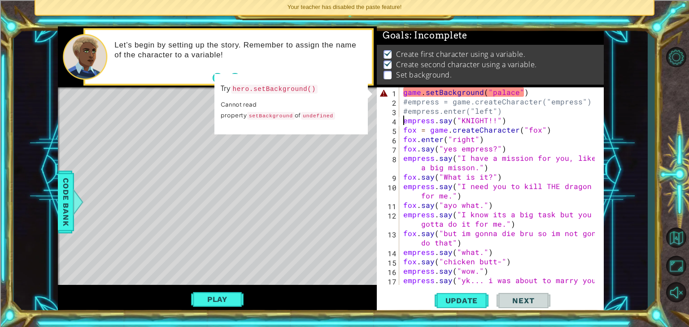
click at [405, 124] on div "game . setBackground ( "palace" ) #empress = game.createCharacter("empress") #e…" at bounding box center [500, 200] width 198 height 226
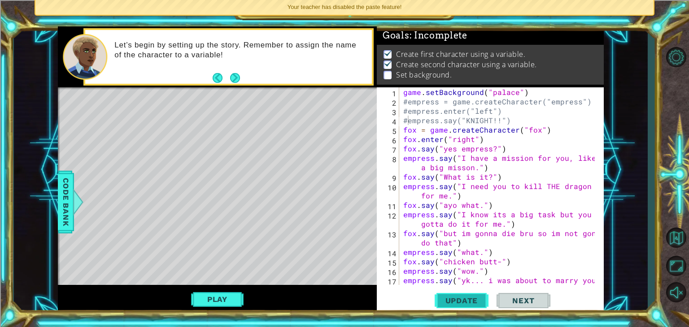
click at [458, 292] on button "Update" at bounding box center [462, 301] width 54 height 23
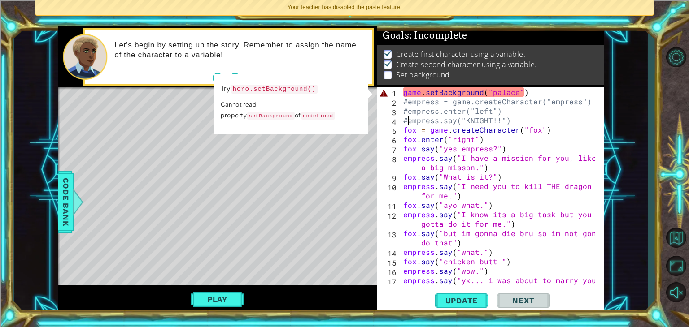
click at [404, 131] on div "game . setBackground ( "palace" ) #empress = game.createCharacter("empress") #e…" at bounding box center [500, 200] width 198 height 226
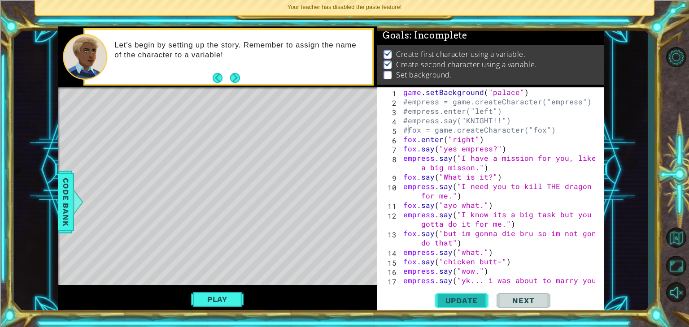
click at [448, 304] on span "Update" at bounding box center [461, 300] width 51 height 9
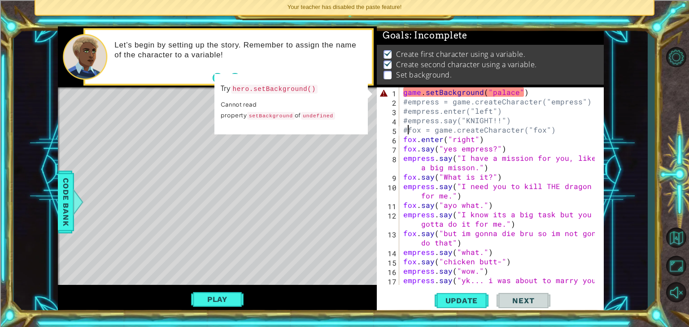
click at [404, 137] on div "game . setBackground ( "palace" ) #empress = game.createCharacter("empress") #e…" at bounding box center [500, 200] width 198 height 226
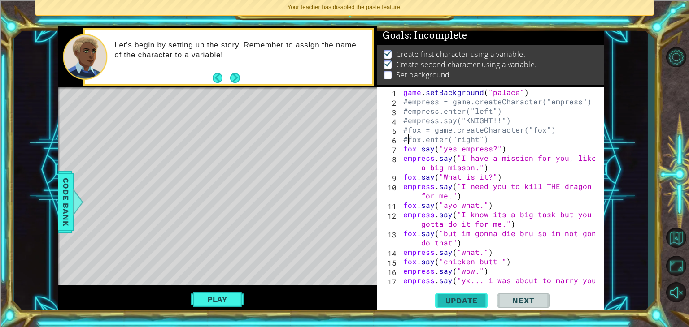
click at [462, 301] on span "Update" at bounding box center [461, 300] width 51 height 9
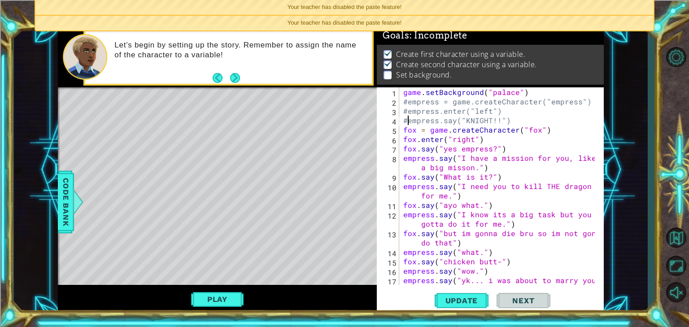
click at [407, 117] on div "game . setBackground ( "palace" ) #empress = game.createCharacter("empress") #e…" at bounding box center [500, 200] width 198 height 226
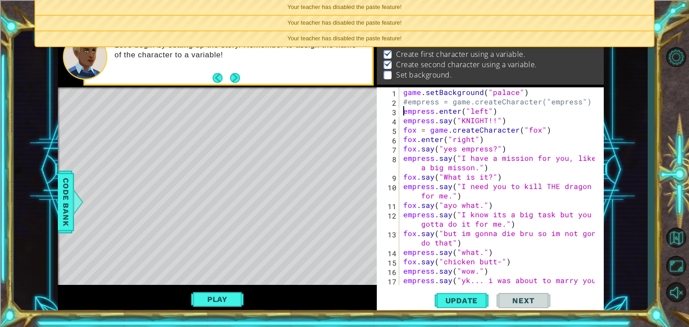
click at [408, 104] on div "game . setBackground ( "palace" ) #empress = game.createCharacter("empress") em…" at bounding box center [500, 200] width 198 height 226
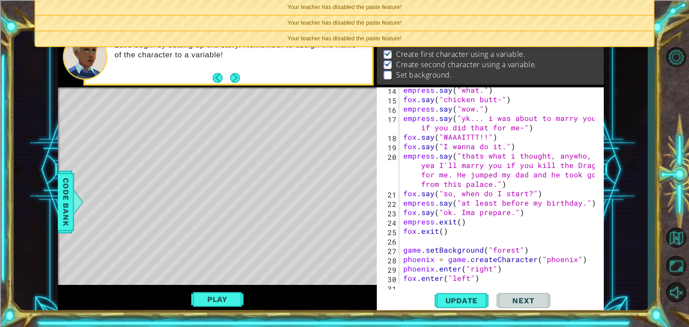
scroll to position [158, 0]
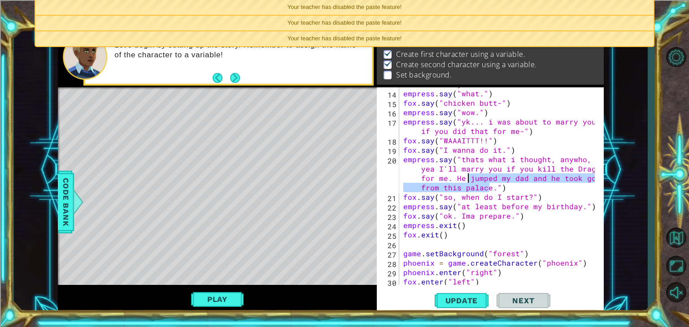
drag, startPoint x: 489, startPoint y: 187, endPoint x: 469, endPoint y: 178, distance: 21.9
click at [469, 178] on div "fox . say ( "but im gonna die bru so im not gonna do that" ) empress . say ( "w…" at bounding box center [500, 183] width 198 height 226
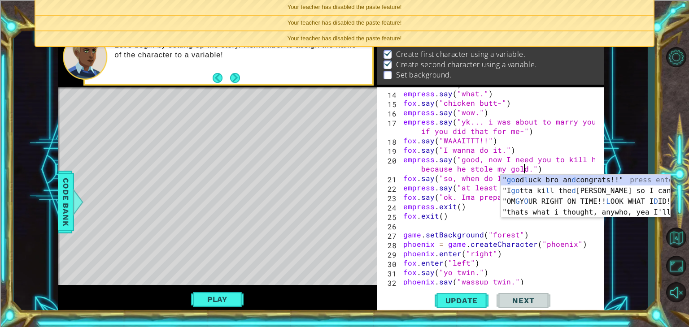
scroll to position [0, 19]
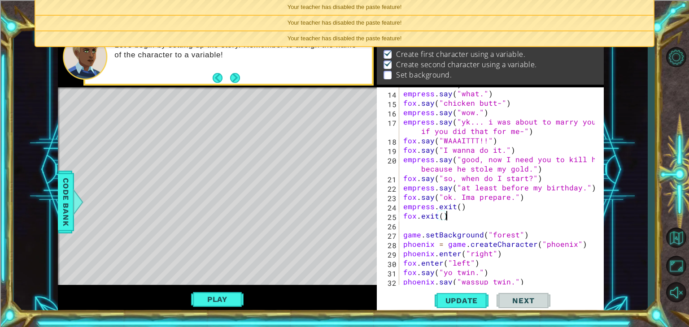
click at [461, 217] on div "fox . say ( "but im gonna die bru so im not gonna do that" ) empress . say ( "w…" at bounding box center [500, 183] width 198 height 226
type textarea "fox.exit()"
click at [452, 298] on span "Update" at bounding box center [461, 300] width 51 height 9
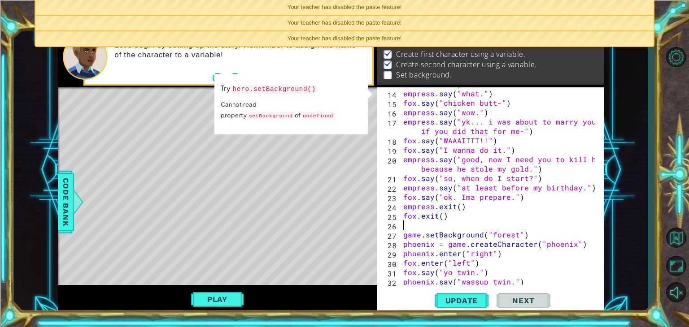
click at [422, 227] on div "fox . say ( "but im gonna die bru so im not gonna do that" ) empress . say ( "w…" at bounding box center [500, 183] width 198 height 226
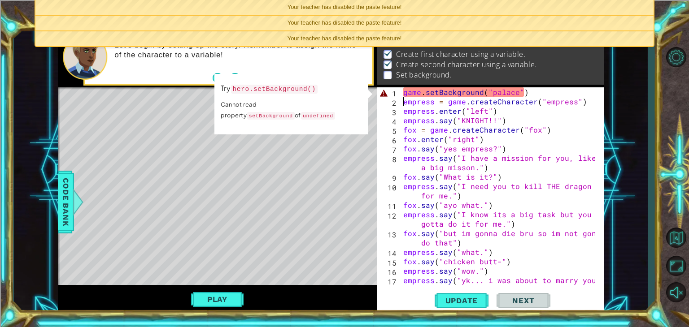
click at [404, 101] on div "game . setBackground ( "palace" ) empress = game . createCharacter ( "empress" …" at bounding box center [500, 200] width 198 height 226
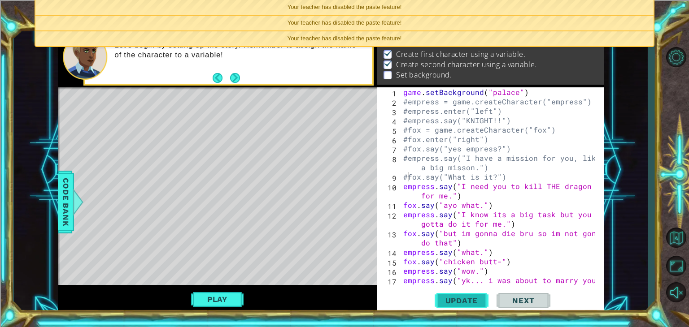
click at [484, 304] on span "Update" at bounding box center [461, 300] width 51 height 9
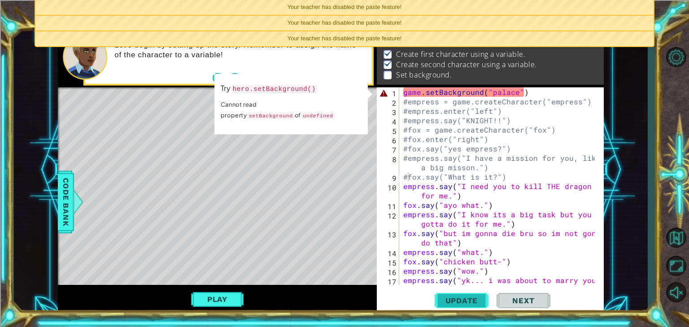
click at [480, 301] on span "Update" at bounding box center [461, 300] width 51 height 9
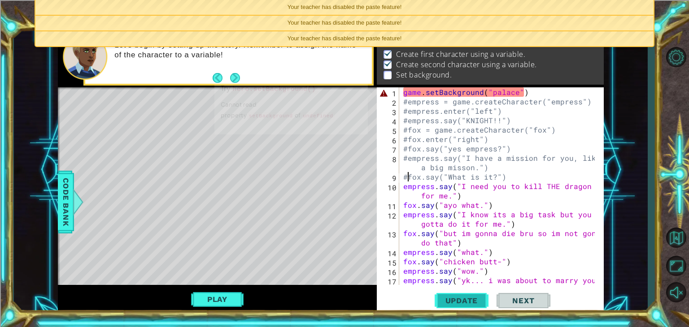
click at [480, 301] on span "Update" at bounding box center [461, 300] width 51 height 9
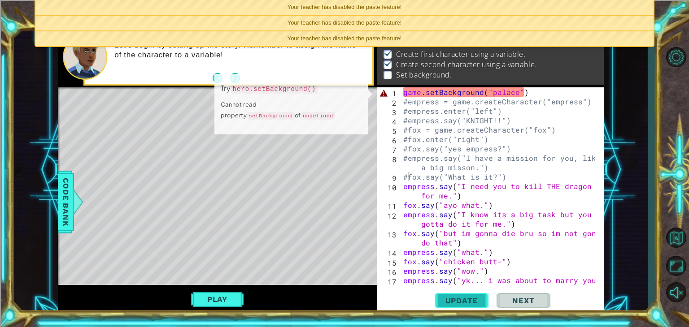
click at [480, 301] on span "Update" at bounding box center [461, 300] width 51 height 9
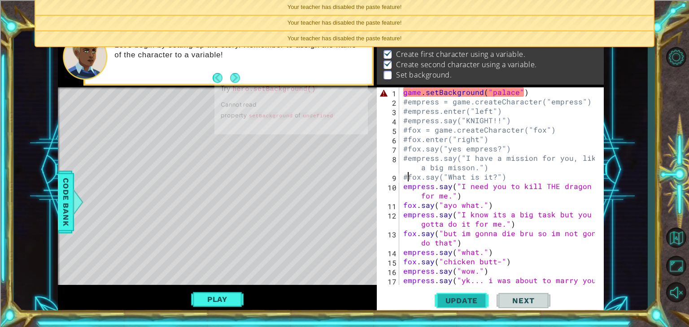
click at [480, 301] on span "Update" at bounding box center [461, 300] width 51 height 9
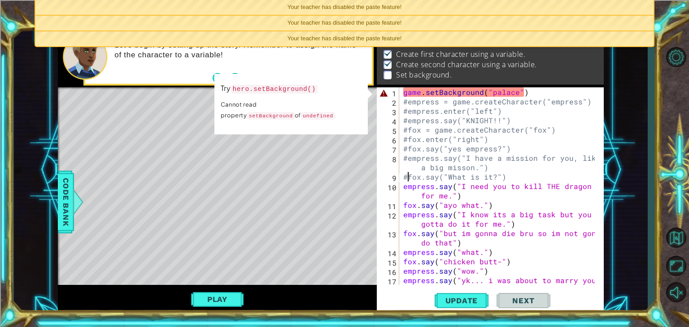
click at [405, 190] on div "game . setBackground ( "palace" ) #empress = game.createCharacter("empress") #e…" at bounding box center [500, 200] width 198 height 226
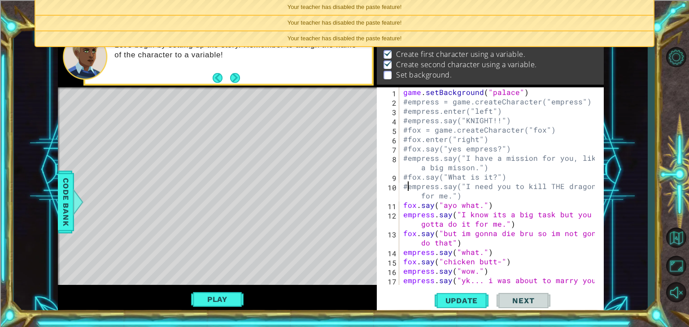
click at [405, 203] on div "game . setBackground ( "palace" ) #empress = game.createCharacter("empress") #e…" at bounding box center [500, 200] width 198 height 226
click at [471, 306] on button "Update" at bounding box center [462, 301] width 54 height 23
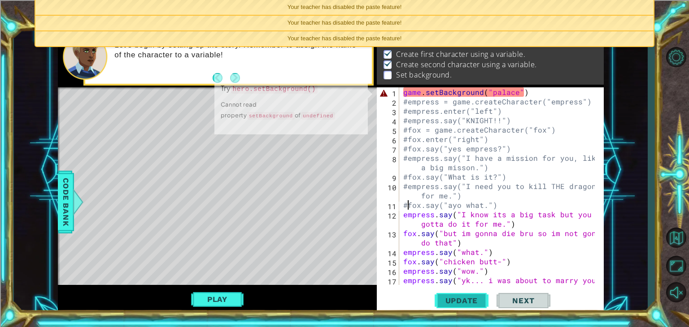
click at [468, 301] on span "Update" at bounding box center [461, 300] width 51 height 9
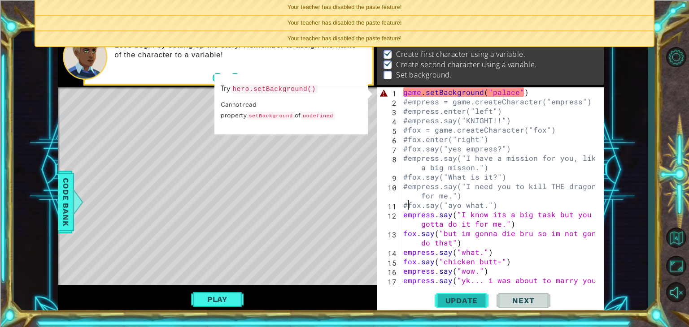
click at [468, 301] on span "Update" at bounding box center [461, 300] width 51 height 9
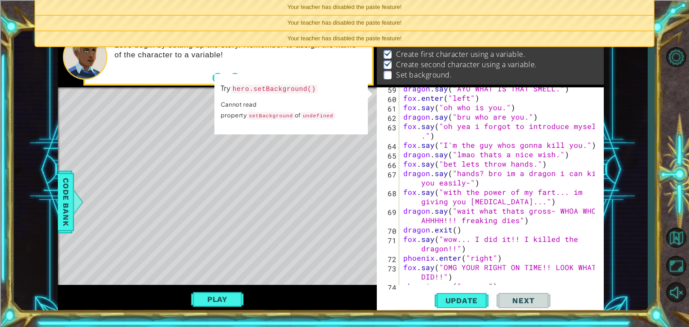
scroll to position [772, 0]
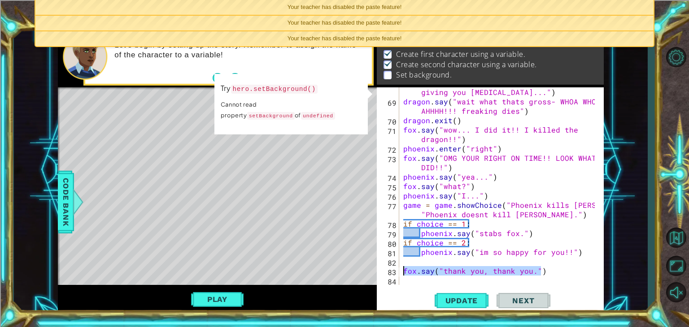
drag, startPoint x: 545, startPoint y: 271, endPoint x: 402, endPoint y: 275, distance: 143.6
click at [402, 275] on div "fox . say ( "with the power of my fart... im giving you [MEDICAL_DATA]..." ) dr…" at bounding box center [500, 191] width 198 height 226
type textarea "fox.say("thank you, thank you.")"
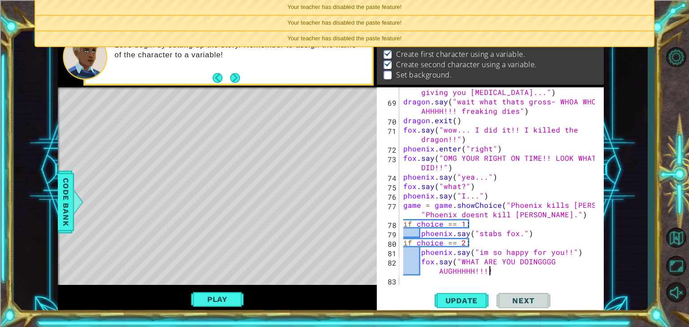
click at [552, 262] on div "fox . say ( "with the power of my fart... im giving you [MEDICAL_DATA]..." ) dr…" at bounding box center [500, 191] width 198 height 226
click at [505, 274] on div "fox . say ( "with the power of my fart... im giving you [MEDICAL_DATA]..." ) dr…" at bounding box center [500, 191] width 198 height 226
click at [533, 235] on div "fox . say ( "with the power of my fart... im giving you [MEDICAL_DATA]..." ) dr…" at bounding box center [500, 191] width 198 height 226
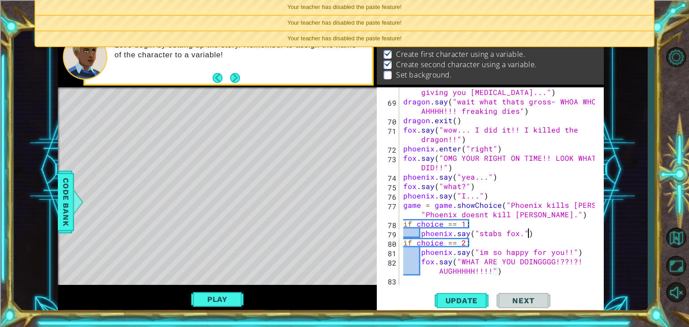
scroll to position [0, 7]
drag, startPoint x: 516, startPoint y: 269, endPoint x: 455, endPoint y: 261, distance: 61.6
click at [455, 261] on div "fox . say ( "with the power of my fart... im giving you [MEDICAL_DATA]..." ) dr…" at bounding box center [500, 191] width 198 height 226
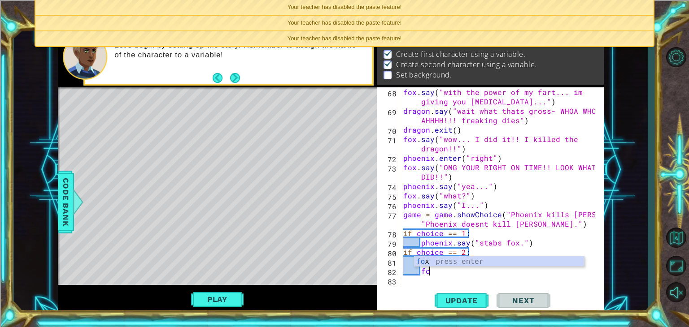
scroll to position [0, 0]
type textarea "f"
click at [529, 244] on div "fox . say ( "with the power of my fart... im giving you [MEDICAL_DATA]..." ) dr…" at bounding box center [500, 200] width 198 height 226
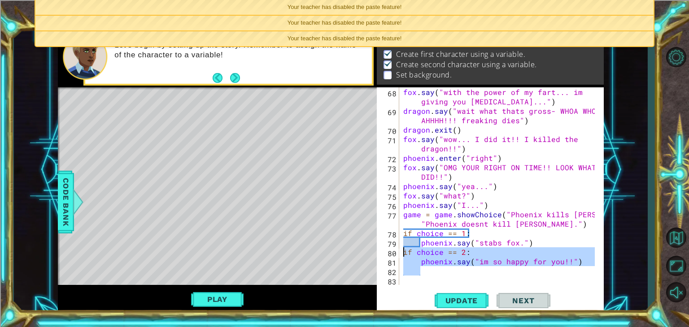
drag, startPoint x: 492, startPoint y: 270, endPoint x: 404, endPoint y: 254, distance: 89.7
click at [404, 254] on div "fox . say ( "with the power of my fart... im giving you [MEDICAL_DATA]..." ) dr…" at bounding box center [500, 200] width 198 height 226
type textarea "if choice == 2: phoenix.say("im so happy for you!!")"
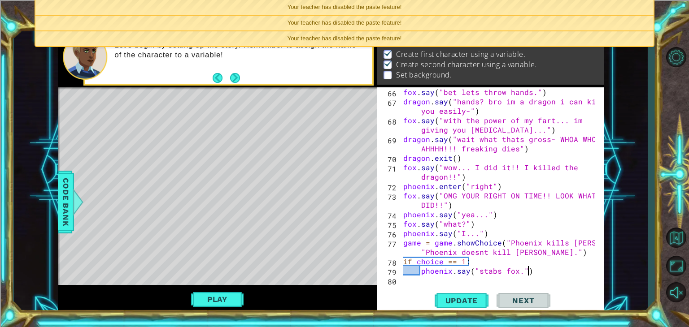
scroll to position [735, 0]
type textarea "p"
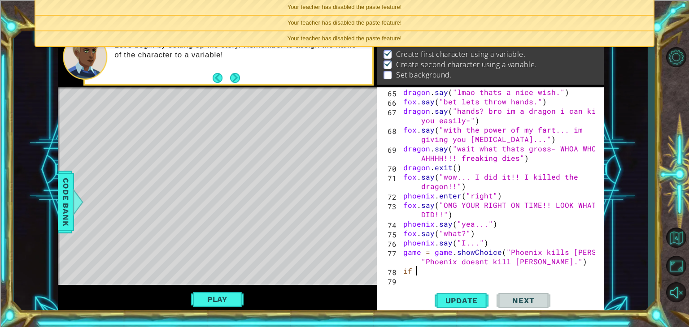
type textarea "i"
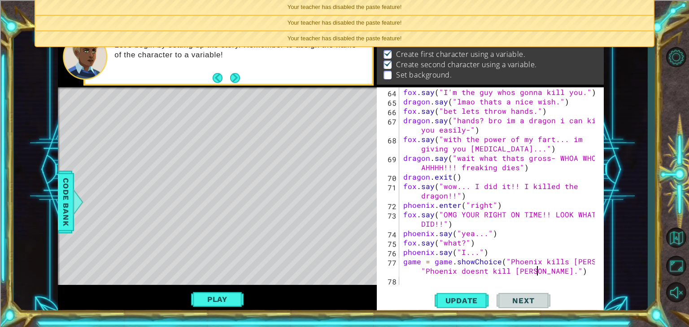
scroll to position [716, 0]
click at [445, 296] on button "Update" at bounding box center [462, 301] width 54 height 23
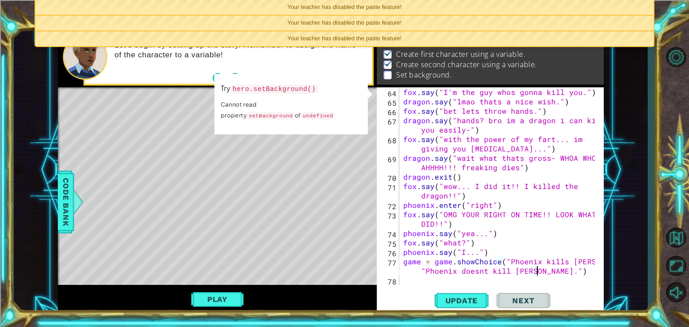
click at [402, 259] on div "fox . say ( "I'm the guy whos gonna kill you." ) dragon . say ( "lmao thats a n…" at bounding box center [500, 195] width 198 height 217
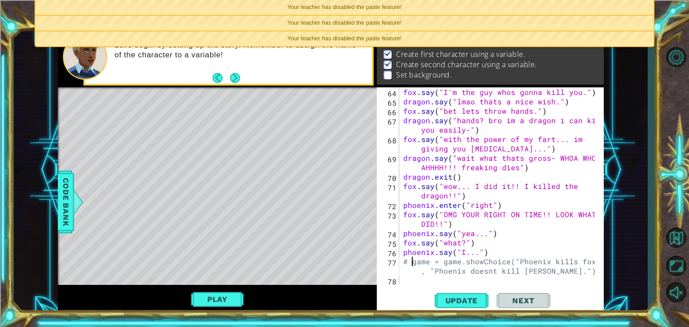
click at [404, 252] on div "fox . say ( "I'm the guy whos gonna kill you." ) dragon . say ( "lmao thats a n…" at bounding box center [500, 195] width 198 height 217
click at [402, 244] on div "fox . say ( "I'm the guy whos gonna kill you." ) dragon . say ( "lmao thats a n…" at bounding box center [500, 195] width 198 height 217
click at [406, 254] on div "fox . say ( "I'm the guy whos gonna kill you." ) dragon . say ( "lmao thats a n…" at bounding box center [500, 195] width 198 height 217
click at [403, 232] on div "fox . say ( "I'm the guy whos gonna kill you." ) dragon . say ( "lmao thats a n…" at bounding box center [500, 195] width 198 height 217
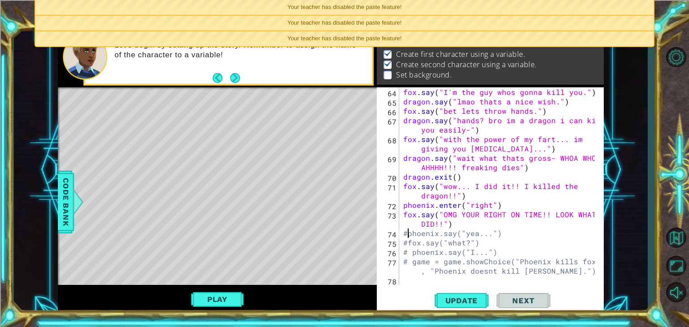
click at [403, 214] on div "fox . say ( "I'm the guy whos gonna kill you." ) dragon . say ( "lmao thats a n…" at bounding box center [500, 195] width 198 height 217
click at [404, 209] on div "fox . say ( "I'm the guy whos gonna kill you." ) dragon . say ( "lmao thats a n…" at bounding box center [500, 195] width 198 height 217
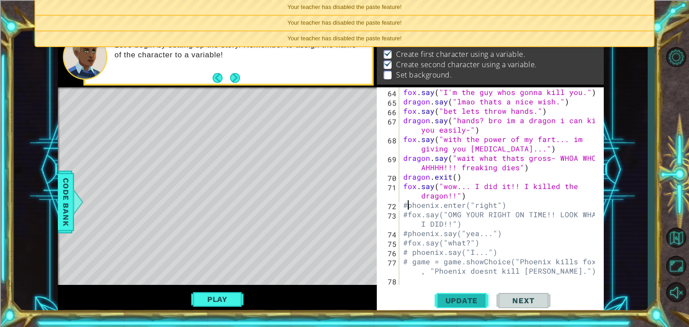
click at [437, 300] on span "Update" at bounding box center [461, 300] width 51 height 9
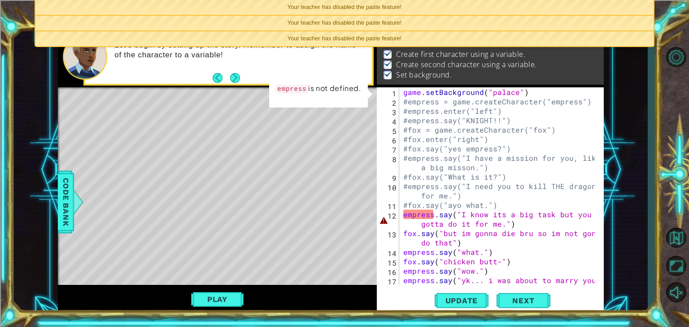
click at [433, 215] on div "game . setBackground ( "palace" ) #empress = game.createCharacter("empress") #e…" at bounding box center [500, 200] width 198 height 226
click at [404, 214] on div "game . setBackground ( "palace" ) #empress = game.createCharacter("empress") #e…" at bounding box center [500, 200] width 198 height 226
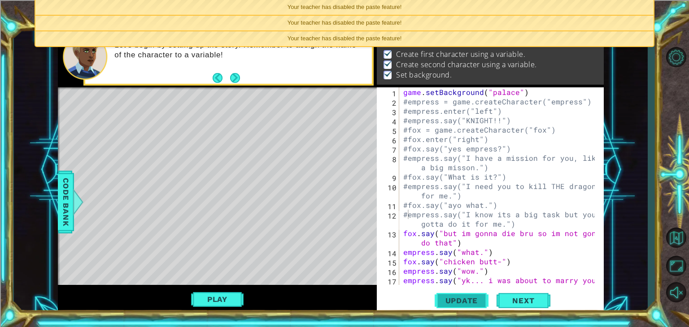
click at [448, 299] on span "Update" at bounding box center [461, 300] width 51 height 9
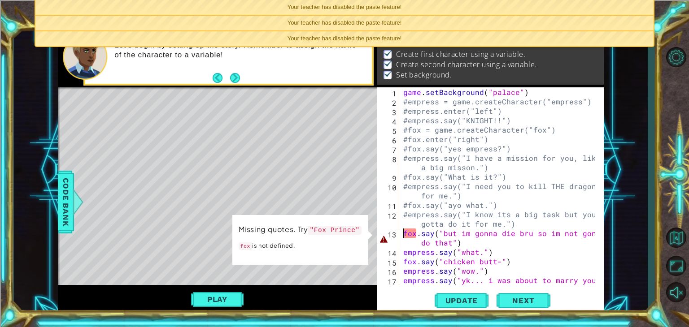
click at [404, 233] on div "game . setBackground ( "palace" ) #empress = game.createCharacter("empress") #e…" at bounding box center [500, 200] width 198 height 226
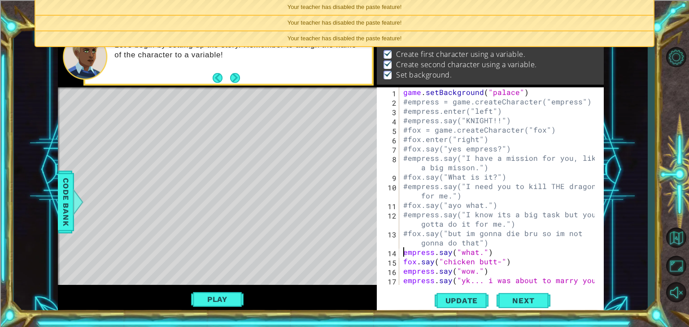
click at [404, 251] on div "game . setBackground ( "palace" ) #empress = game.createCharacter("empress") #e…" at bounding box center [500, 200] width 198 height 226
click at [401, 259] on div "#empress.say("what.") 1 2 3 4 5 6 7 8 9 10 11 12 13 14 15 16 17 game . setBackg…" at bounding box center [489, 186] width 225 height 198
click at [404, 262] on div "game . setBackground ( "palace" ) #empress = game.createCharacter("empress") #e…" at bounding box center [500, 200] width 198 height 226
click at [405, 270] on div "game . setBackground ( "palace" ) #empress = game.createCharacter("empress") #e…" at bounding box center [500, 200] width 198 height 226
click at [402, 277] on div "game . setBackground ( "palace" ) #empress = game.createCharacter("empress") #e…" at bounding box center [500, 200] width 198 height 226
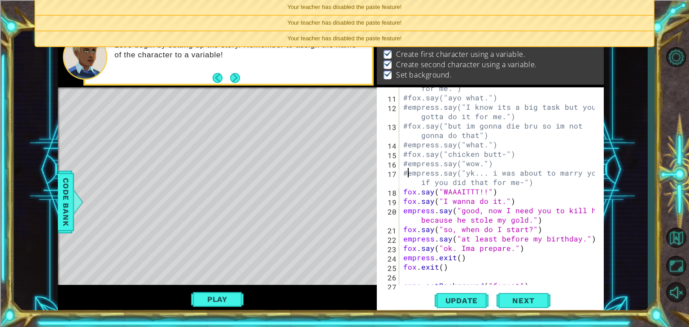
scroll to position [161, 0]
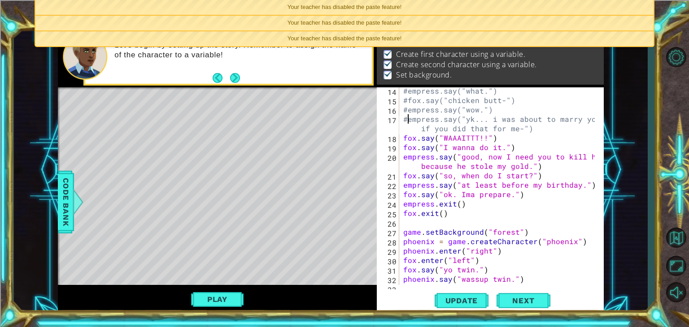
click at [403, 139] on div "#empress.say("what.") #fox.say("chicken butt-") #empress.say("wow.") #empress.s…" at bounding box center [500, 194] width 198 height 217
click at [404, 146] on div "#empress.say("what.") #fox.say("chicken butt-") #empress.say("wow.") #empress.s…" at bounding box center [500, 194] width 198 height 217
click at [407, 162] on div "#empress.say("what.") #fox.say("chicken butt-") #empress.say("wow.") #empress.s…" at bounding box center [500, 194] width 198 height 217
click at [404, 158] on div "#empress.say("what.") #fox.say("chicken butt-") #empress.say("wow.") #empress.s…" at bounding box center [500, 194] width 198 height 217
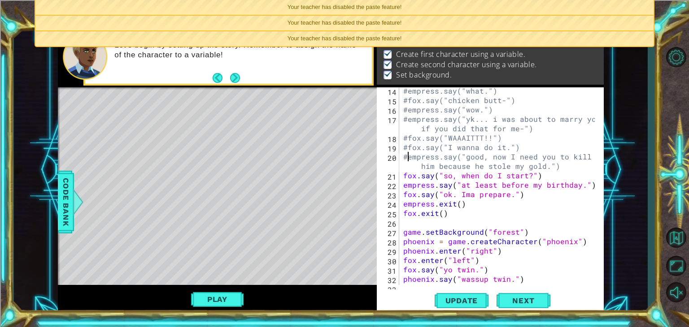
click at [405, 174] on div "#empress.say("what.") #fox.say("chicken butt-") #empress.say("wow.") #empress.s…" at bounding box center [500, 194] width 198 height 217
click at [402, 186] on div "#empress.say("what.") #fox.say("chicken butt-") #empress.say("wow.") #empress.s…" at bounding box center [500, 194] width 198 height 217
click at [401, 194] on div "#empress.say("what.") #fox.say("chicken butt-") #empress.say("wow.") #empress.s…" at bounding box center [500, 194] width 198 height 217
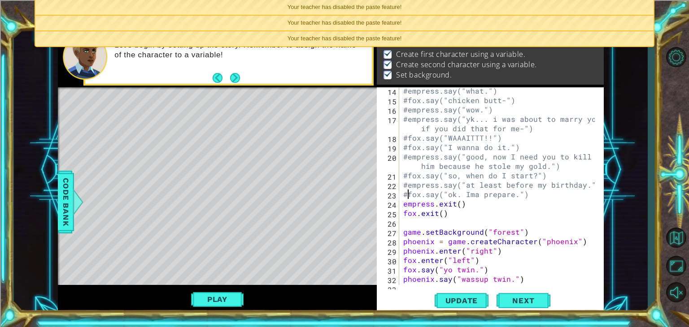
click at [402, 207] on div "#empress.say("what.") #fox.say("chicken butt-") #empress.say("wow.") #empress.s…" at bounding box center [500, 194] width 198 height 217
click at [405, 217] on div "#empress.say("what.") #fox.say("chicken butt-") #empress.say("wow.") #empress.s…" at bounding box center [500, 194] width 198 height 217
click at [468, 298] on span "Update" at bounding box center [461, 300] width 51 height 9
click at [231, 293] on button "Play" at bounding box center [217, 299] width 52 height 17
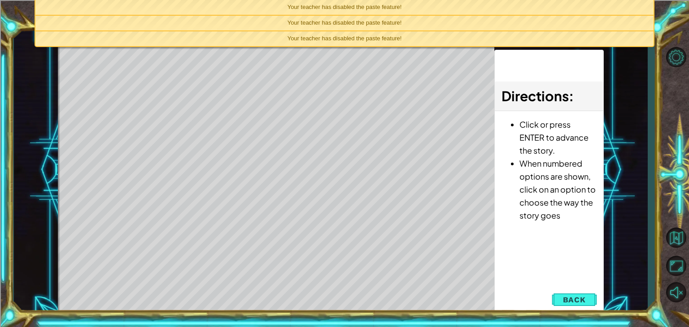
click at [280, 287] on div "Level Map" at bounding box center [265, 179] width 414 height 264
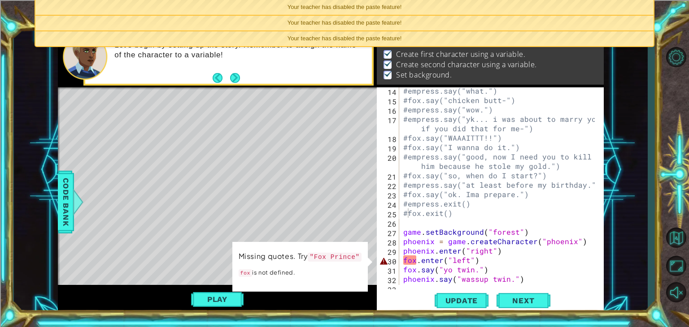
click at [405, 261] on div "#empress.say("what.") #fox.say("chicken butt-") #empress.say("wow.") #empress.s…" at bounding box center [500, 194] width 198 height 217
click at [408, 214] on div "#empress.say("what.") #fox.say("chicken butt-") #empress.say("wow.") #empress.s…" at bounding box center [500, 194] width 198 height 217
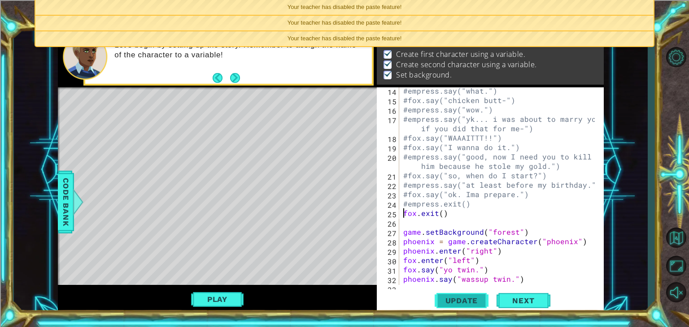
click at [446, 296] on span "Update" at bounding box center [461, 300] width 51 height 9
click at [406, 228] on div "#empress.say("what.") #fox.say("chicken butt-") #empress.say("wow.") #empress.s…" at bounding box center [500, 194] width 198 height 217
type textarea "game.setBackground("forest")"
click at [404, 225] on div "#empress.say("what.") #fox.say("chicken butt-") #empress.say("wow.") #empress.s…" at bounding box center [500, 194] width 198 height 217
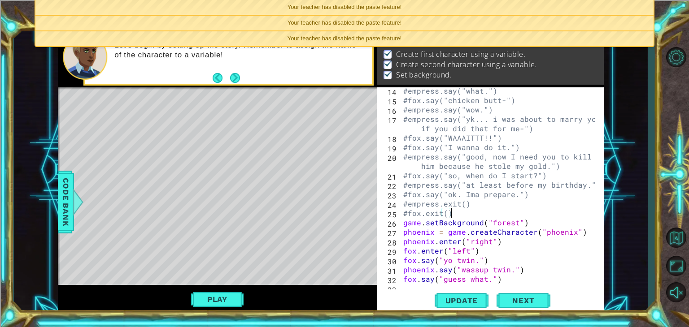
click at [451, 288] on div "#fox.exit() 14 15 16 17 18 19 20 21 22 23 24 25 26 27 28 29 30 31 32 33 34 #emp…" at bounding box center [490, 200] width 227 height 226
click at [450, 294] on button "Update" at bounding box center [462, 301] width 54 height 23
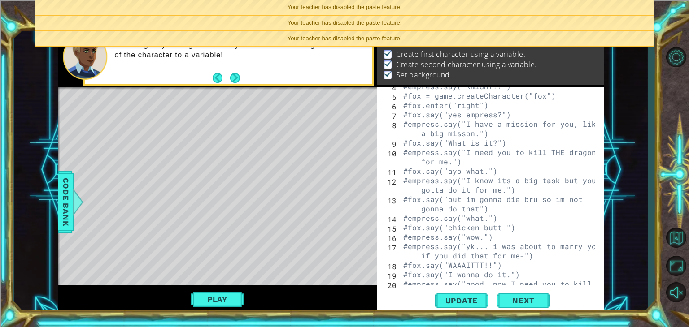
scroll to position [34, 0]
click at [453, 304] on span "Update" at bounding box center [461, 300] width 51 height 9
click at [239, 304] on button "Play" at bounding box center [217, 299] width 52 height 17
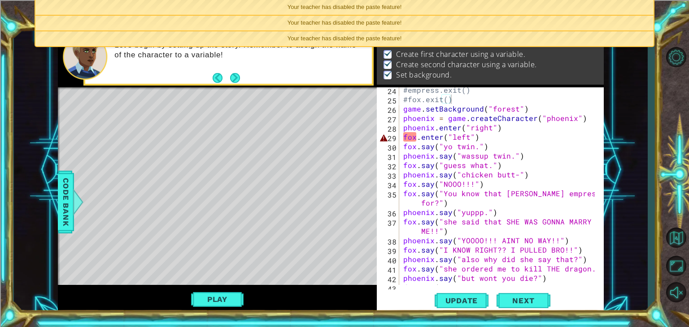
scroll to position [275, 0]
click at [519, 41] on div "Your teacher has disabled the paste feature!" at bounding box center [344, 38] width 618 height 15
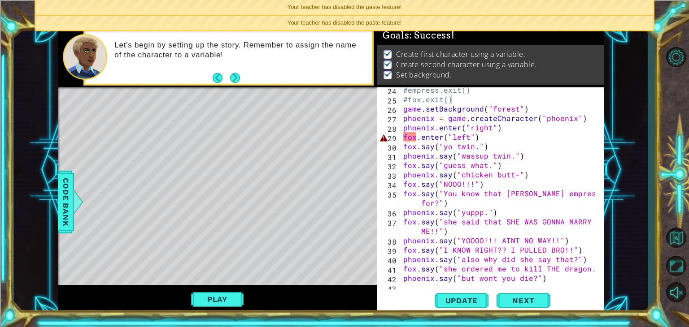
click at [513, 24] on div "Your teacher has disabled the paste feature!" at bounding box center [344, 23] width 618 height 15
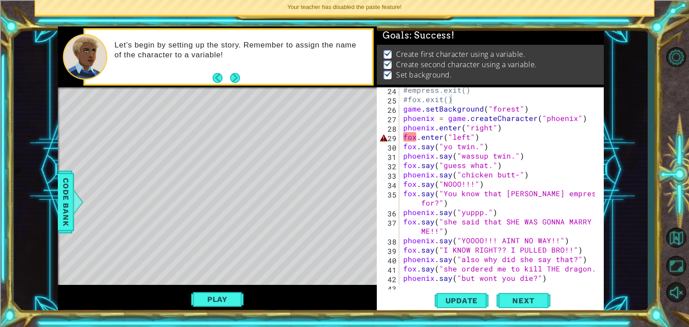
click at [513, 9] on div "Your teacher has disabled the paste feature!" at bounding box center [344, 7] width 618 height 15
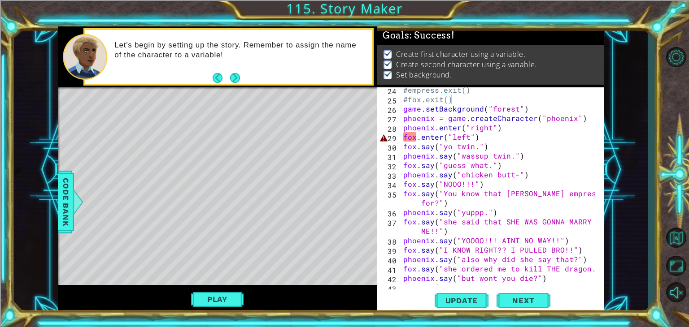
click at [400, 137] on div "#fox.exit() 24 25 26 27 28 29 30 31 32 33 34 35 36 37 38 39 40 41 42 43 44 #emp…" at bounding box center [489, 186] width 225 height 198
click at [404, 137] on div "#empress.exit() #fox.exit() game . setBackground ( "forest" ) phoenix = game . …" at bounding box center [500, 198] width 198 height 226
click at [406, 148] on div "#empress.exit() #fox.exit() game . setBackground ( "forest" ) phoenix = game . …" at bounding box center [500, 198] width 198 height 226
click at [404, 164] on div "#empress.exit() #fox.exit() game . setBackground ( "forest" ) phoenix = game . …" at bounding box center [500, 198] width 198 height 226
click at [448, 299] on span "Update" at bounding box center [461, 300] width 51 height 9
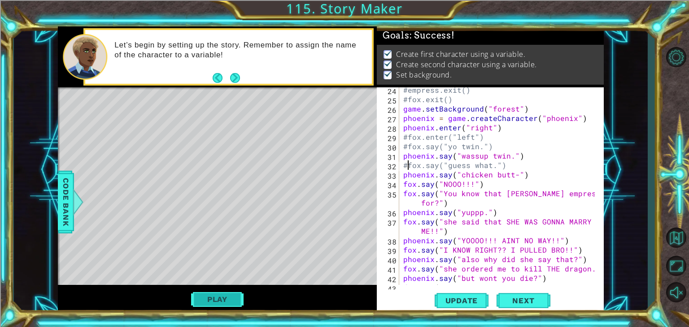
click at [226, 298] on button "Play" at bounding box center [217, 299] width 52 height 17
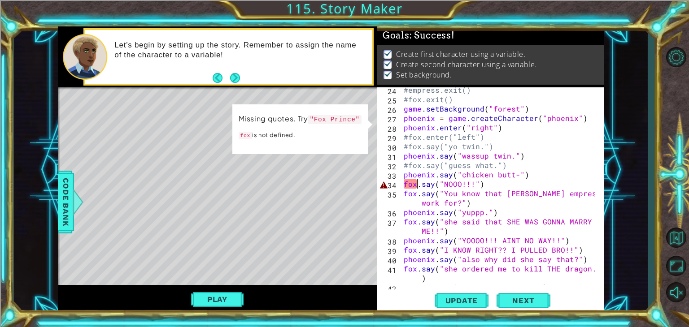
click at [416, 185] on div "#empress.exit() #fox.exit() game . setBackground ( "forest" ) phoenix = game . …" at bounding box center [500, 193] width 197 height 217
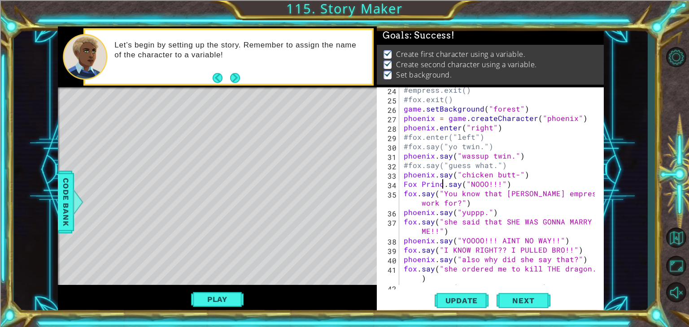
scroll to position [0, 3]
click at [438, 291] on button "Update" at bounding box center [462, 301] width 54 height 23
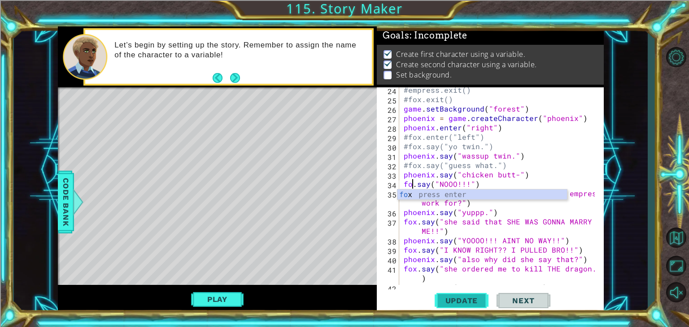
scroll to position [0, 0]
click at [450, 266] on div "#empress.exit() #fox.exit() game . setBackground ( "forest" ) phoenix = game . …" at bounding box center [500, 193] width 197 height 217
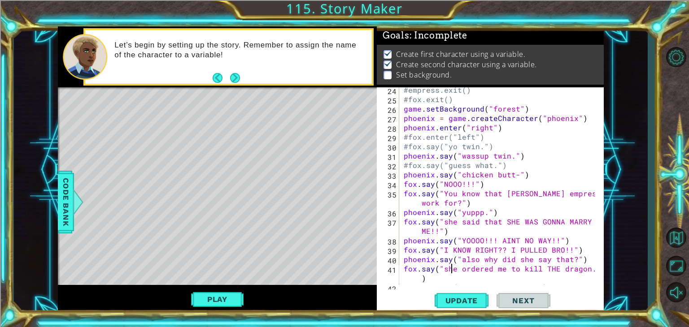
click at [455, 313] on div "fox.say("she ordered me to kill THE dragon.") 24 25 26 27 28 29 30 31 32 33 34 …" at bounding box center [490, 200] width 227 height 226
click at [449, 304] on span "Update" at bounding box center [461, 300] width 51 height 9
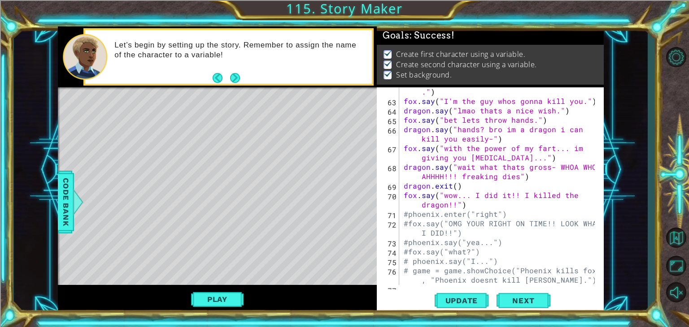
scroll to position [716, 0]
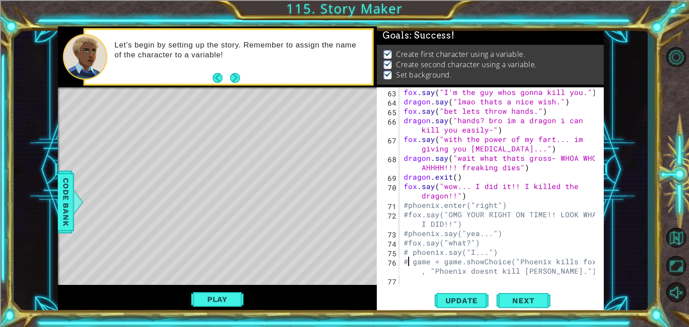
click at [408, 264] on div "fox . say ( "I'm the guy whos gonna kill you." ) dragon . say ( "lmao thats a n…" at bounding box center [500, 195] width 197 height 217
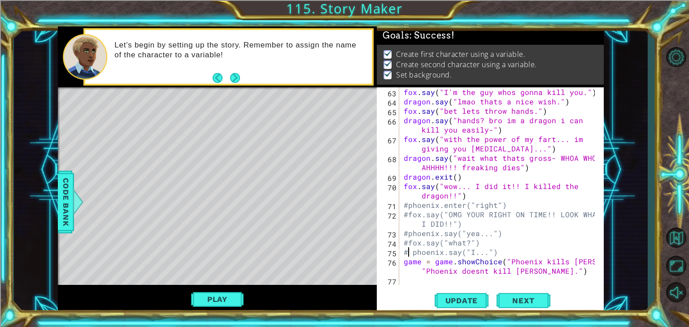
click at [410, 255] on div "fox . say ( "I'm the guy whos gonna kill you." ) dragon . say ( "lmao thats a n…" at bounding box center [500, 195] width 197 height 217
click at [409, 240] on div "fox . say ( "I'm the guy whos gonna kill you." ) dragon . say ( "lmao thats a n…" at bounding box center [500, 195] width 197 height 217
click at [409, 232] on div "fox . say ( "I'm the guy whos gonna kill you." ) dragon . say ( "lmao thats a n…" at bounding box center [500, 195] width 197 height 217
click at [409, 213] on div "fox . say ( "I'm the guy whos gonna kill you." ) dragon . say ( "lmao thats a n…" at bounding box center [500, 195] width 197 height 217
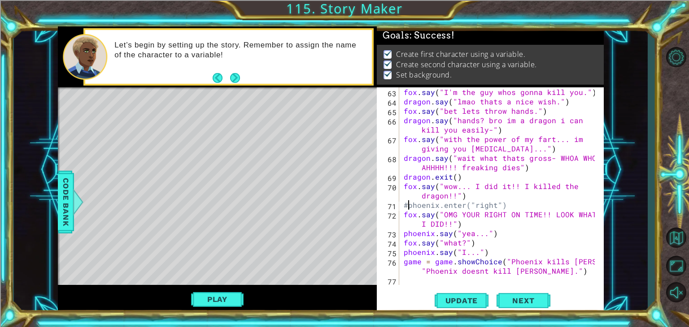
click at [409, 204] on div "fox . say ( "I'm the guy whos gonna kill you." ) dragon . say ( "lmao thats a n…" at bounding box center [500, 195] width 197 height 217
type textarea "phoenix.enter("right")"
click at [516, 282] on div "fox . say ( "I'm the guy whos gonna kill you." ) dragon . say ( "lmao thats a n…" at bounding box center [500, 195] width 197 height 217
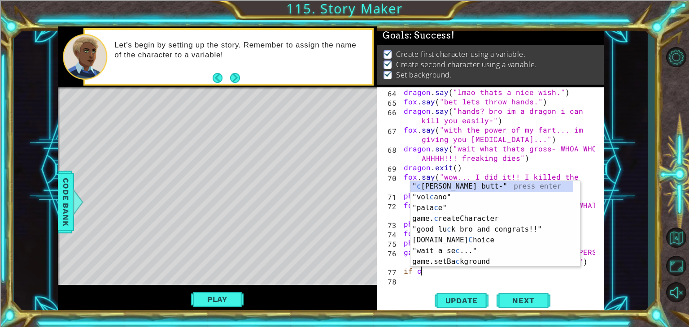
scroll to position [0, 0]
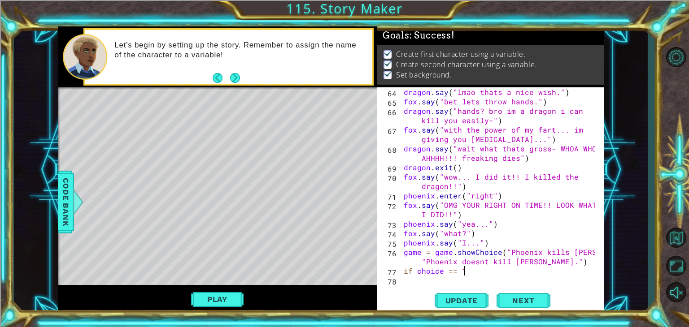
type textarea "if choice == 1:"
click at [471, 283] on div "dragon . say ( "lmao thats a nice wish." ) fox . say ( "bet lets throw hands." …" at bounding box center [500, 195] width 197 height 217
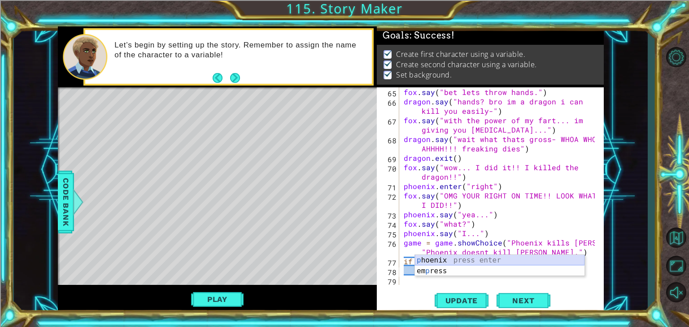
click at [453, 258] on div "p hoenix press enter [PERSON_NAME] press enter" at bounding box center [500, 276] width 170 height 43
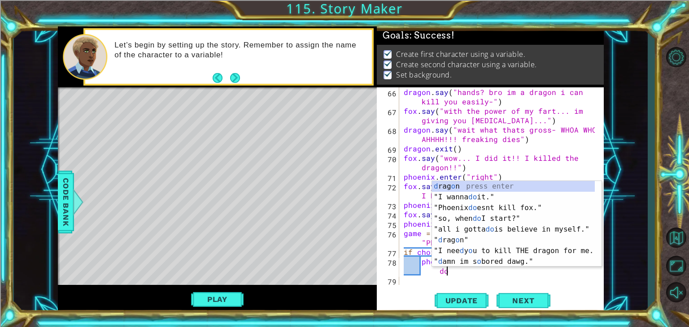
scroll to position [744, 0]
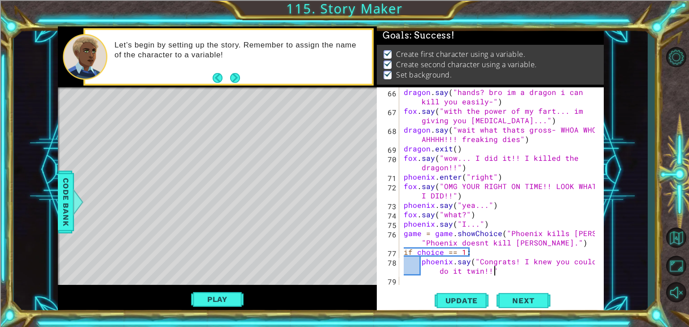
type textarea "phoenix.say("Congrats! I knew you could do it twin!!")"
click at [436, 273] on div "dragon . say ( "hands? [PERSON_NAME] im a dragon i can kill you easily-" ) fox …" at bounding box center [500, 200] width 197 height 226
click at [429, 279] on div "dragon . say ( "hands? [PERSON_NAME] im a dragon i can kill you easily-" ) fox …" at bounding box center [500, 200] width 197 height 226
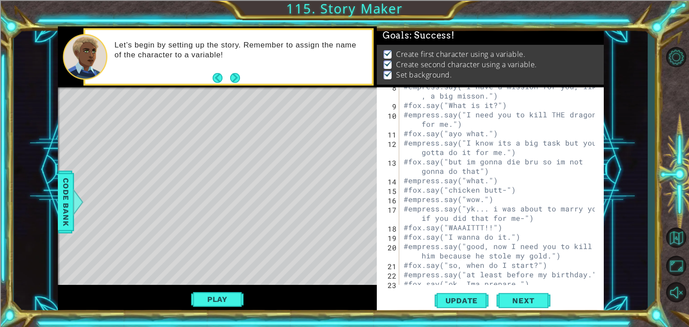
scroll to position [55, 0]
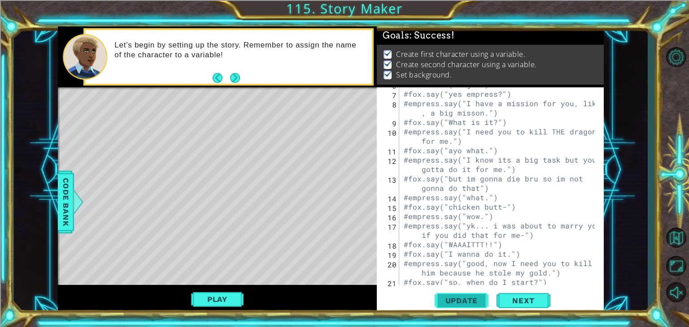
click at [447, 298] on span "Update" at bounding box center [461, 300] width 51 height 9
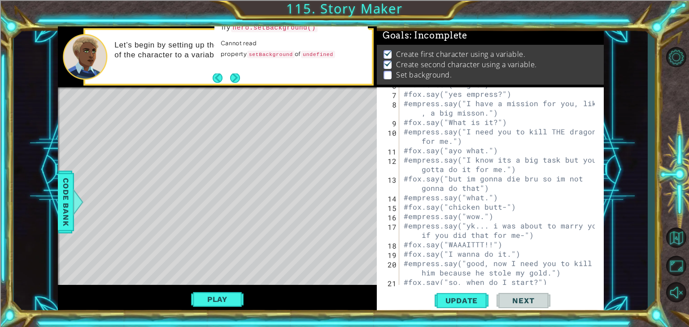
scroll to position [4, 0]
click at [506, 145] on div "#fox.enter("right") #fox.say("yes empress?") #empress.say("I have a mission for…" at bounding box center [500, 188] width 197 height 217
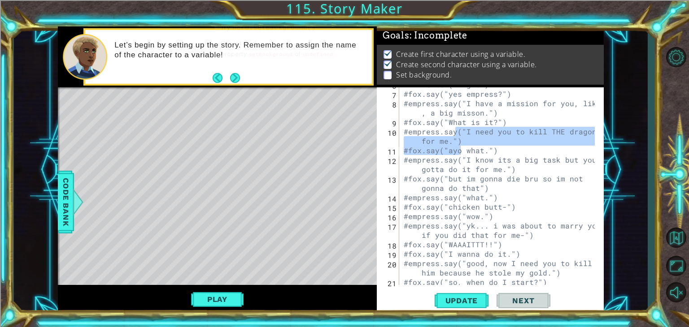
scroll to position [0, 0]
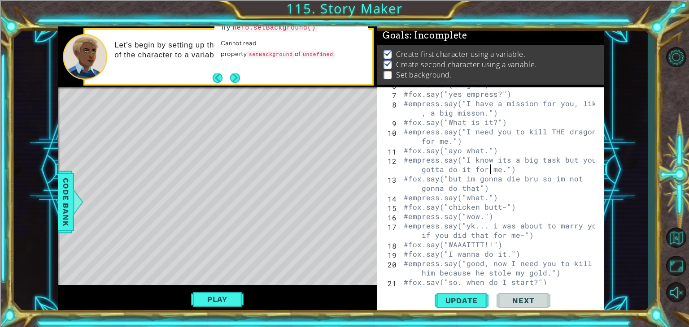
click at [488, 166] on div "#fox.enter("right") #fox.say("yes empress?") #empress.say("I have a mission for…" at bounding box center [500, 188] width 197 height 217
click at [405, 91] on div "#fox.enter("right") #fox.say("yes empress?") #empress.say("I have a mission for…" at bounding box center [500, 188] width 197 height 217
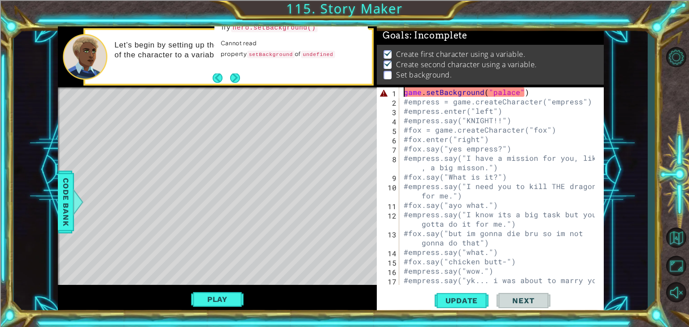
scroll to position [0, 0]
type textarea "#empress.say("I have a mission for you, like, a big misson.")"
